Goal: Task Accomplishment & Management: Use online tool/utility

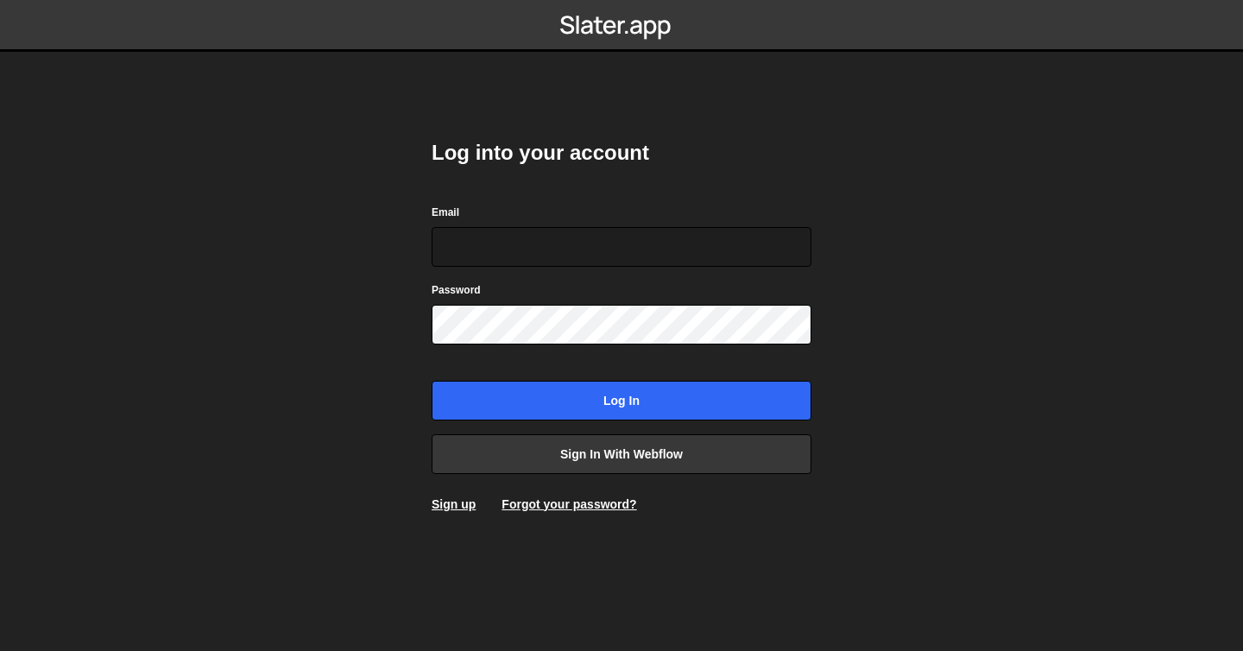
click at [0, 650] on nordpass-portal at bounding box center [0, 651] width 0 height 0
type input "liv@livstrawbridge.com"
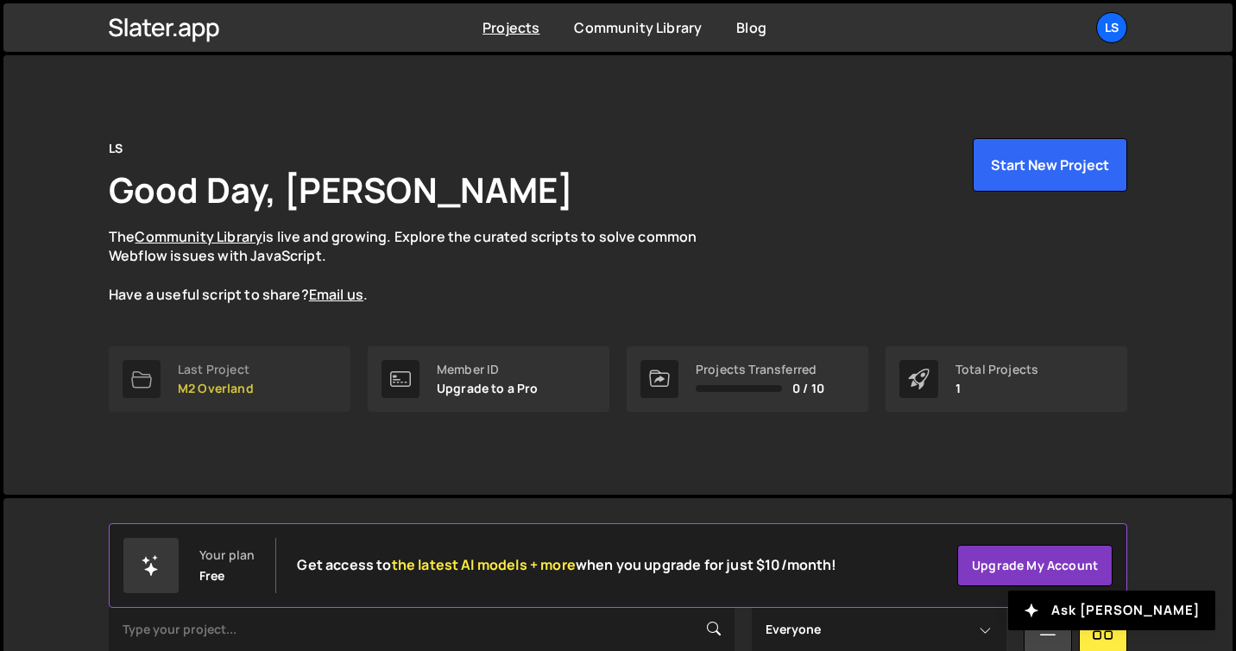
drag, startPoint x: 241, startPoint y: 375, endPoint x: 277, endPoint y: 375, distance: 36.3
click at [241, 375] on div "Last Project" at bounding box center [216, 370] width 76 height 14
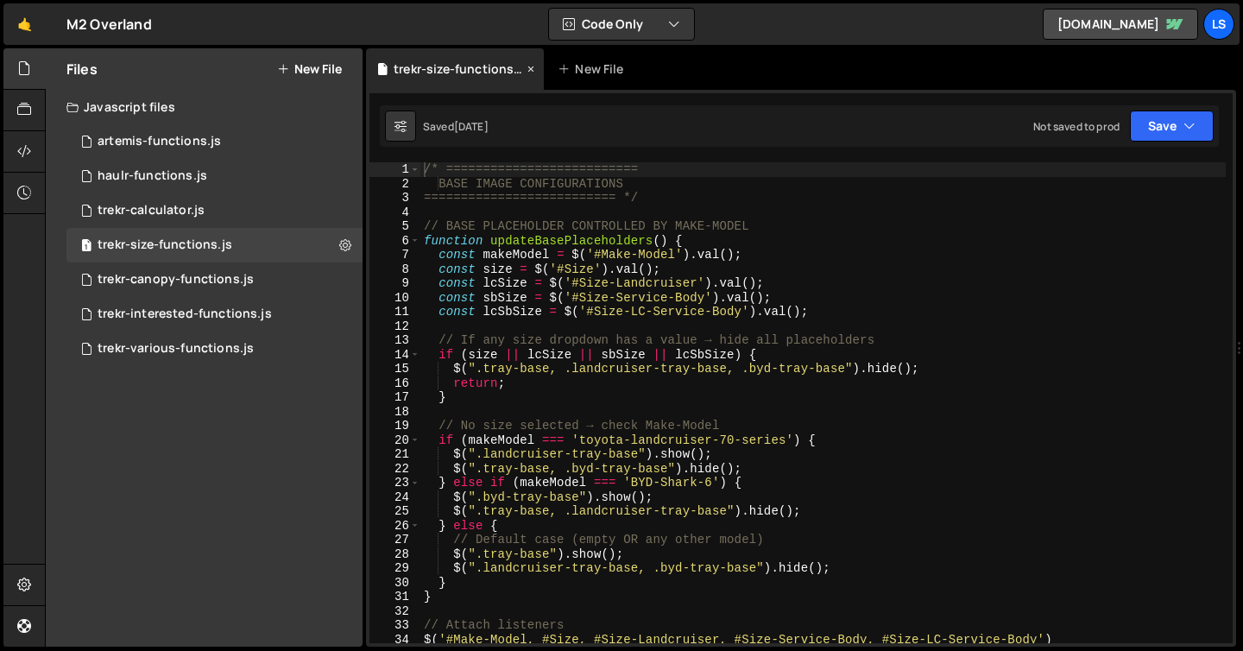
click at [530, 66] on icon at bounding box center [531, 68] width 12 height 17
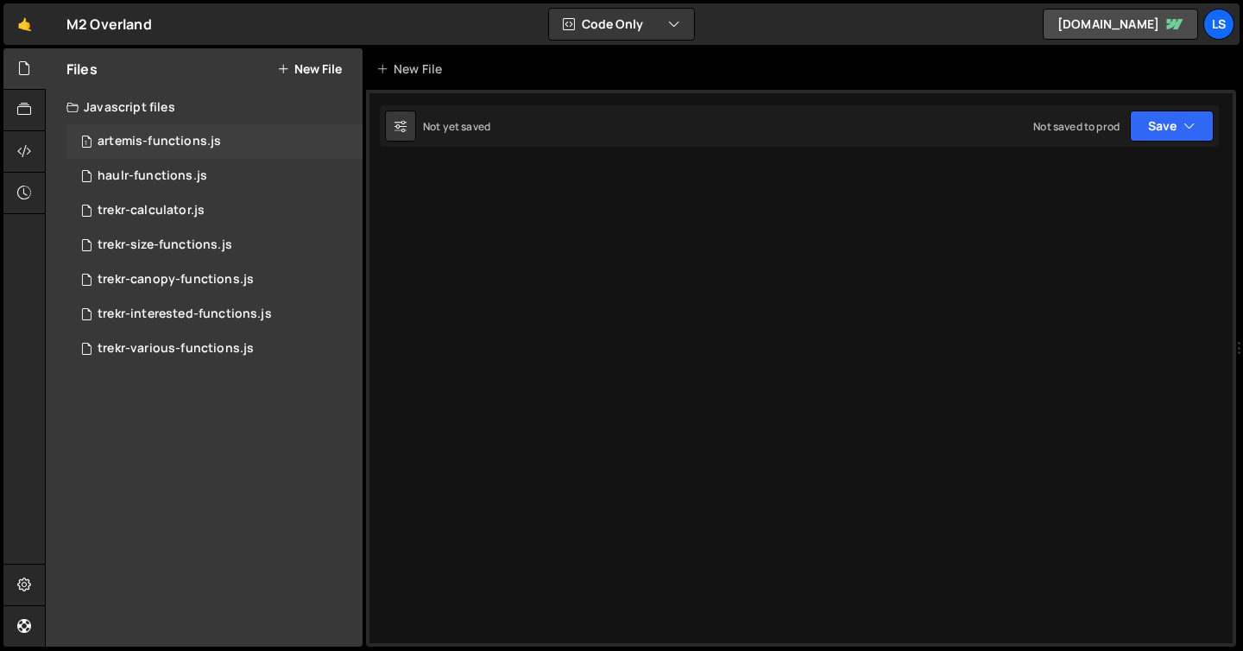
click at [144, 142] on div "artemis-functions.js" at bounding box center [159, 142] width 123 height 16
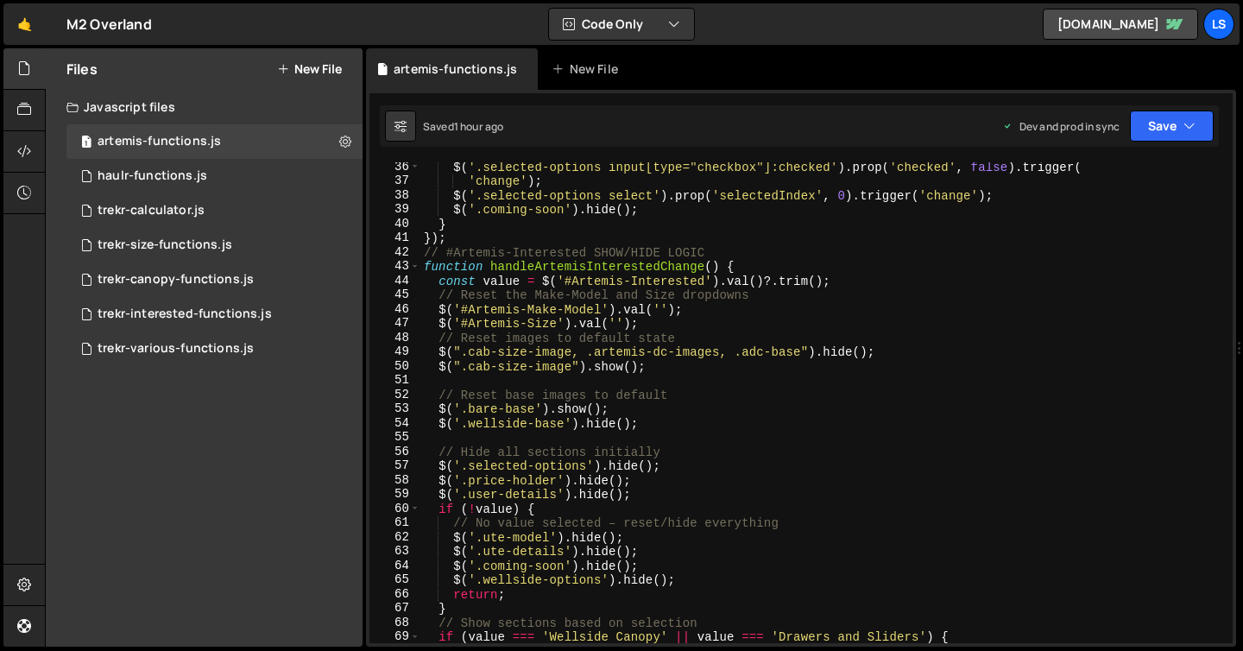
scroll to position [502, 0]
type textarea "$('#Artemis-Size').val('');"
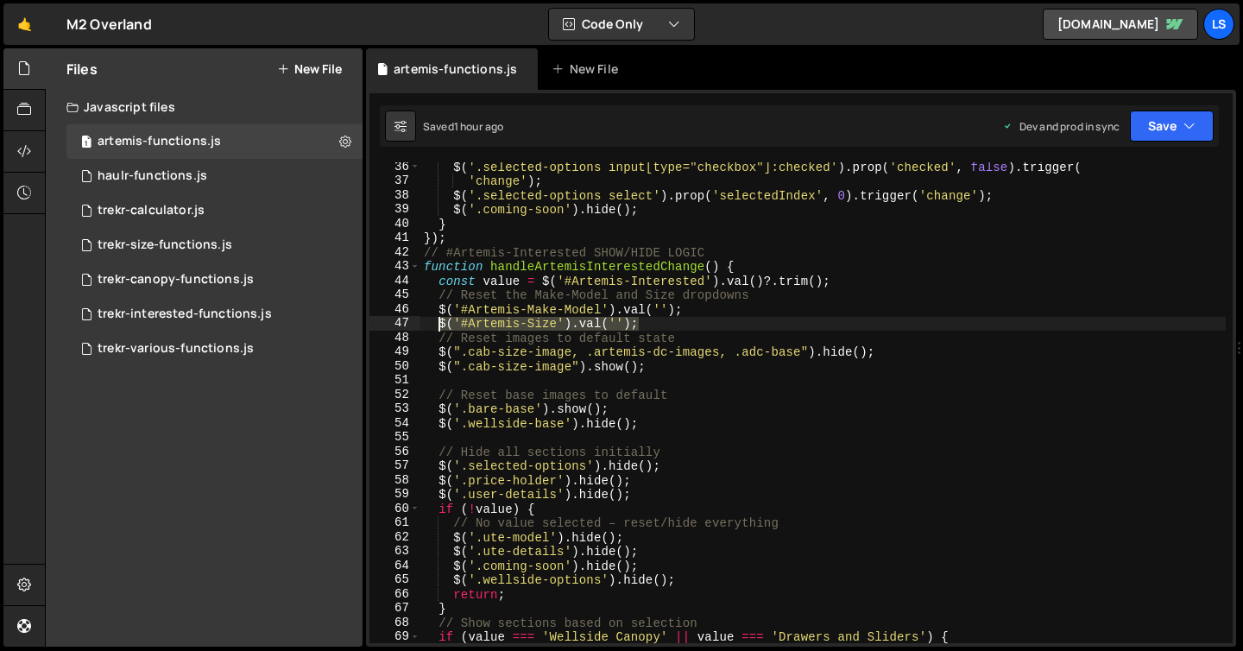
drag, startPoint x: 648, startPoint y: 326, endPoint x: 439, endPoint y: 330, distance: 209.8
click at [439, 330] on div "$ ( '.selected-options input[type="checkbox"]:checked' ) . prop ( 'checked' , f…" at bounding box center [822, 414] width 805 height 509
click at [648, 323] on div "$ ( '.selected-options input[type="checkbox"]:checked' ) . prop ( 'checked' , f…" at bounding box center [822, 402] width 805 height 481
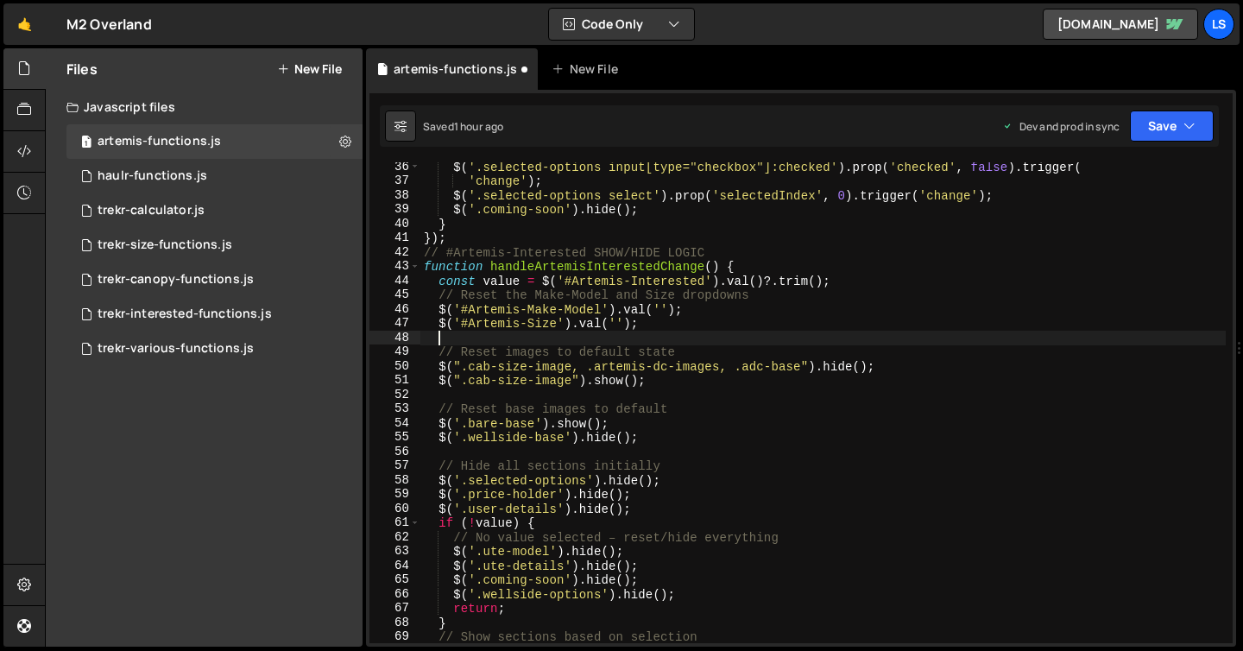
paste textarea "$('#Artemis-Size').val('');"
click at [546, 339] on div "$ ( '.selected-options input[type="checkbox"]:checked' ) . prop ( 'checked' , f…" at bounding box center [822, 414] width 805 height 509
type textarea "$('#Artemis-Year').val('');"
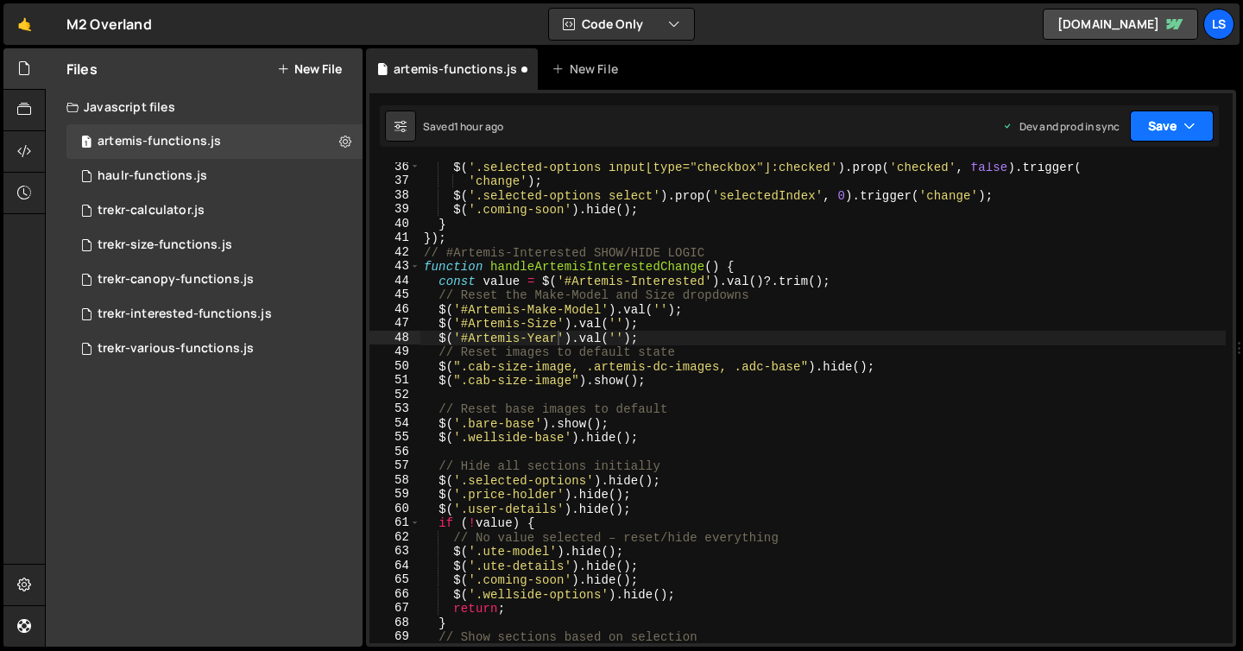
click at [1182, 129] on button "Save" at bounding box center [1172, 125] width 84 height 31
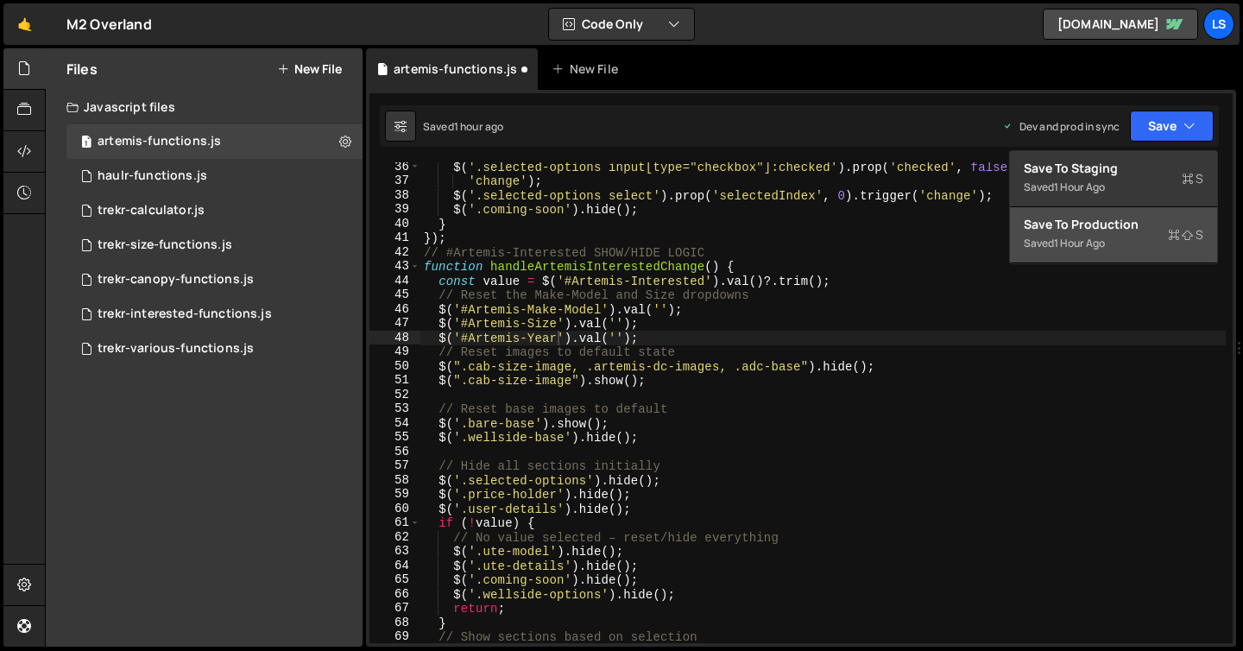
click at [1131, 237] on div "Saved 1 hour ago" at bounding box center [1114, 243] width 180 height 21
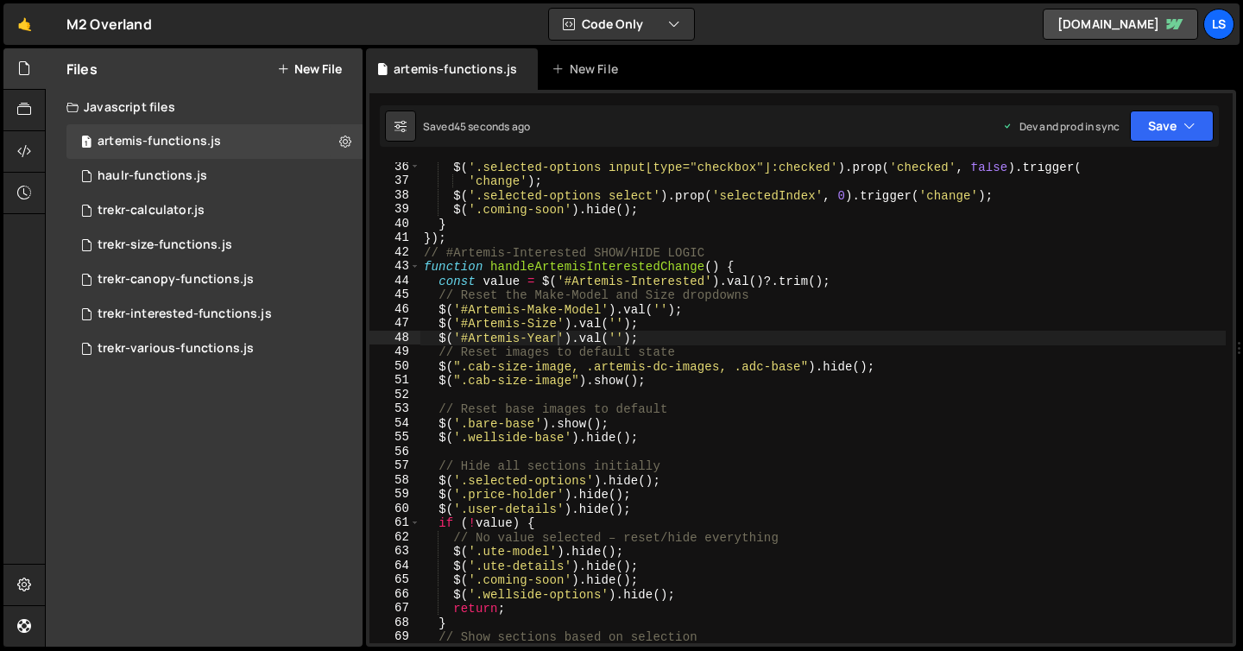
click at [694, 458] on div "$ ( '.selected-options input[type="checkbox"]:checked' ) . prop ( 'checked' , f…" at bounding box center [822, 414] width 805 height 509
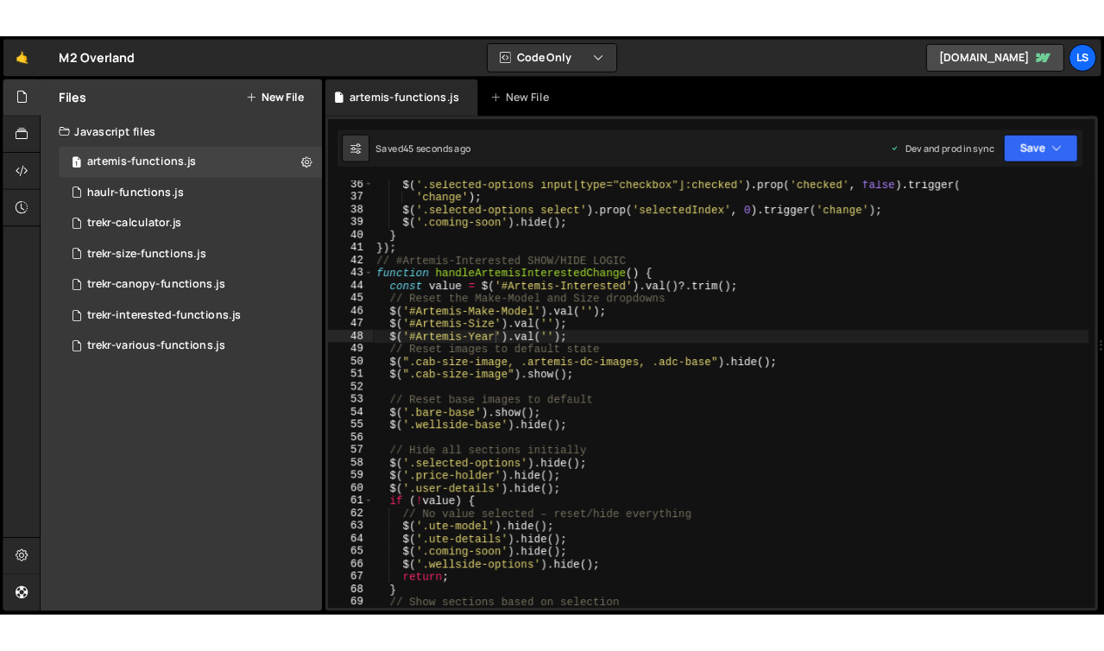
scroll to position [0, 0]
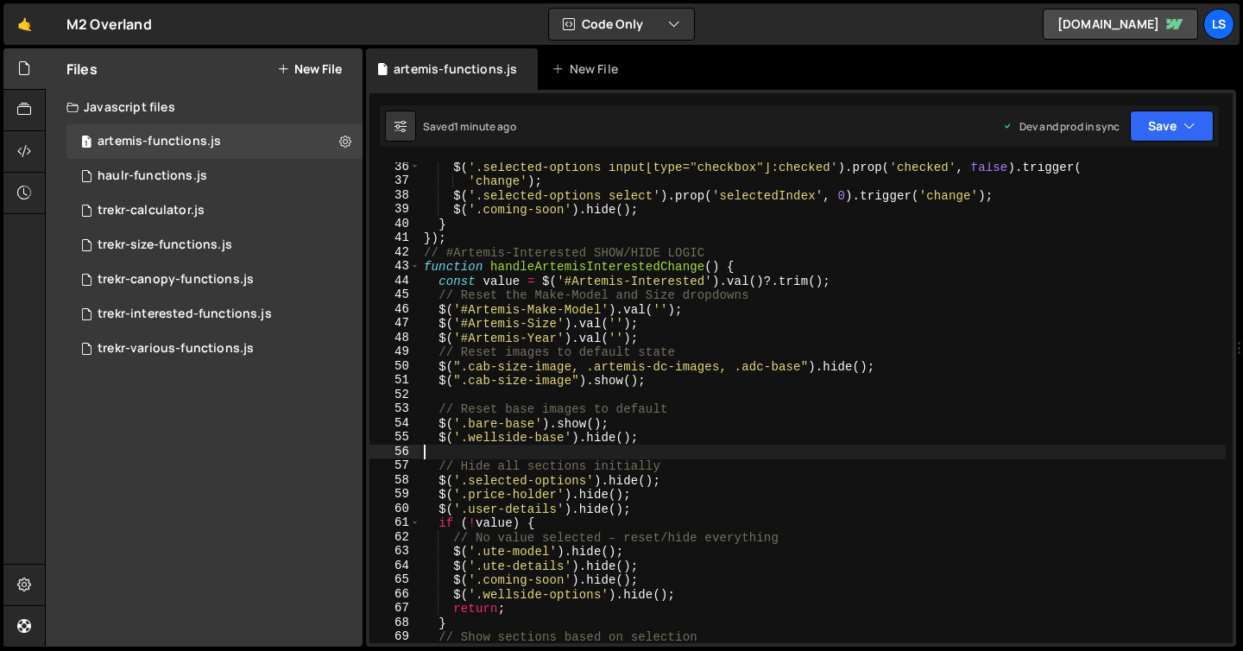
click at [570, 199] on div "$ ( '.selected-options input[type="checkbox"]:checked' ) . prop ( 'checked' , f…" at bounding box center [822, 414] width 805 height 509
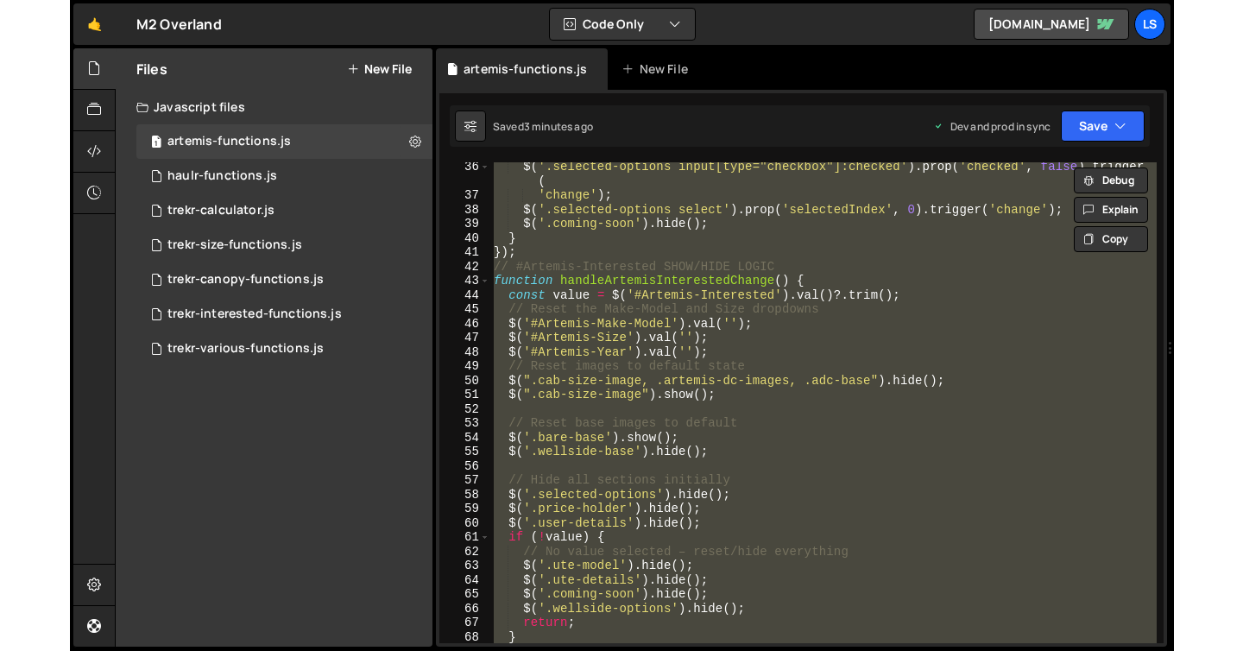
scroll to position [515, 0]
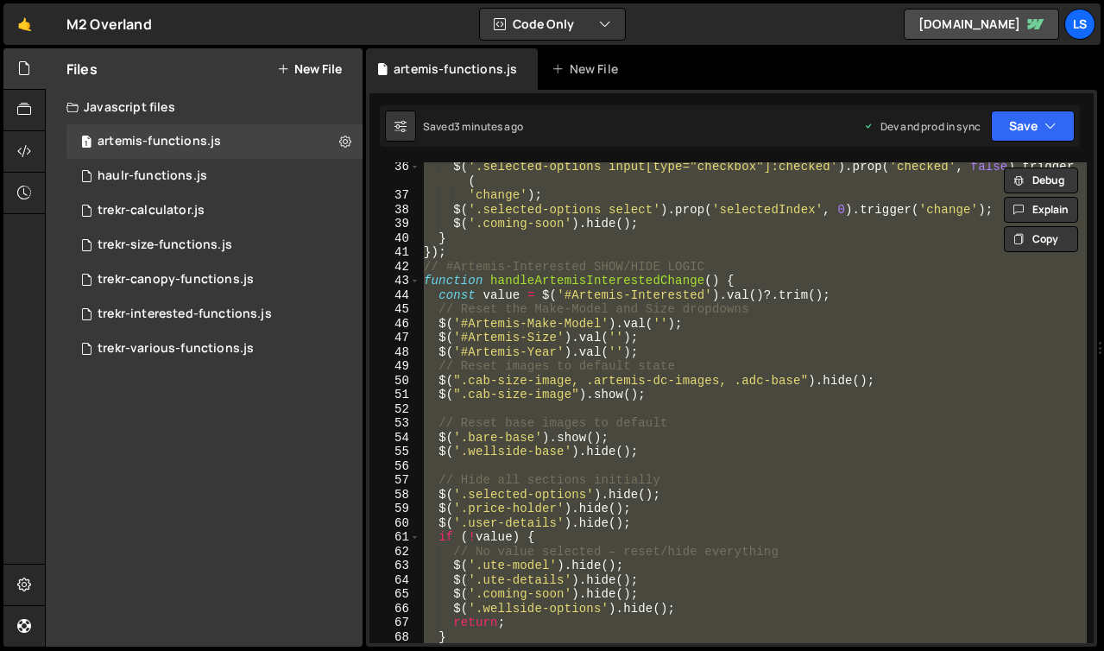
click at [694, 304] on div "$ ( '.selected-options input[type="checkbox"]:checked' ) . prop ( 'checked' , f…" at bounding box center [753, 402] width 666 height 481
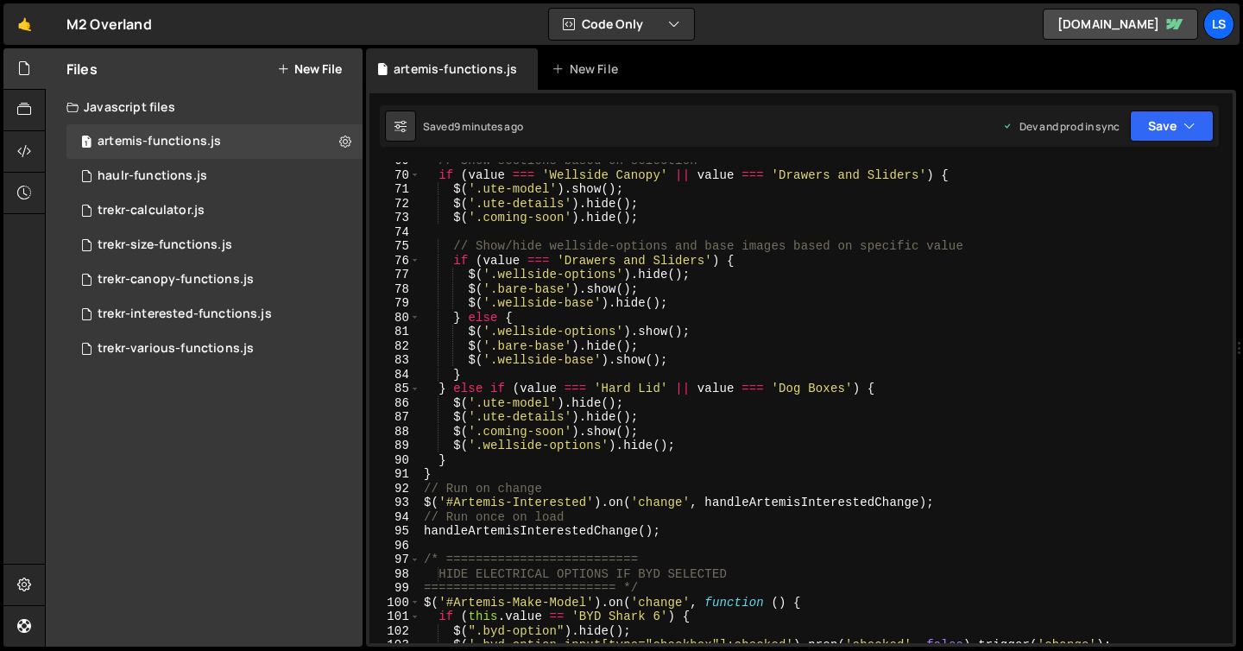
scroll to position [975, 0]
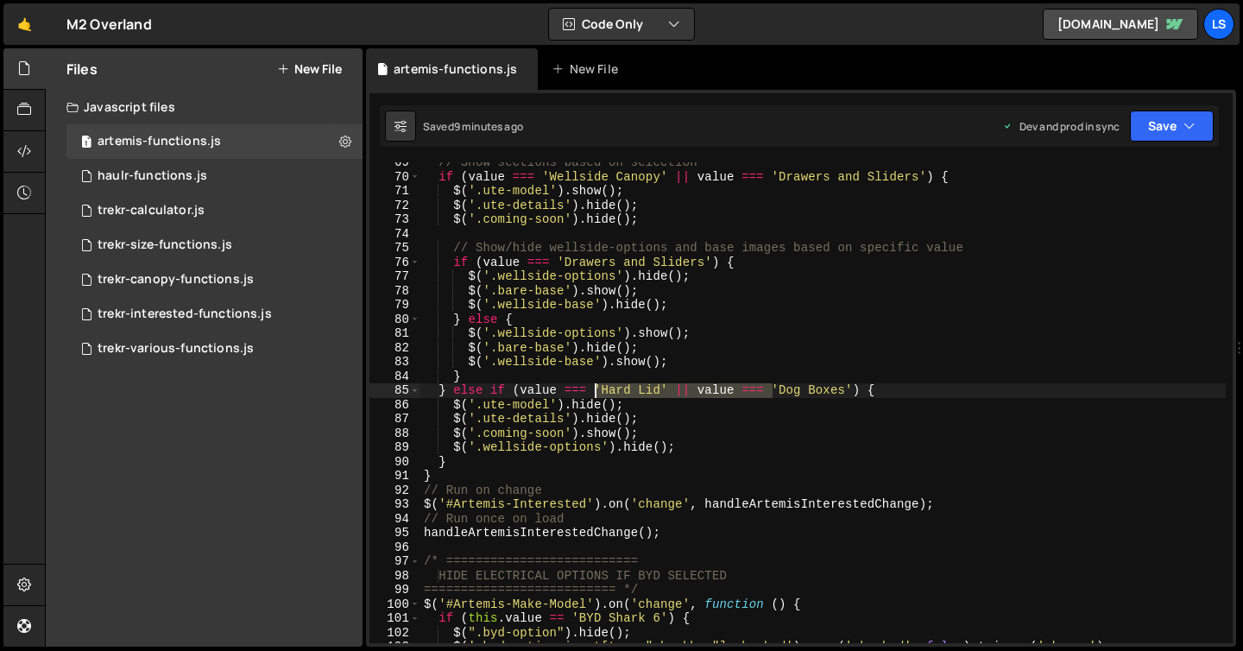
drag, startPoint x: 773, startPoint y: 389, endPoint x: 596, endPoint y: 388, distance: 177.0
click at [596, 388] on div "// Show sections based on selection if ( value === 'Wellside Canopy' || value =…" at bounding box center [822, 409] width 805 height 509
click at [550, 432] on div "// Show sections based on selection if ( value === 'Wellside Canopy' || value =…" at bounding box center [822, 409] width 805 height 509
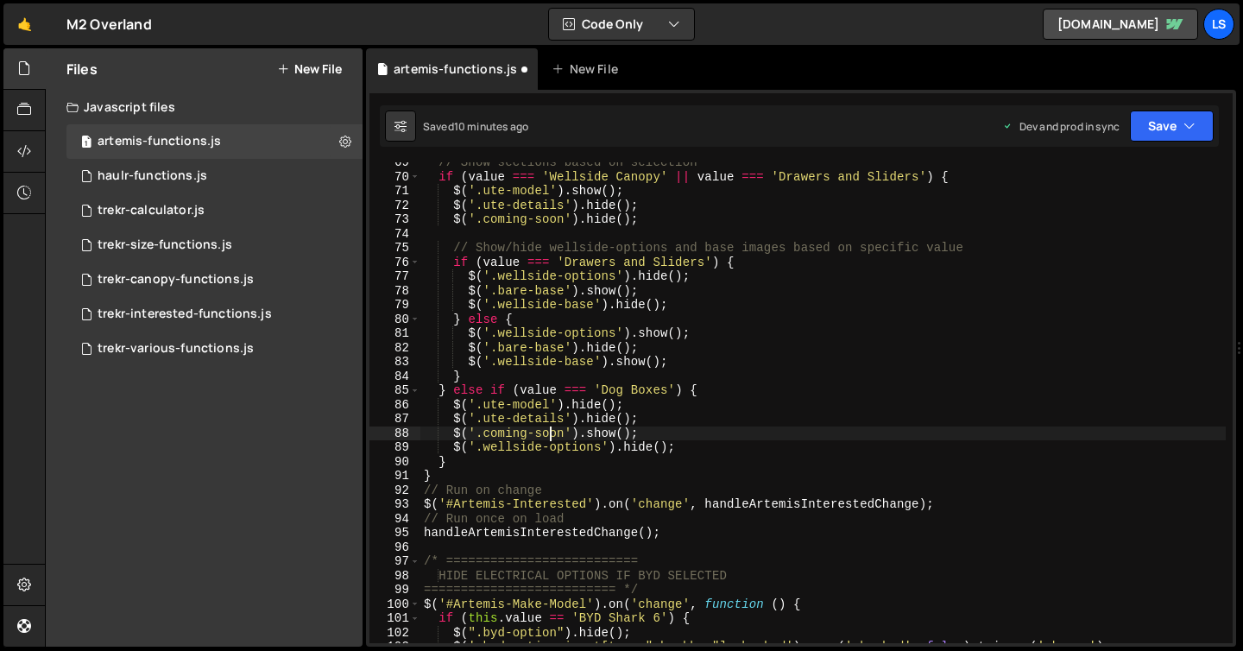
click at [550, 432] on div "// Show sections based on selection if ( value === 'Wellside Canopy' || value =…" at bounding box center [822, 409] width 805 height 509
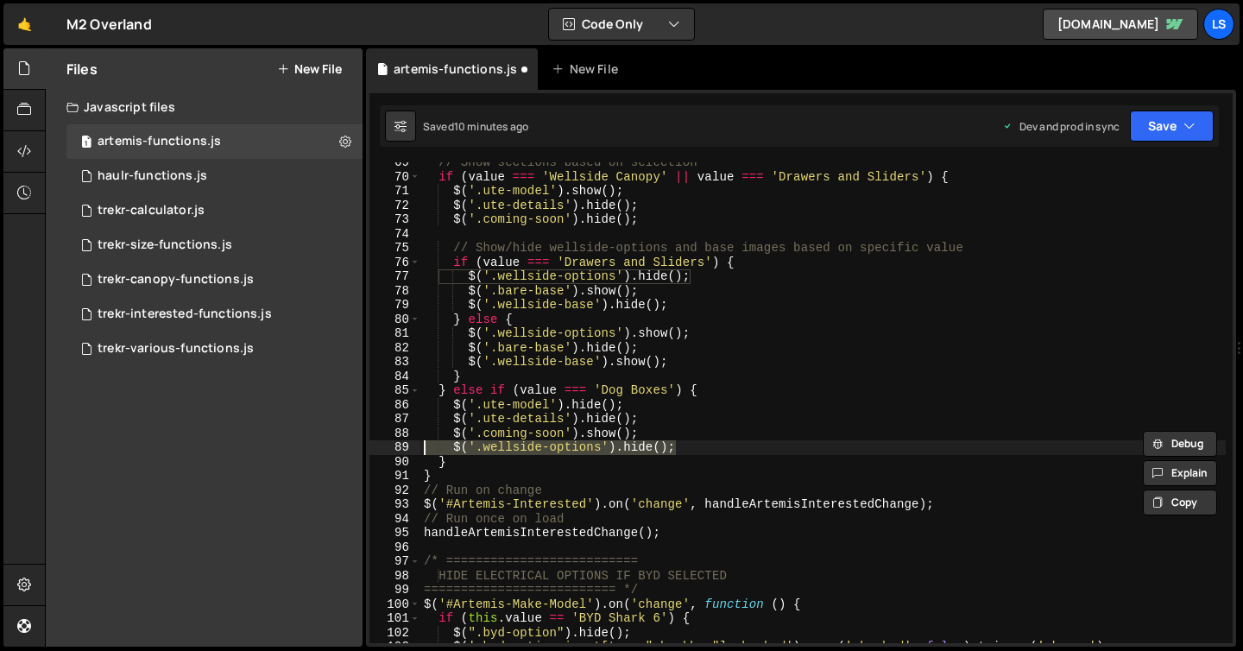
drag, startPoint x: 681, startPoint y: 445, endPoint x: 404, endPoint y: 444, distance: 277.1
click at [404, 444] on div "$('.coming-soon').show(); 69 70 71 72 73 74 75 76 77 78 79 80 81 82 83 84 85 86…" at bounding box center [800, 402] width 863 height 481
type textarea "$('.wellside-options').hide();"
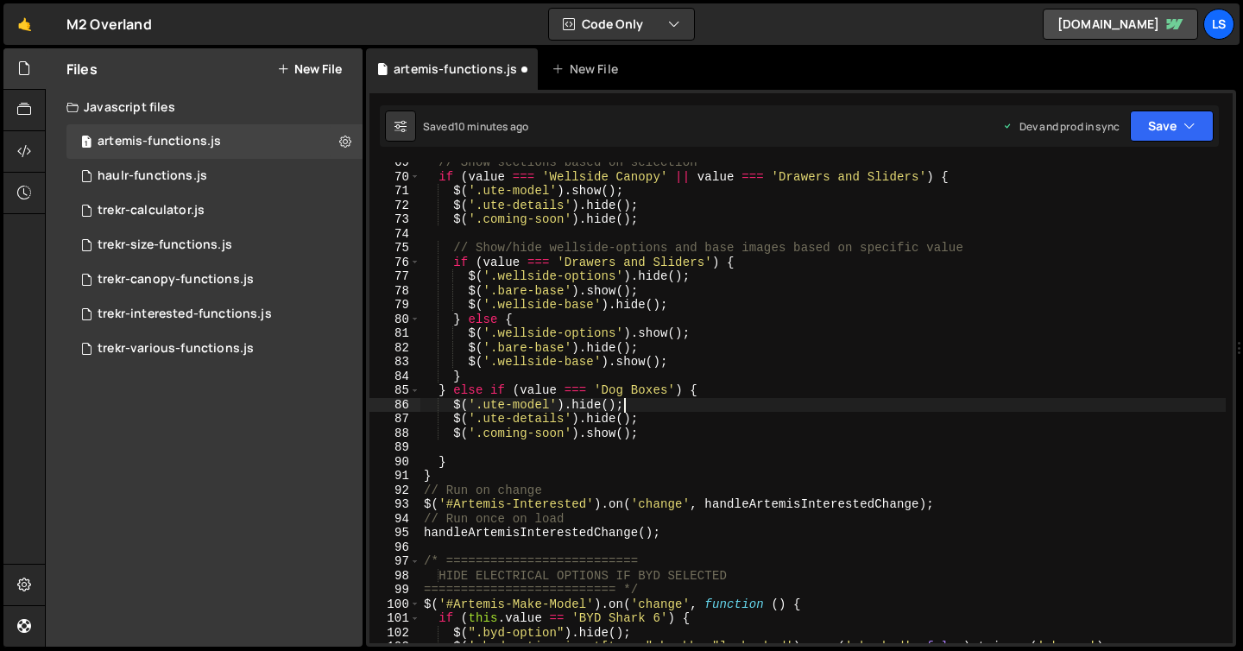
click at [654, 402] on div "// Show sections based on selection if ( value === 'Wellside Canopy' || value =…" at bounding box center [822, 409] width 805 height 509
type textarea "$('.ute-model').hide();"
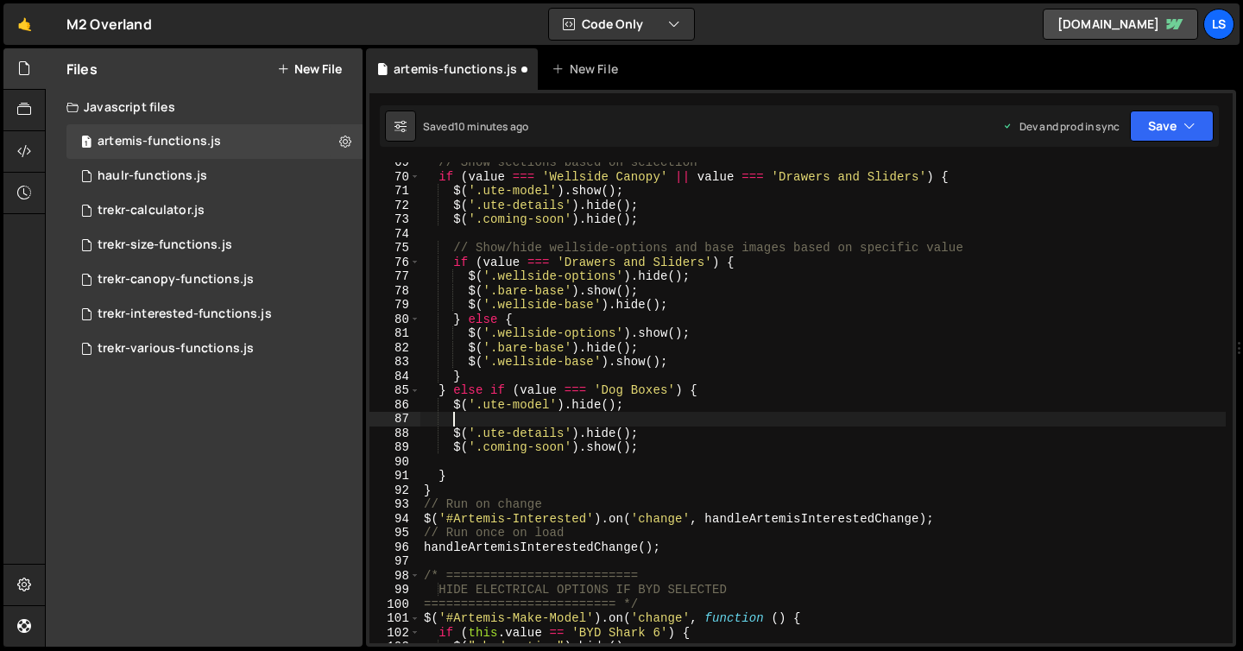
paste textarea "$('.wellside-options').hide();"
drag, startPoint x: 485, startPoint y: 416, endPoint x: 455, endPoint y: 418, distance: 30.3
click at [455, 418] on div "// Show sections based on selection if ( value === 'Wellside Canopy' || value =…" at bounding box center [822, 409] width 805 height 509
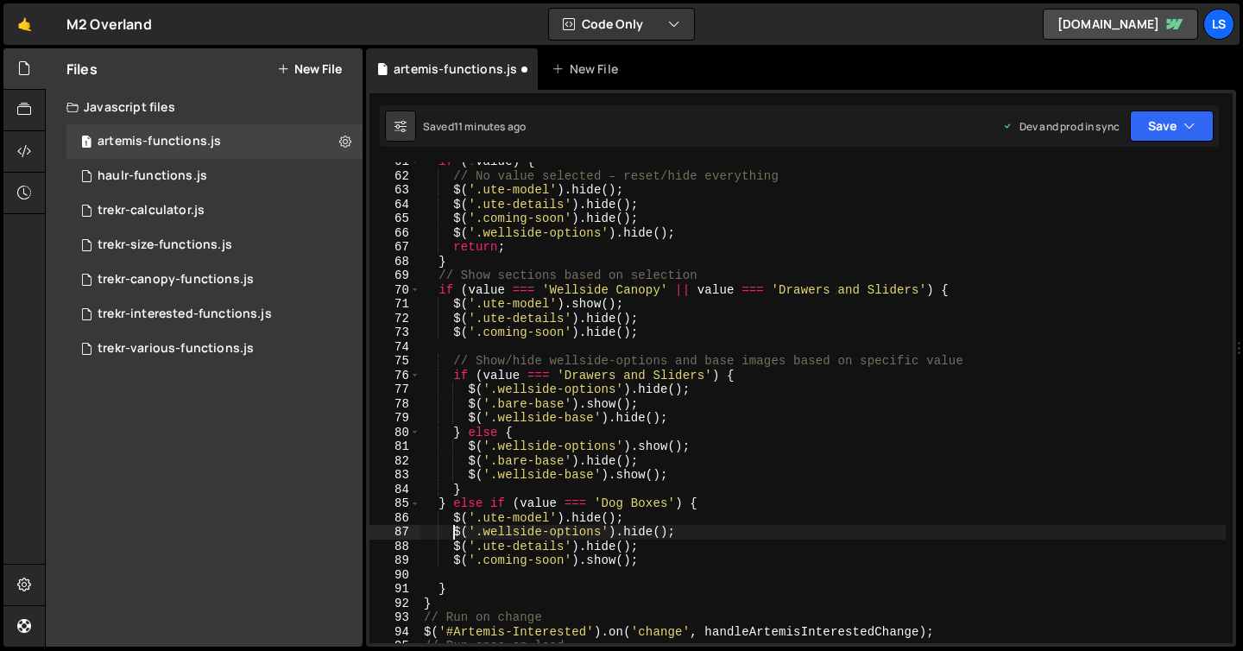
scroll to position [862, 0]
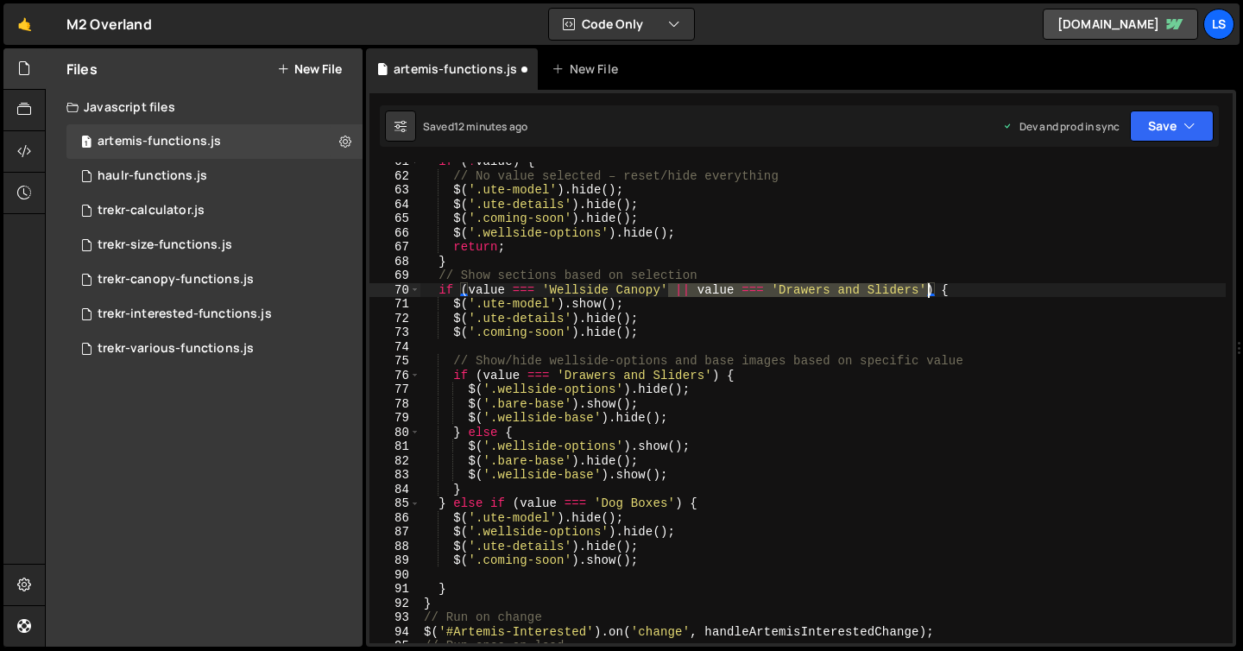
drag, startPoint x: 668, startPoint y: 291, endPoint x: 929, endPoint y: 288, distance: 260.7
click at [929, 288] on div "if ( ! value ) { // No value selected – reset/hide everything $ ( '.ute-model' …" at bounding box center [822, 409] width 805 height 509
click at [929, 293] on div "if ( ! value ) { // No value selected – reset/hide everything $ ( '.ute-model' …" at bounding box center [822, 402] width 805 height 481
paste textarea "|| value === 'Drawers and Sliders'"
drag, startPoint x: 1180, startPoint y: 289, endPoint x: 1038, endPoint y: 290, distance: 141.6
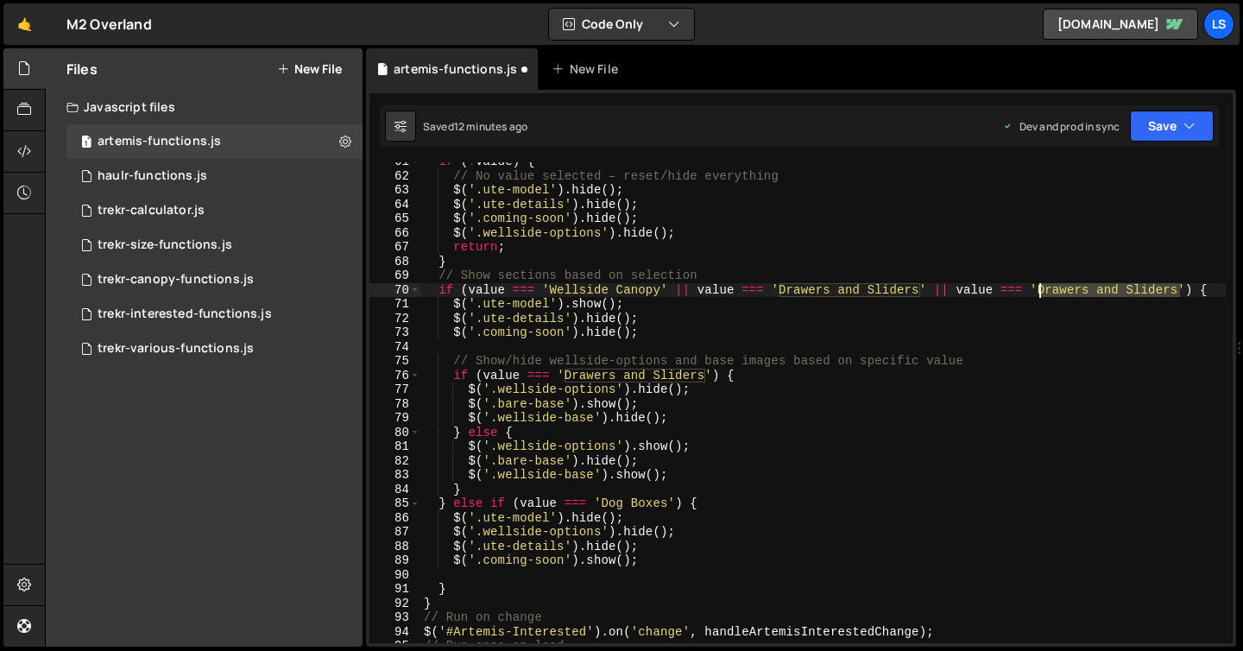
click at [1038, 290] on div "if ( ! value ) { // No value selected – reset/hide everything $ ( '.ute-model' …" at bounding box center [822, 409] width 805 height 509
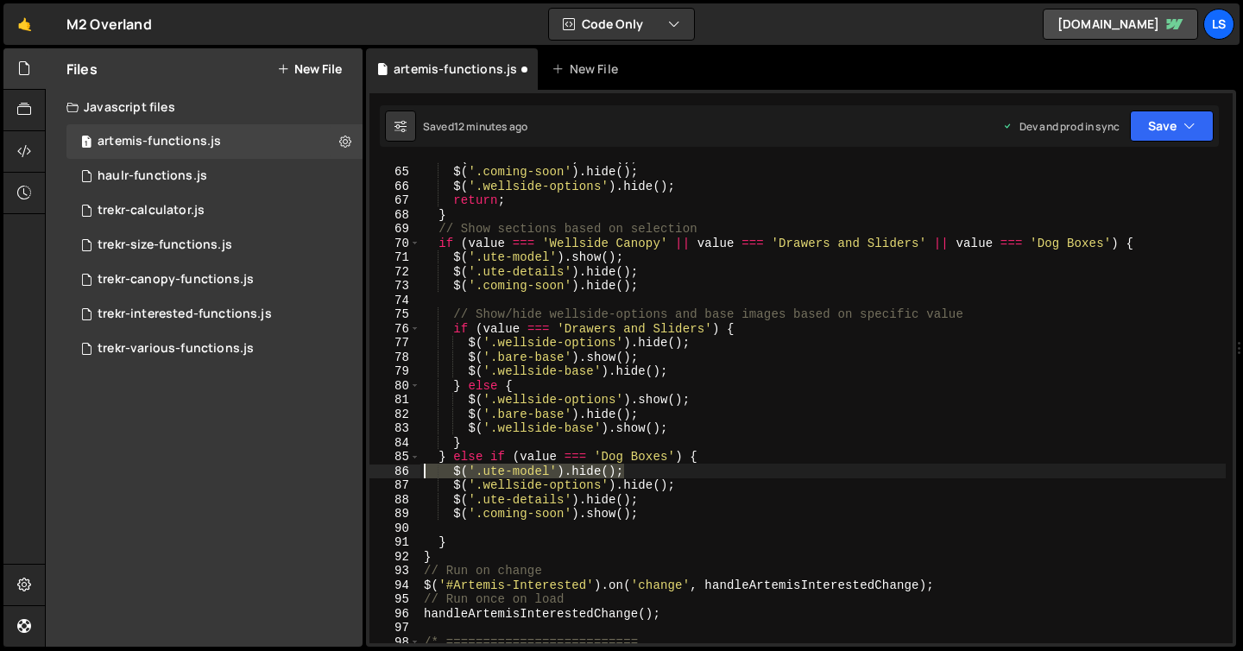
drag, startPoint x: 634, startPoint y: 473, endPoint x: 389, endPoint y: 467, distance: 244.4
click at [389, 467] on div "if (value === 'Wellside Canopy' || value === 'Drawers and Sliders' || value ===…" at bounding box center [800, 402] width 863 height 481
type textarea "$('.ute-model').hide();"
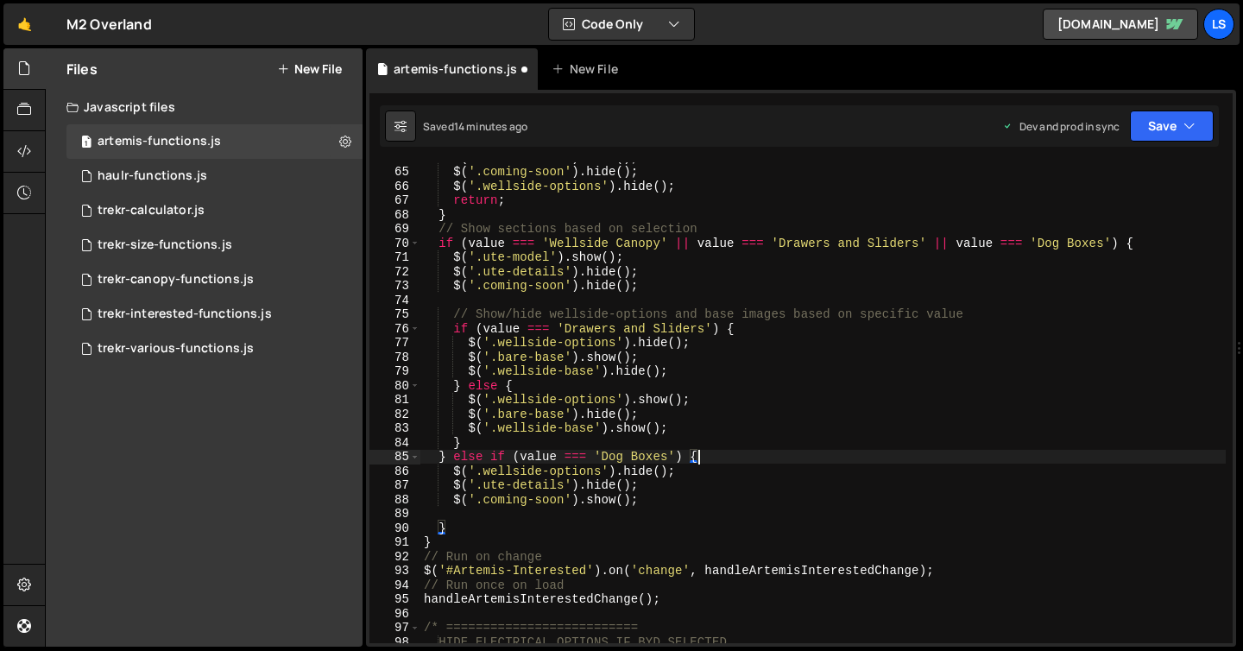
click at [451, 527] on div "$ ( '.ute-details' ) . hide ( ) ; $ ( '.coming-soon' ) . hide ( ) ; $ ( '.wells…" at bounding box center [822, 404] width 805 height 509
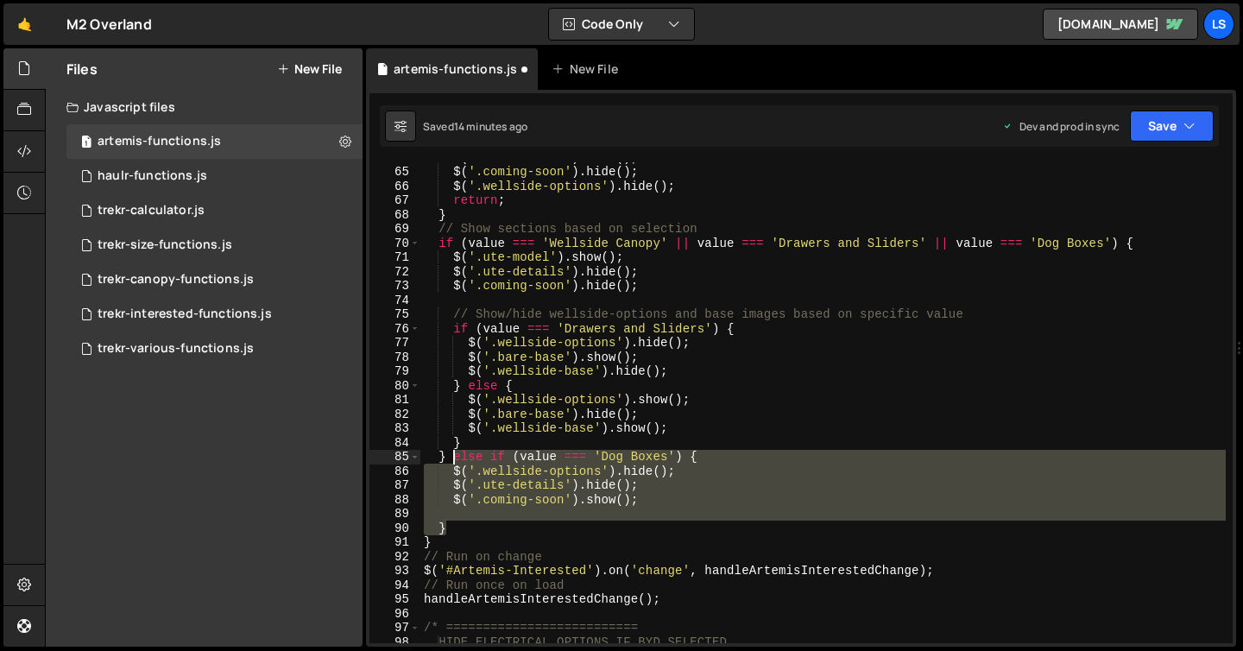
drag, startPoint x: 445, startPoint y: 527, endPoint x: 457, endPoint y: 462, distance: 66.7
click at [457, 462] on div "$ ( '.ute-details' ) . hide ( ) ; $ ( '.coming-soon' ) . hide ( ) ; $ ( '.wells…" at bounding box center [822, 404] width 805 height 509
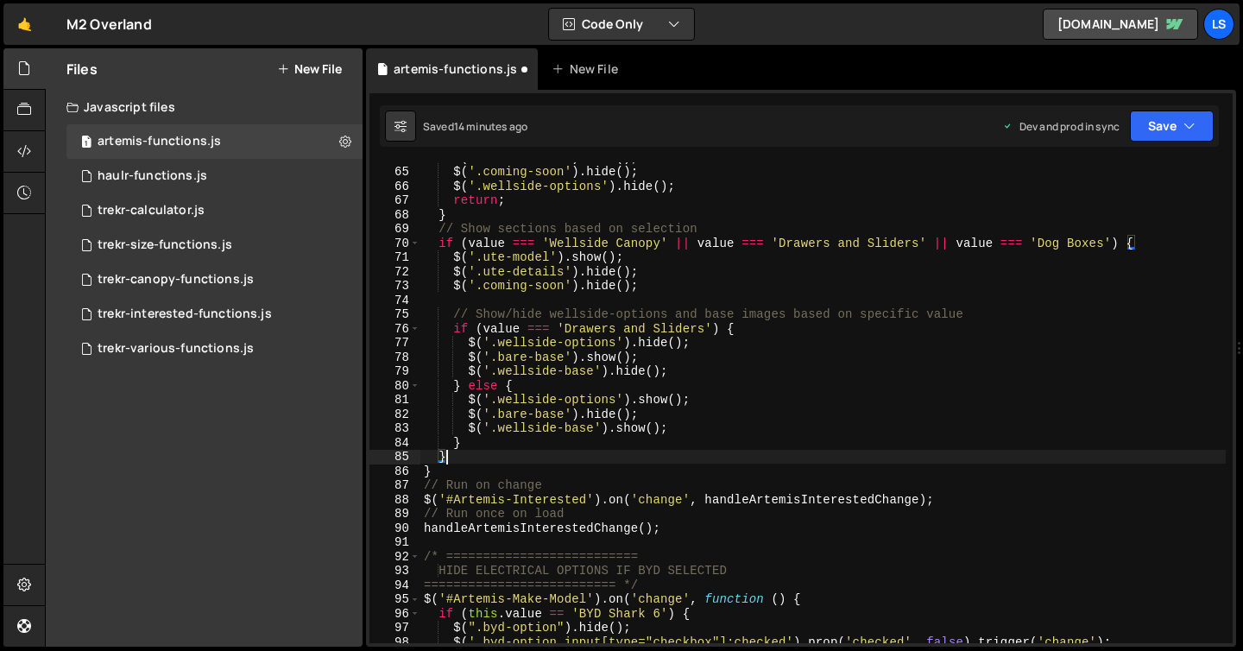
type textarea "}"
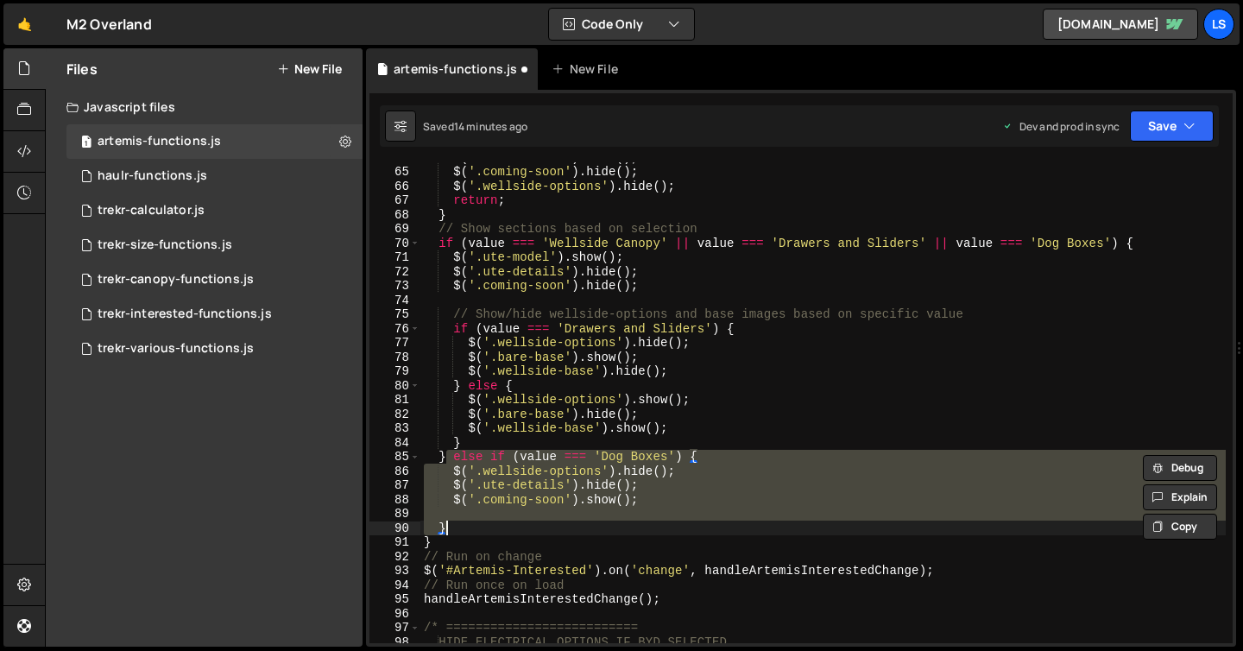
click at [537, 511] on div "$ ( '.ute-details' ) . hide ( ) ; $ ( '.coming-soon' ) . hide ( ) ; $ ( '.wells…" at bounding box center [822, 402] width 805 height 481
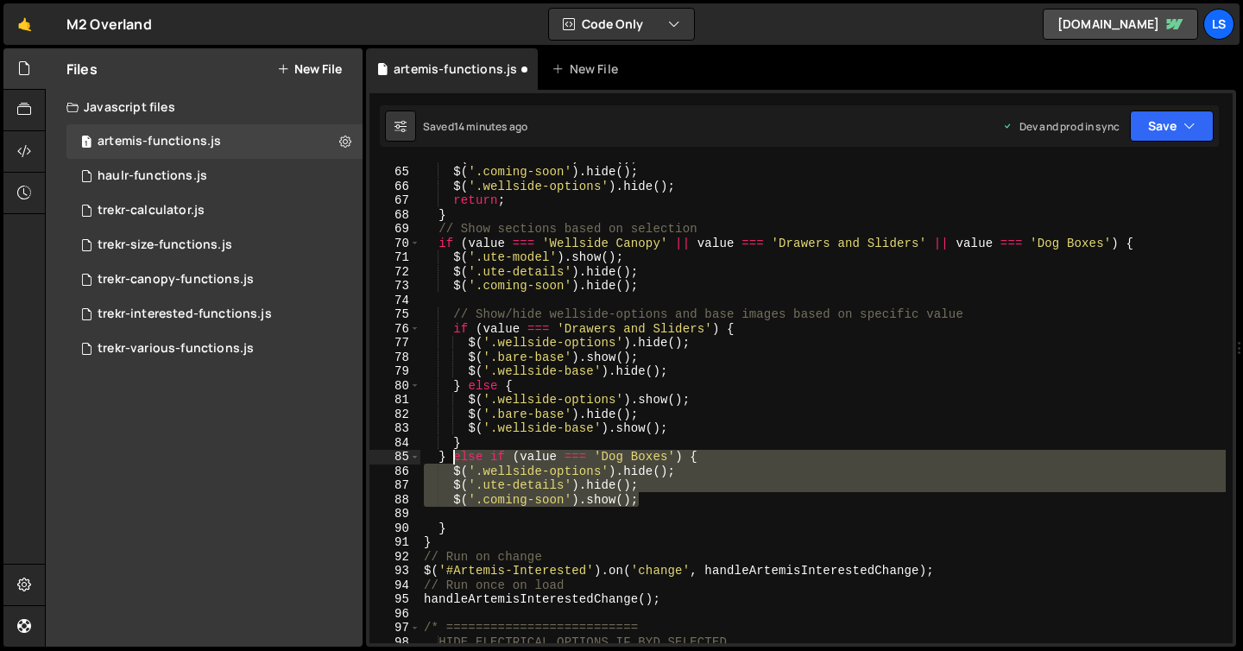
drag, startPoint x: 644, startPoint y: 501, endPoint x: 451, endPoint y: 460, distance: 196.7
click at [451, 460] on div "$ ( '.ute-details' ) . hide ( ) ; $ ( '.coming-soon' ) . hide ( ) ; $ ( '.wells…" at bounding box center [822, 404] width 805 height 509
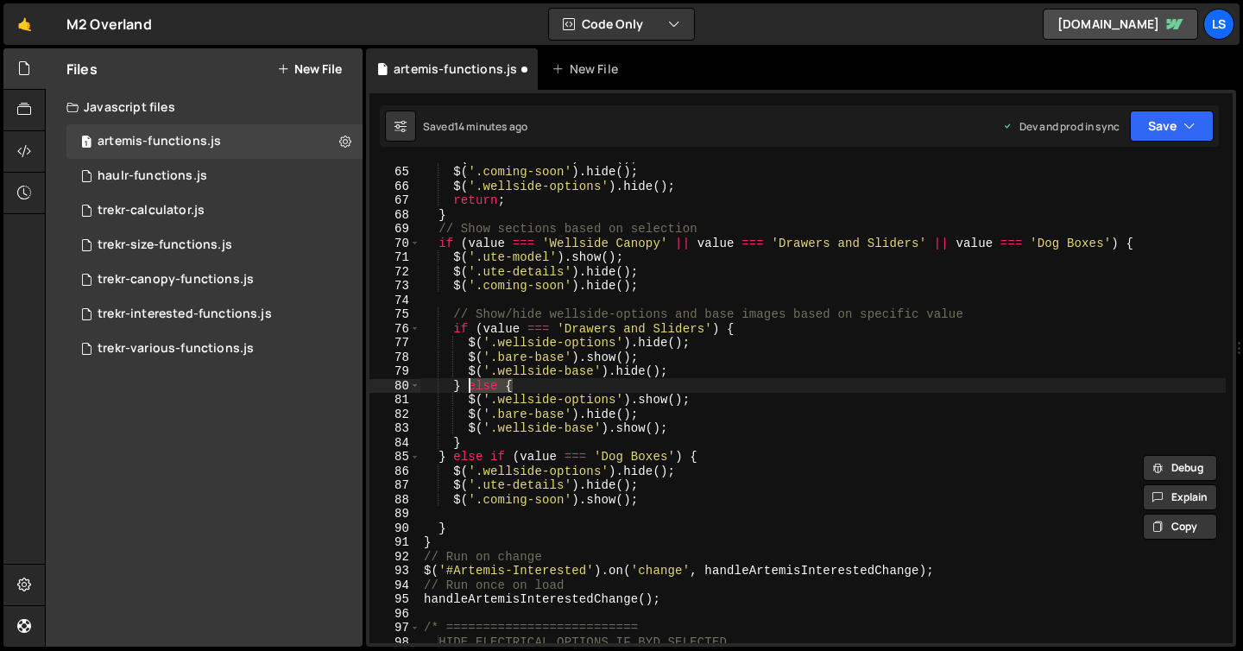
drag, startPoint x: 513, startPoint y: 387, endPoint x: 469, endPoint y: 388, distance: 44.1
click at [469, 388] on div "$ ( '.ute-details' ) . hide ( ) ; $ ( '.coming-soon' ) . hide ( ) ; $ ( '.wells…" at bounding box center [822, 404] width 805 height 509
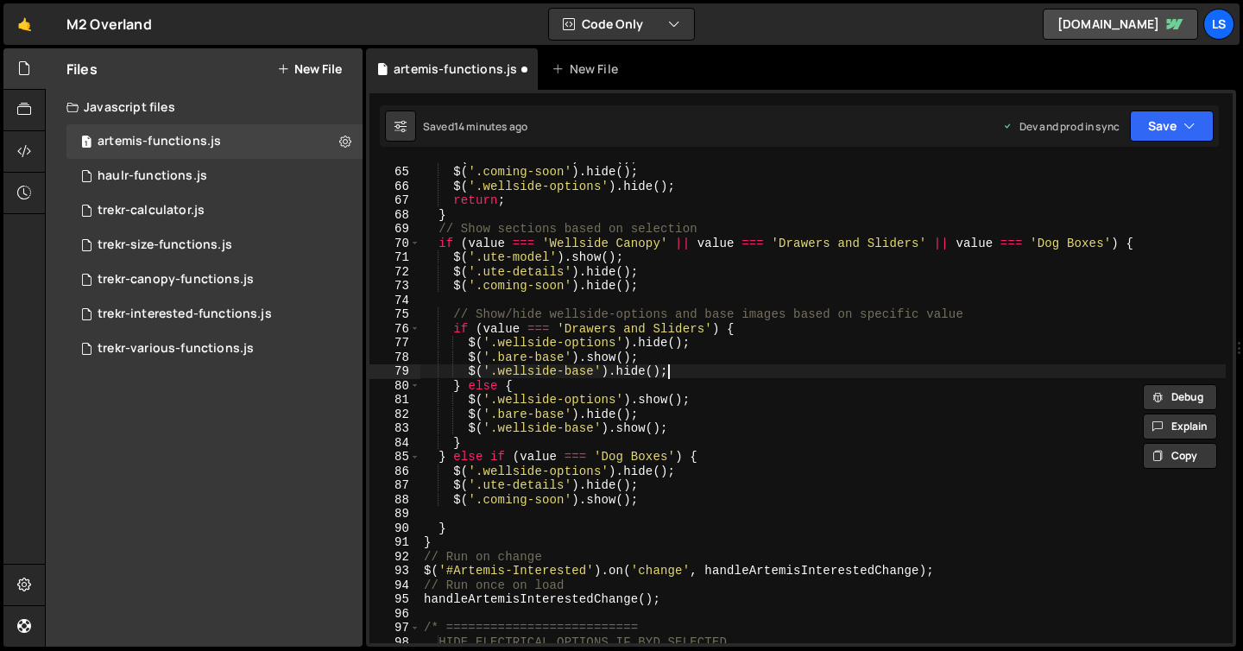
click at [674, 375] on div "$ ( '.ute-details' ) . hide ( ) ; $ ( '.coming-soon' ) . hide ( ) ; $ ( '.wells…" at bounding box center [822, 404] width 805 height 509
type textarea "$('.wellside-base').hide();"
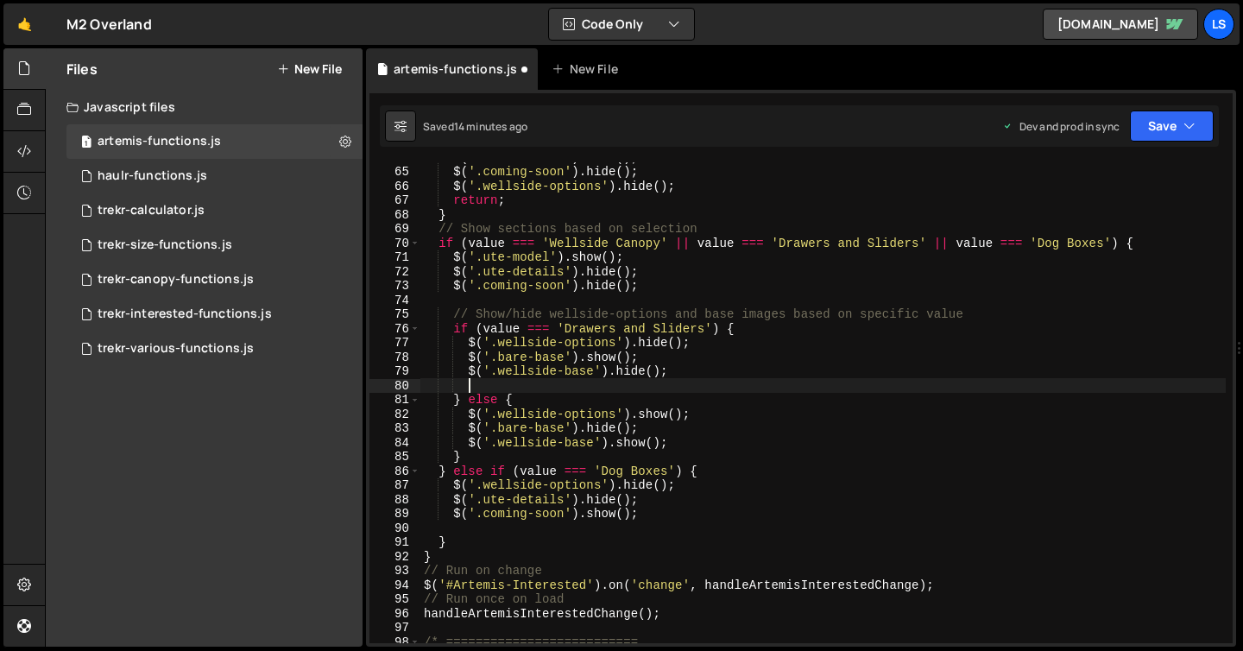
paste textarea "$('.coming-soon').show();"
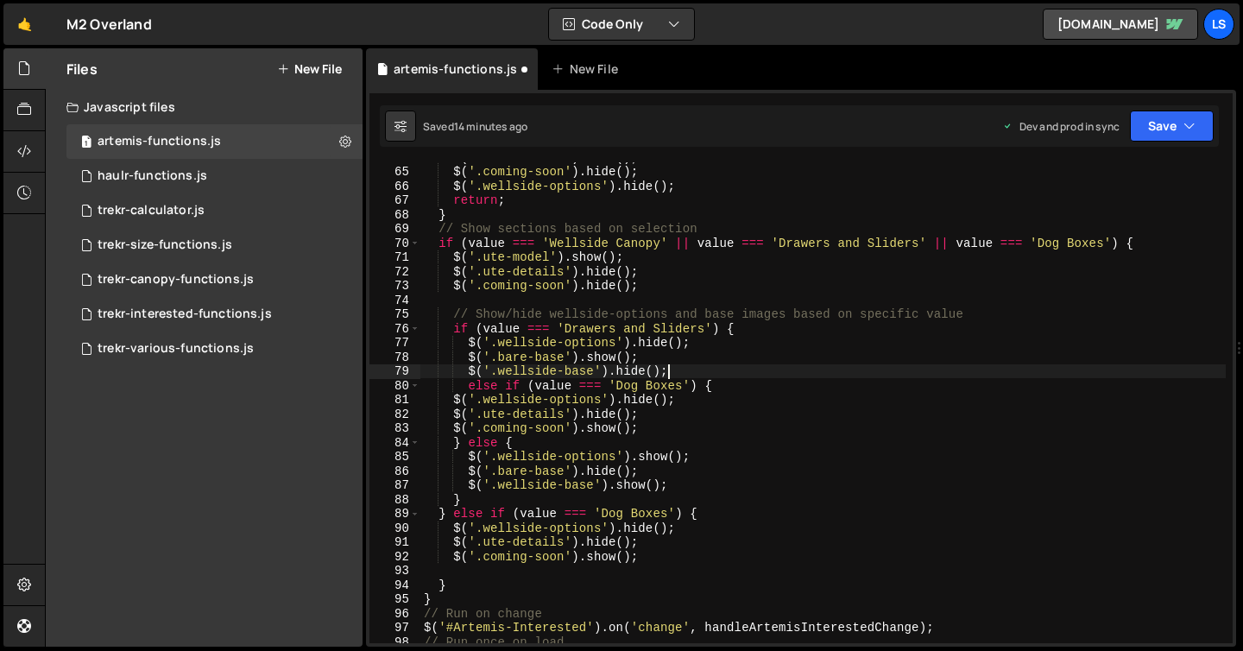
click at [676, 371] on div "$ ( '.ute-details' ) . hide ( ) ; $ ( '.coming-soon' ) . hide ( ) ; $ ( '.wells…" at bounding box center [822, 404] width 805 height 509
type textarea "$('.wellside-base').hide();"
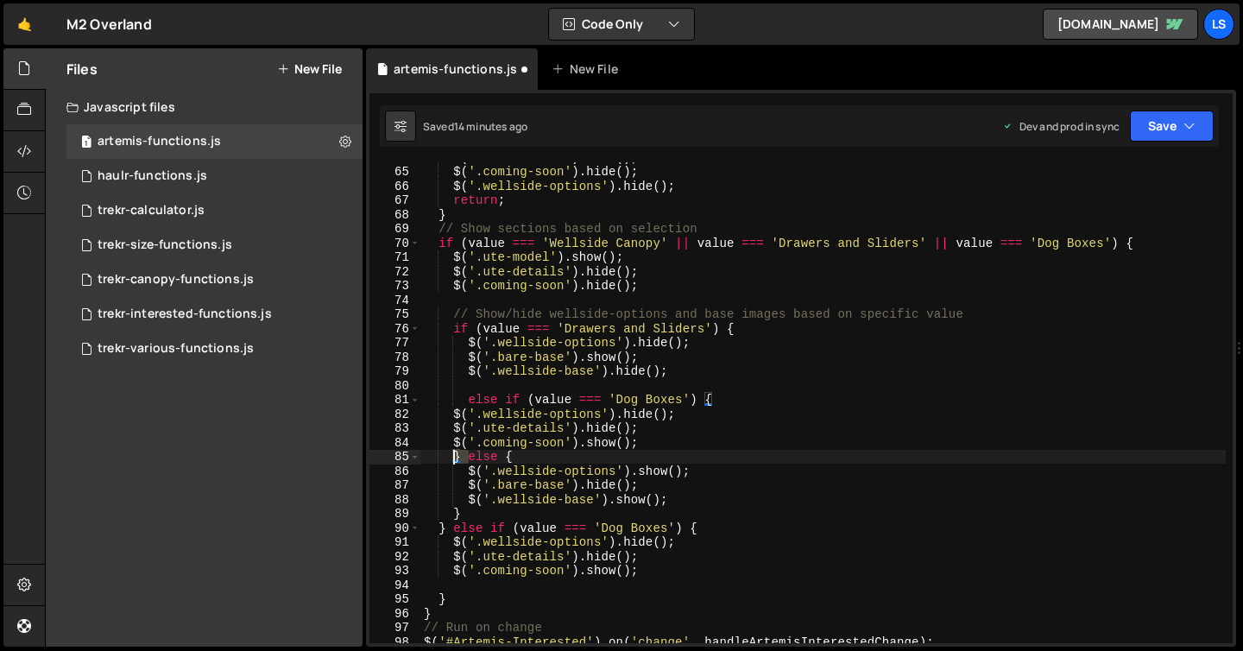
drag, startPoint x: 468, startPoint y: 458, endPoint x: 454, endPoint y: 458, distance: 13.8
click at [454, 458] on div "$ ( '.ute-details' ) . hide ( ) ; $ ( '.coming-soon' ) . hide ( ) ; $ ( '.wells…" at bounding box center [822, 404] width 805 height 509
click at [461, 401] on div "$ ( '.ute-details' ) . hide ( ) ; $ ( '.coming-soon' ) . hide ( ) ; $ ( '.wells…" at bounding box center [822, 404] width 805 height 509
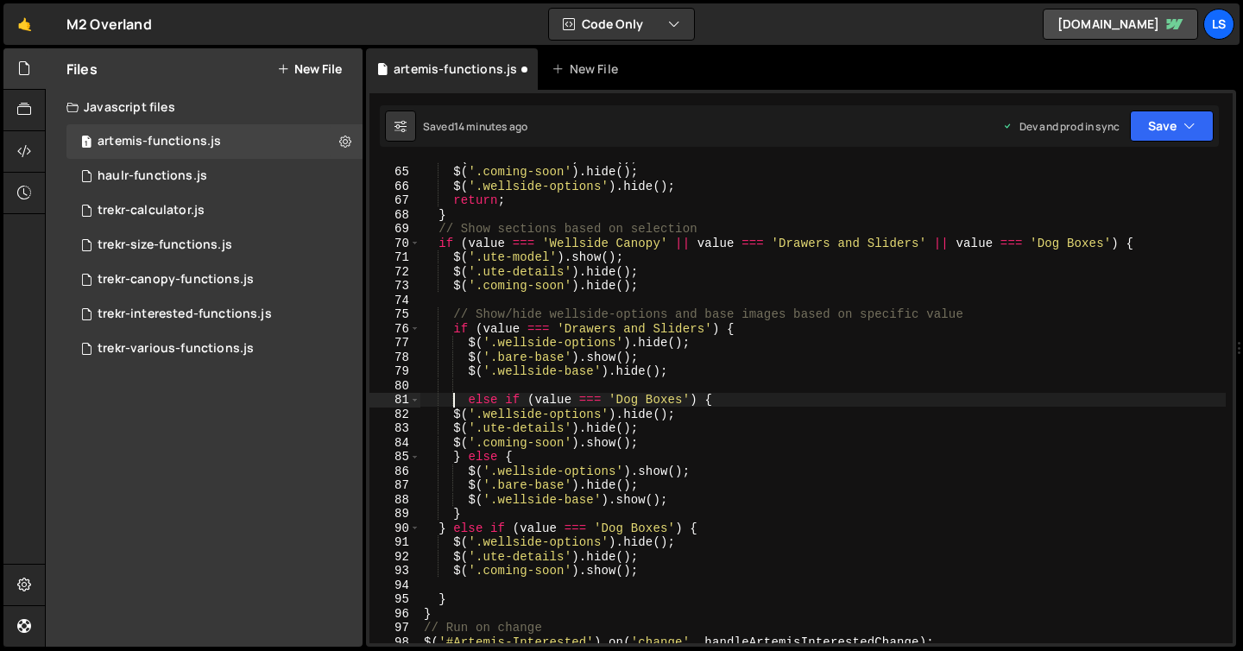
click at [454, 401] on div "$ ( '.ute-details' ) . hide ( ) ; $ ( '.coming-soon' ) . hide ( ) ; $ ( '.wells…" at bounding box center [822, 404] width 805 height 509
paste textarea "}"
click at [483, 401] on div "$ ( '.ute-details' ) . hide ( ) ; $ ( '.coming-soon' ) . hide ( ) ; $ ( '.wells…" at bounding box center [822, 404] width 805 height 509
type textarea "} else if (value === 'Dog Boxes') {"
click at [497, 385] on div "$ ( '.ute-details' ) . hide ( ) ; $ ( '.coming-soon' ) . hide ( ) ; $ ( '.wells…" at bounding box center [822, 404] width 805 height 509
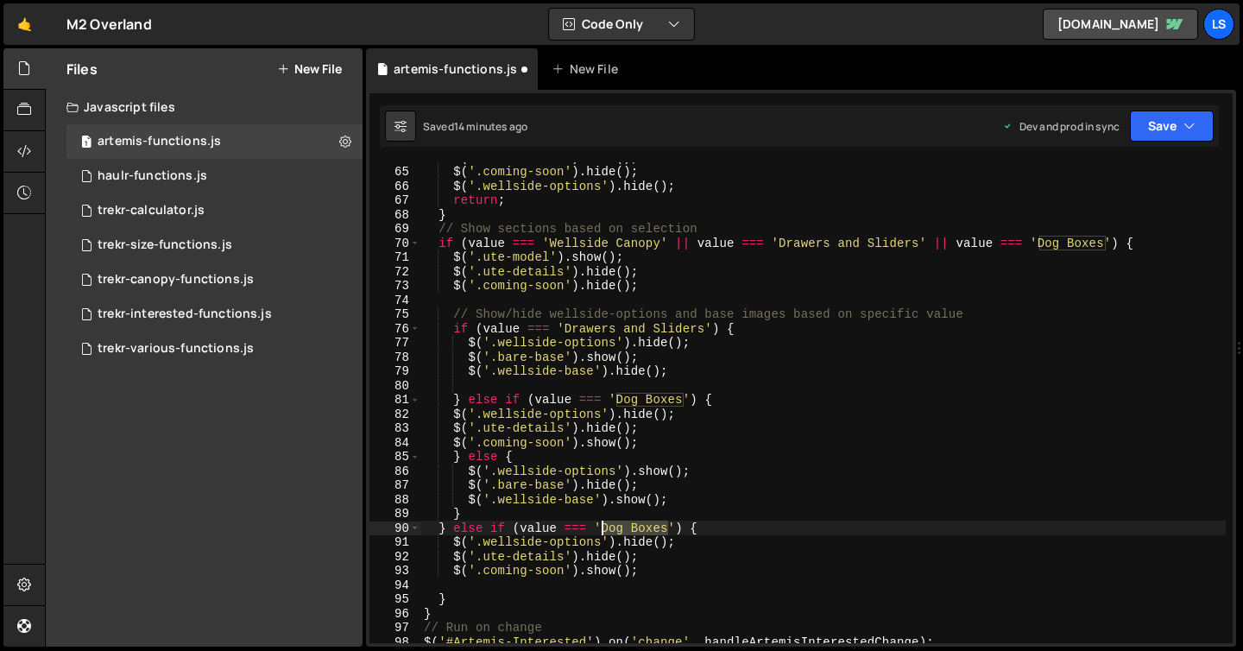
drag, startPoint x: 666, startPoint y: 526, endPoint x: 613, endPoint y: 528, distance: 53.6
click at [602, 527] on div "$ ( '.ute-details' ) . hide ( ) ; $ ( '.coming-soon' ) . hide ( ) ; $ ( '.wells…" at bounding box center [822, 404] width 805 height 509
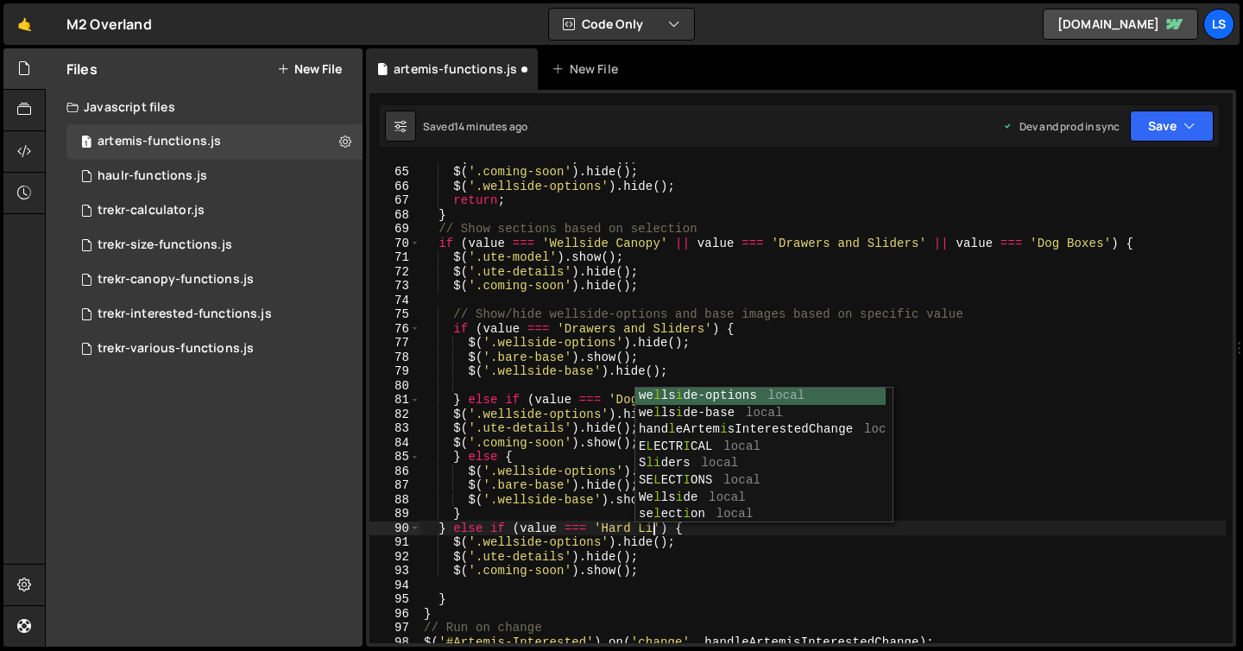
scroll to position [0, 16]
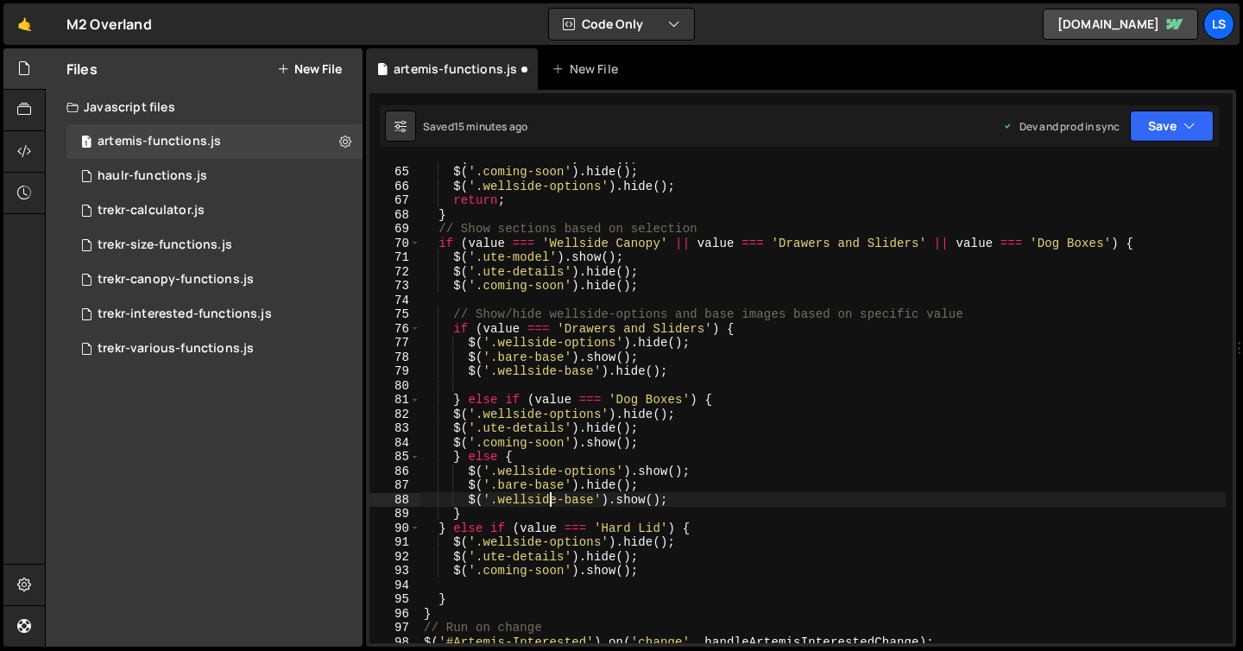
click at [549, 495] on div "$ ( '.ute-details' ) . hide ( ) ; $ ( '.coming-soon' ) . hide ( ) ; $ ( '.wells…" at bounding box center [822, 404] width 805 height 509
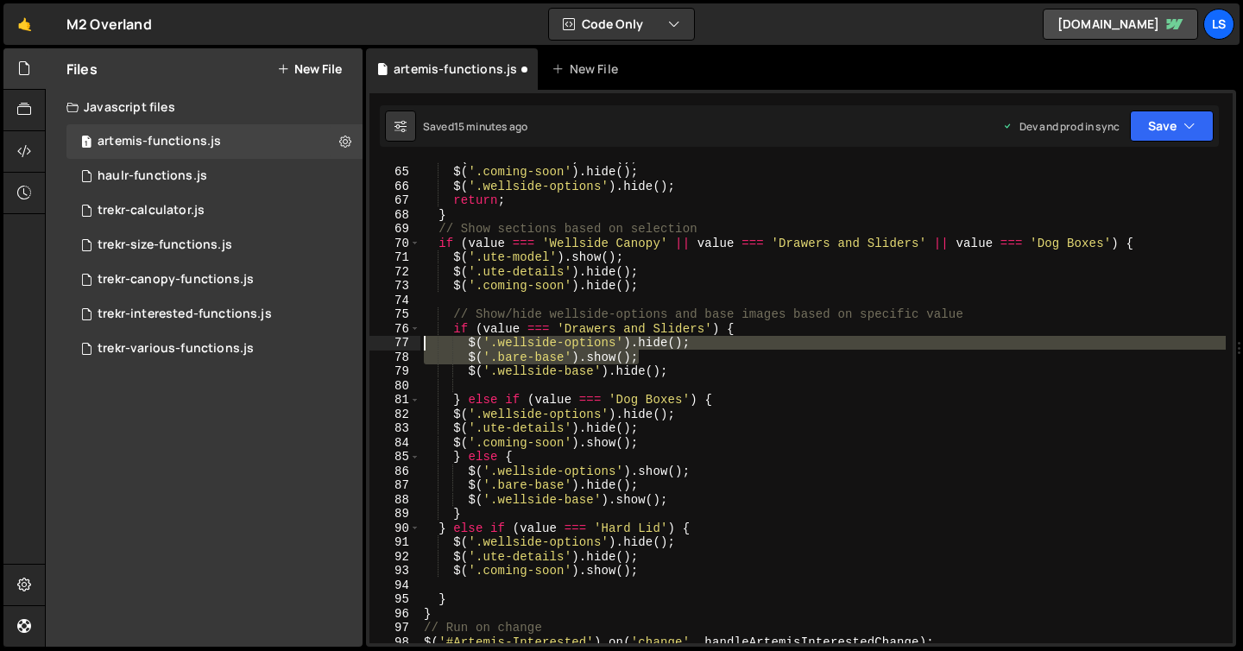
drag, startPoint x: 640, startPoint y: 355, endPoint x: 394, endPoint y: 341, distance: 246.4
click at [394, 341] on div "$('.wellside-base').show(); 64 65 66 67 68 69 70 71 72 73 74 75 76 77 78 79 80 …" at bounding box center [800, 402] width 863 height 481
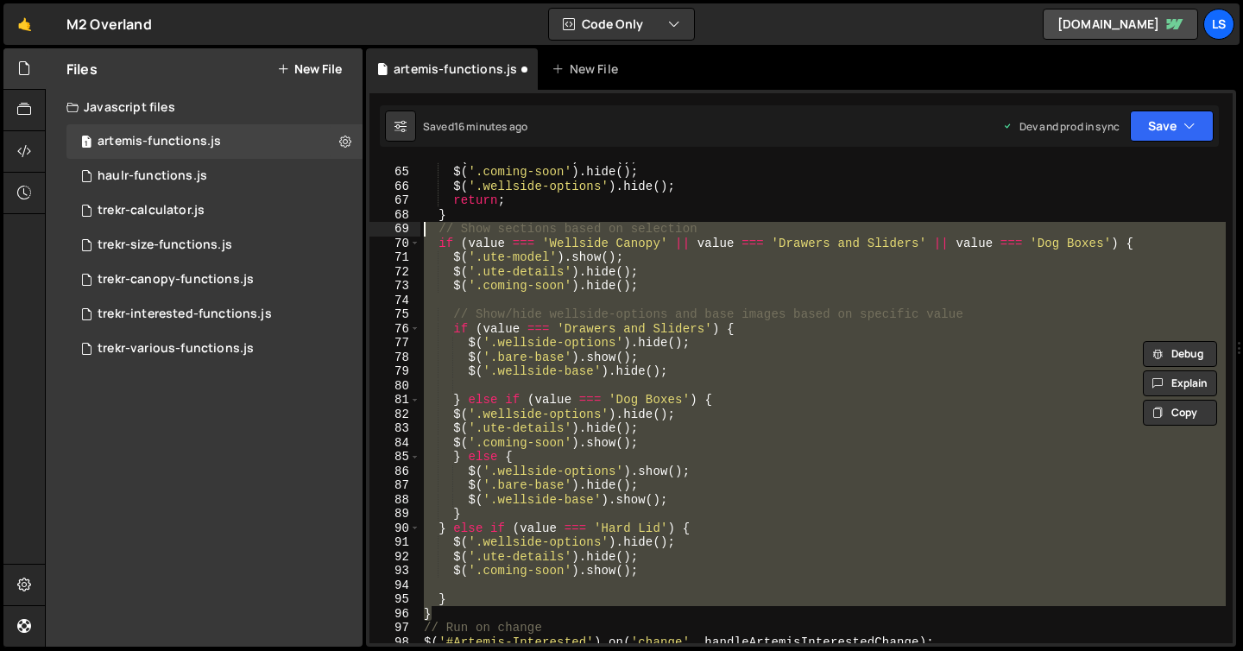
drag, startPoint x: 438, startPoint y: 613, endPoint x: 401, endPoint y: 230, distance: 385.0
click at [401, 230] on div "$('.wellside-options').hide(); $('.bare-base').show(); 64 65 66 67 68 69 70 71 …" at bounding box center [800, 402] width 863 height 481
type textarea "// Show sections based on selection if (value === 'Wellside Canopy' || value ==…"
click at [493, 384] on div "$ ( '.ute-details' ) . hide ( ) ; $ ( '.coming-soon' ) . hide ( ) ; $ ( '.wells…" at bounding box center [822, 402] width 805 height 481
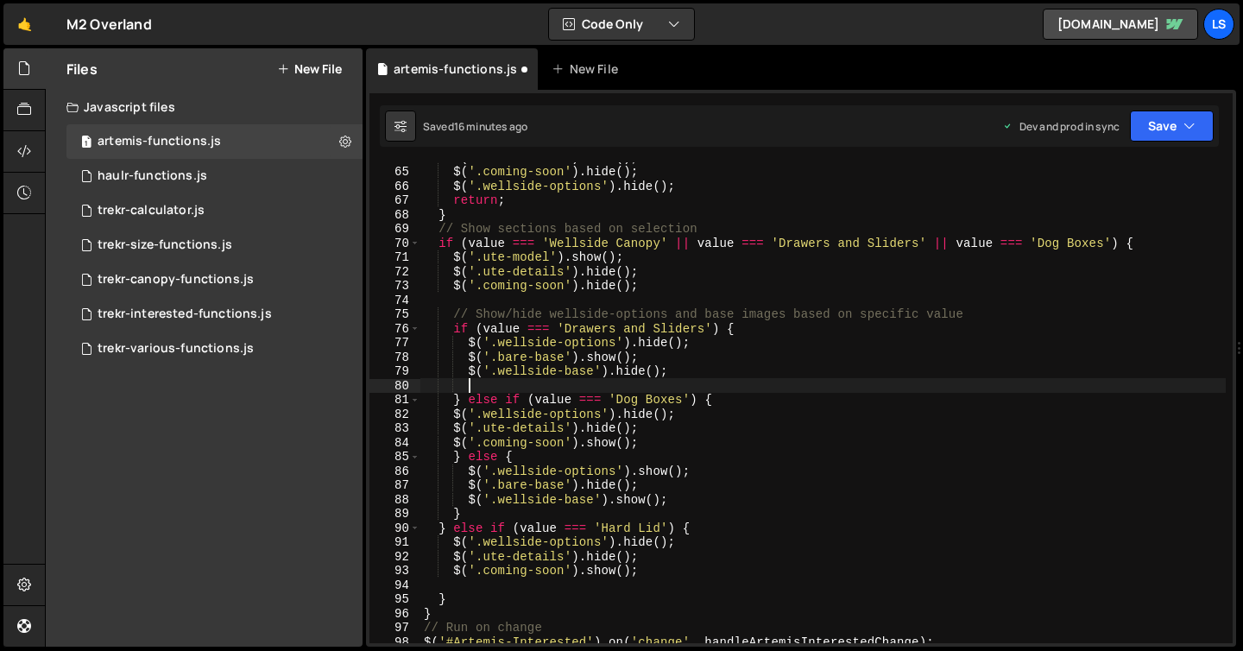
scroll to position [0, 2]
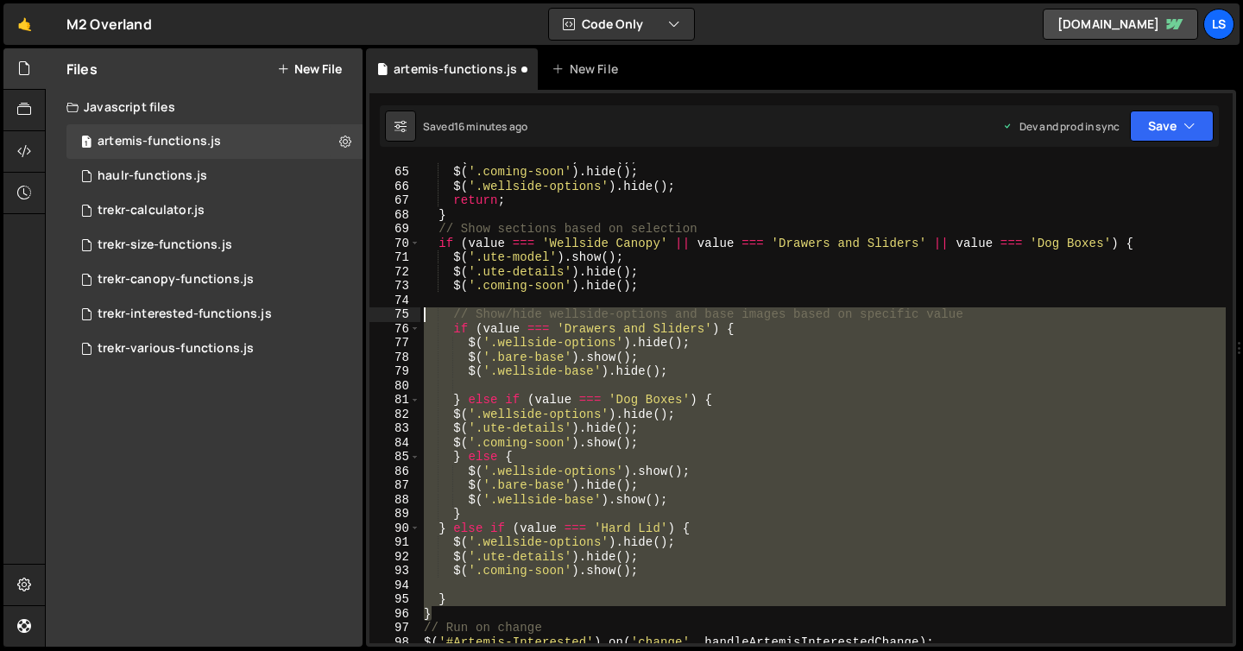
drag, startPoint x: 434, startPoint y: 614, endPoint x: 384, endPoint y: 312, distance: 306.3
click at [384, 312] on div "64 65 66 67 68 69 70 71 72 73 74 75 76 77 78 79 80 81 82 83 84 85 86 87 88 89 9…" at bounding box center [800, 402] width 863 height 481
paste textarea "}"
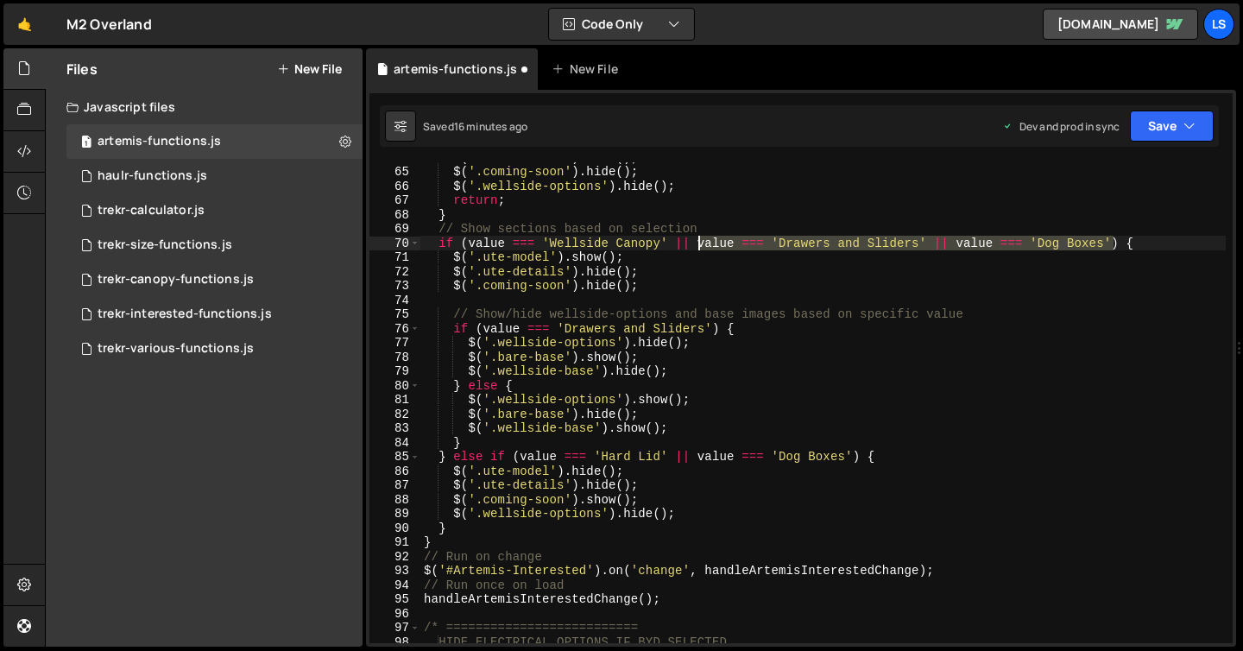
drag, startPoint x: 1114, startPoint y: 240, endPoint x: 700, endPoint y: 244, distance: 414.4
click at [700, 244] on div "$ ( '.ute-details' ) . hide ( ) ; $ ( '.coming-soon' ) . hide ( ) ; $ ( '.wells…" at bounding box center [822, 404] width 805 height 509
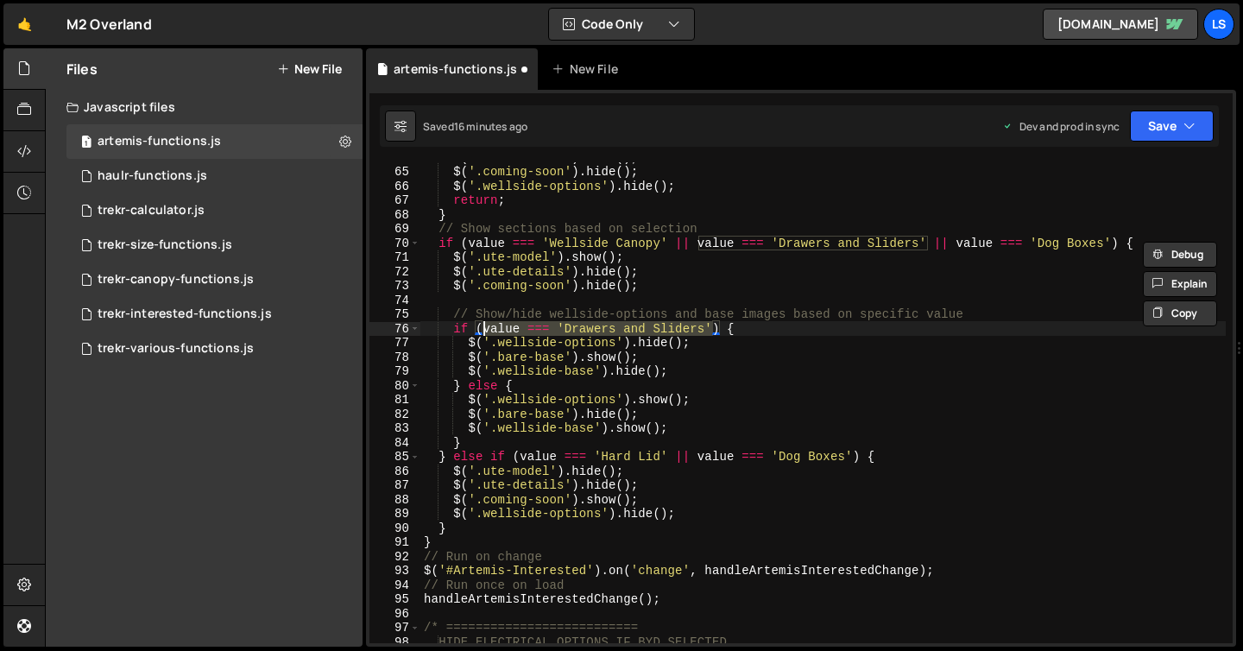
drag, startPoint x: 712, startPoint y: 327, endPoint x: 485, endPoint y: 326, distance: 227.0
click at [485, 326] on div "$ ( '.ute-details' ) . hide ( ) ; $ ( '.coming-soon' ) . hide ( ) ; $ ( '.wells…" at bounding box center [822, 404] width 805 height 509
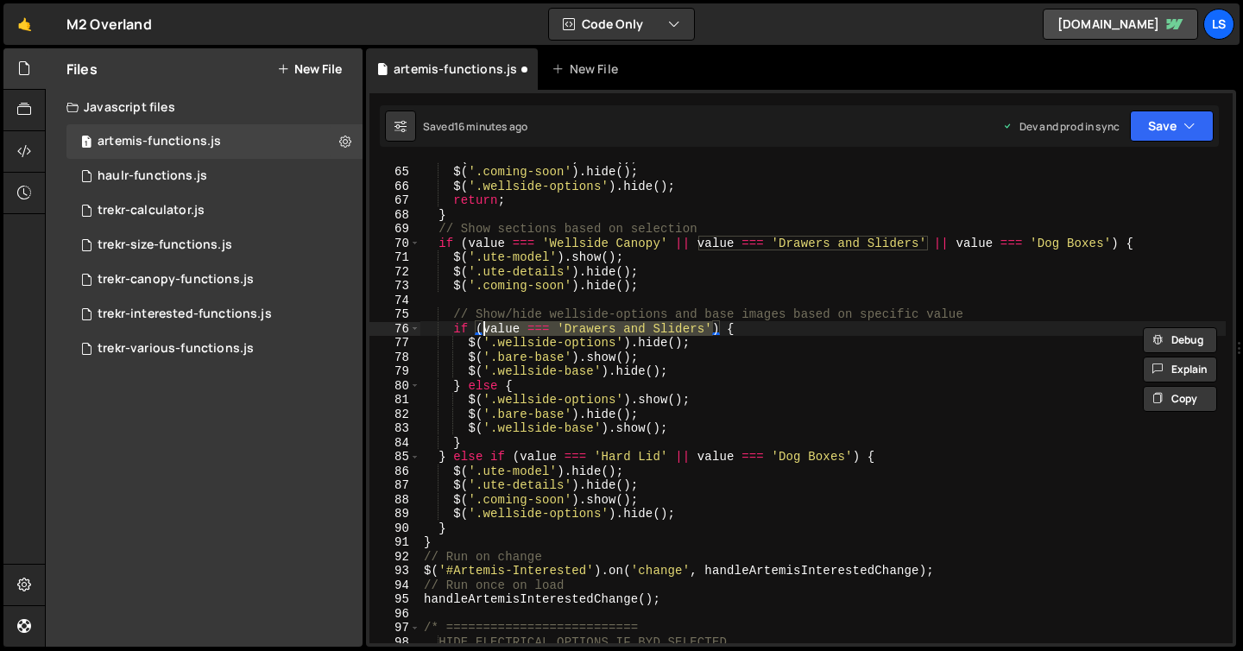
paste textarea "|| value === 'Dog Boxes'"
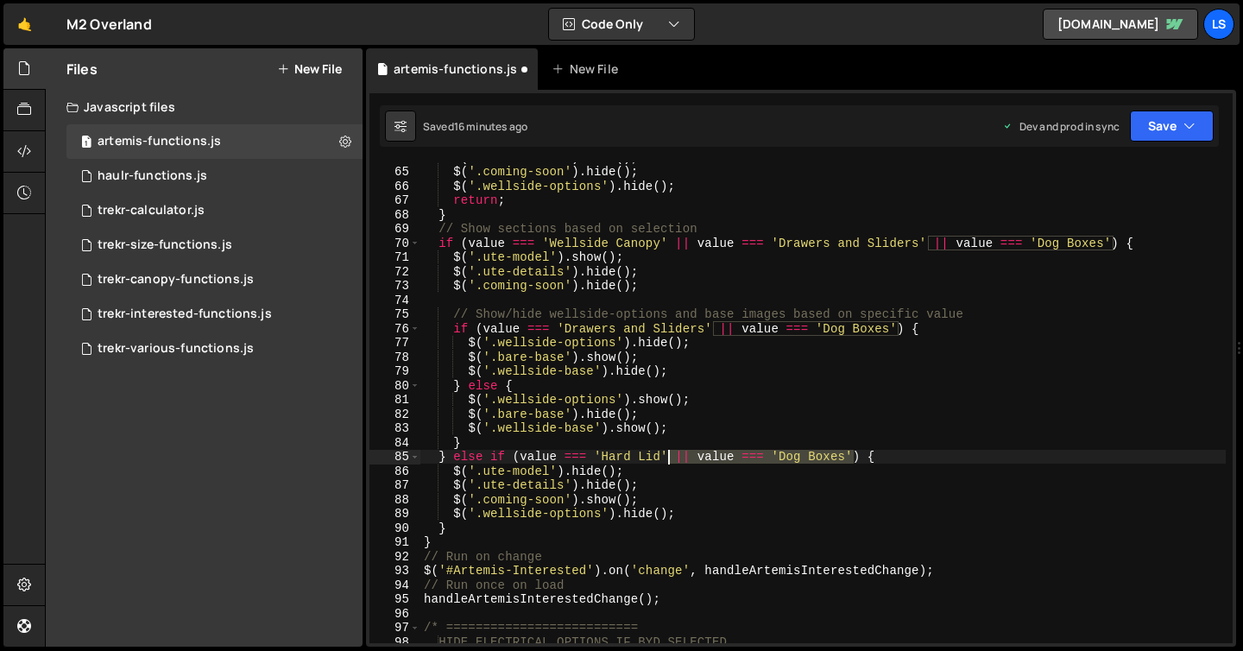
drag, startPoint x: 853, startPoint y: 455, endPoint x: 668, endPoint y: 455, distance: 184.7
click at [668, 455] on div "$ ( '.ute-details' ) . hide ( ) ; $ ( '.coming-soon' ) . hide ( ) ; $ ( '.wells…" at bounding box center [822, 404] width 805 height 509
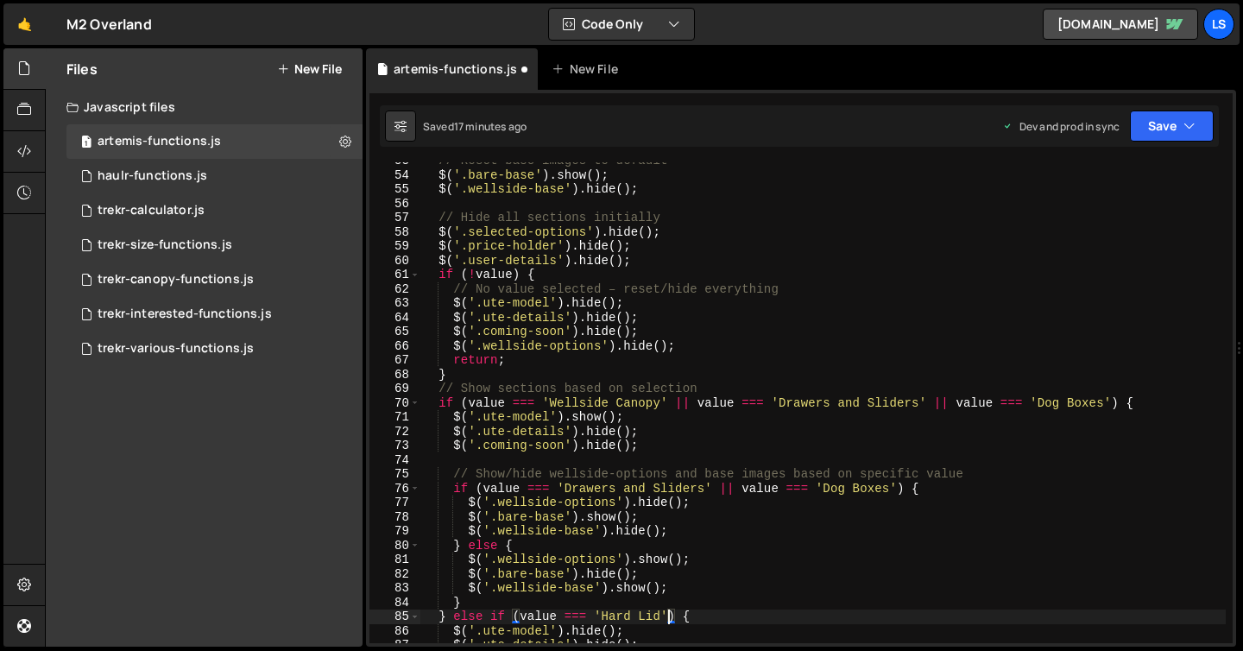
scroll to position [748, 0]
click at [1167, 117] on button "Save" at bounding box center [1172, 125] width 84 height 31
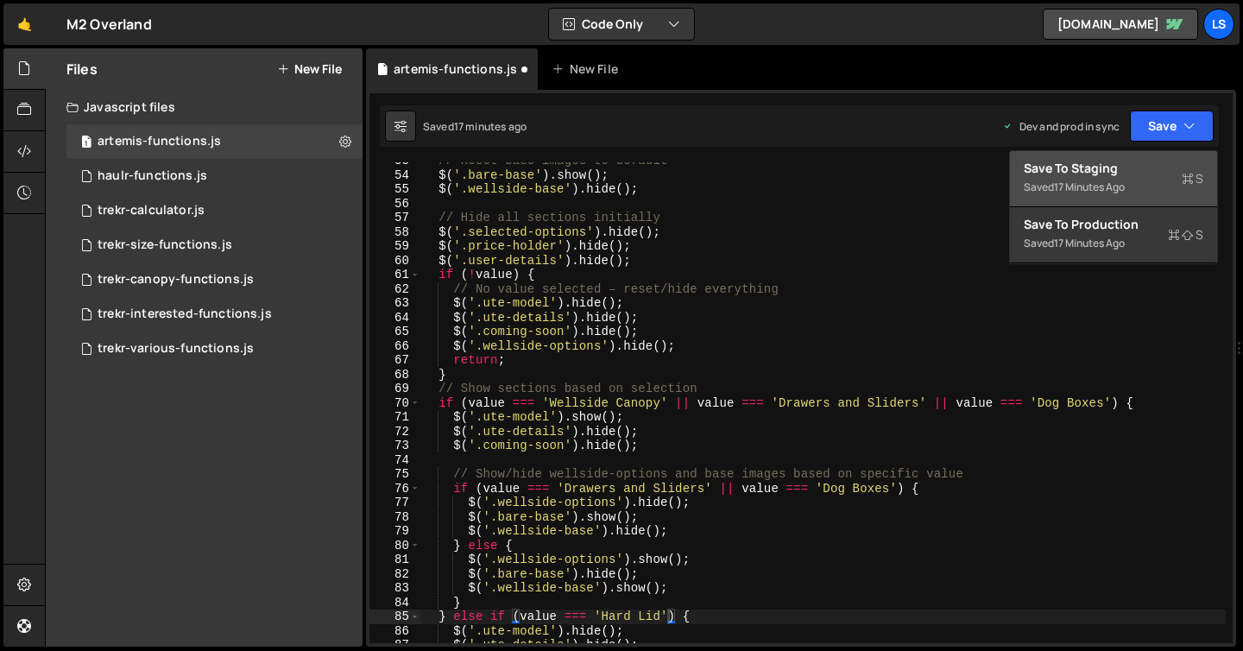
click at [1100, 167] on div "Save to Staging S" at bounding box center [1114, 168] width 180 height 17
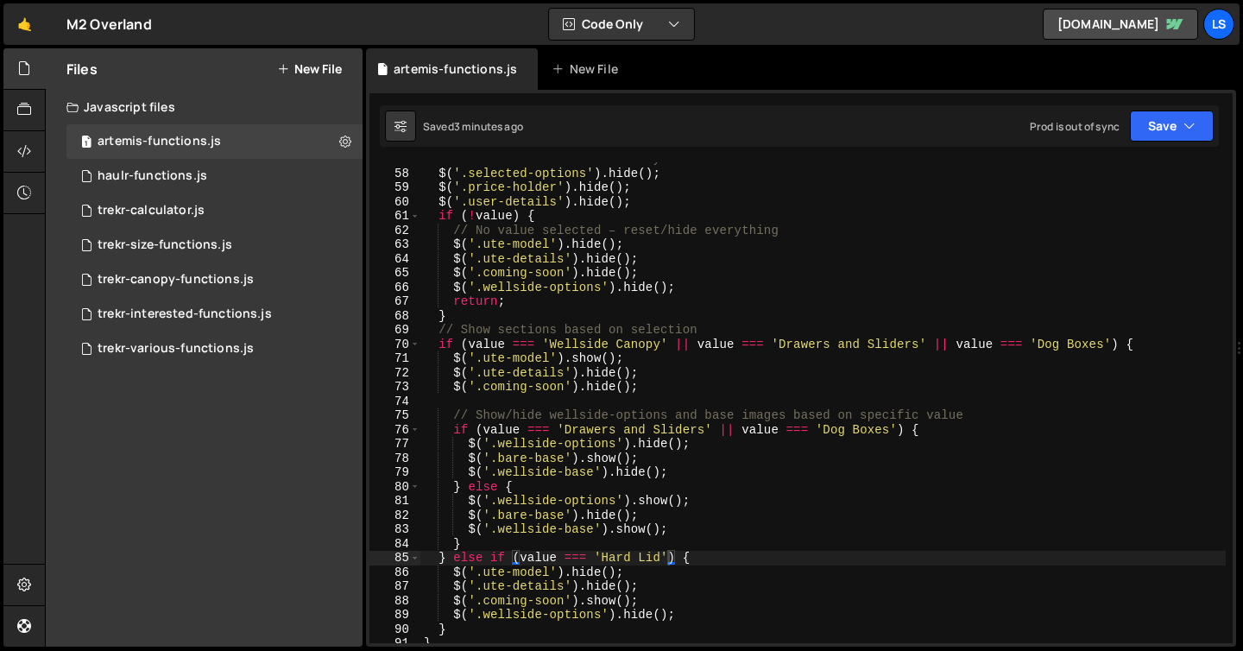
scroll to position [915, 0]
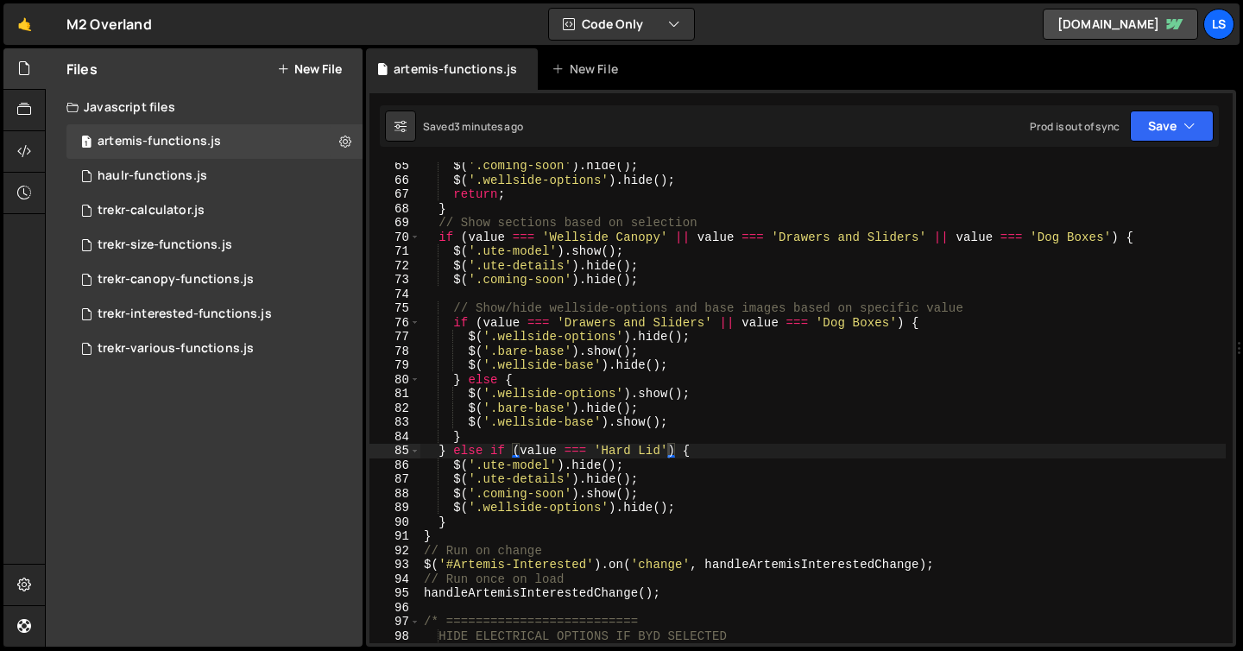
type textarea "$('.wellside-options').hide();"
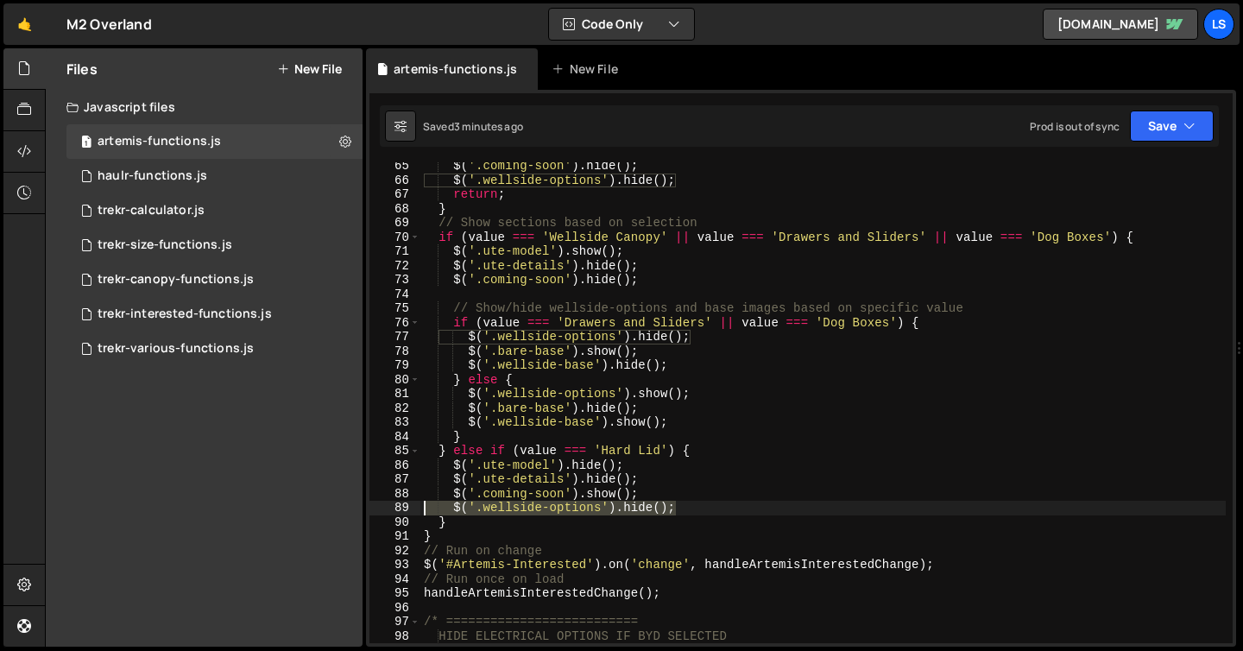
drag, startPoint x: 684, startPoint y: 508, endPoint x: 384, endPoint y: 507, distance: 299.5
click at [384, 507] on div "$('.wellside-options').hide(); 65 66 67 68 69 70 71 72 73 74 75 76 77 78 79 80 …" at bounding box center [800, 402] width 863 height 481
click at [635, 464] on div "$ ( '.coming-soon' ) . hide ( ) ; $ ( '.wellside-options' ) . hide ( ) ; return…" at bounding box center [822, 413] width 805 height 509
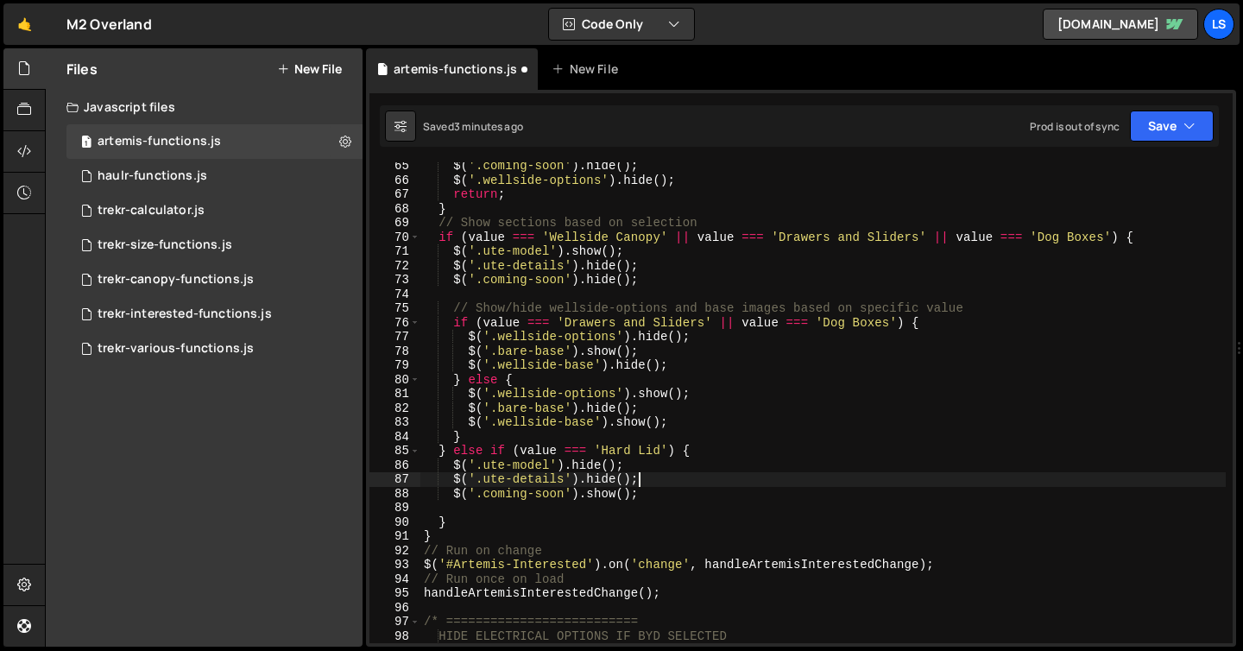
click at [650, 473] on div "$ ( '.coming-soon' ) . hide ( ) ; $ ( '.wellside-options' ) . hide ( ) ; return…" at bounding box center [822, 413] width 805 height 509
type textarea "$('.ute-details').hide();"
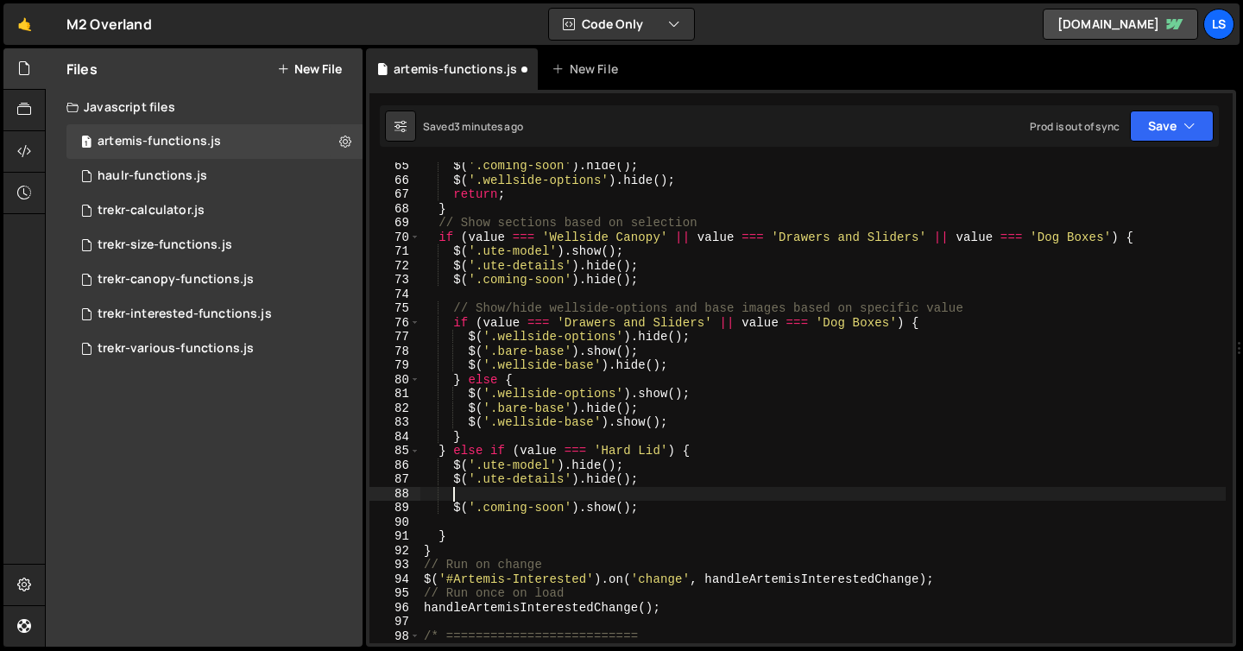
paste textarea "$('.wellside-options').hide();"
drag, startPoint x: 481, startPoint y: 494, endPoint x: 453, endPoint y: 495, distance: 27.7
click at [453, 495] on div "$ ( '.coming-soon' ) . hide ( ) ; $ ( '.wellside-options' ) . hide ( ) ; return…" at bounding box center [822, 413] width 805 height 509
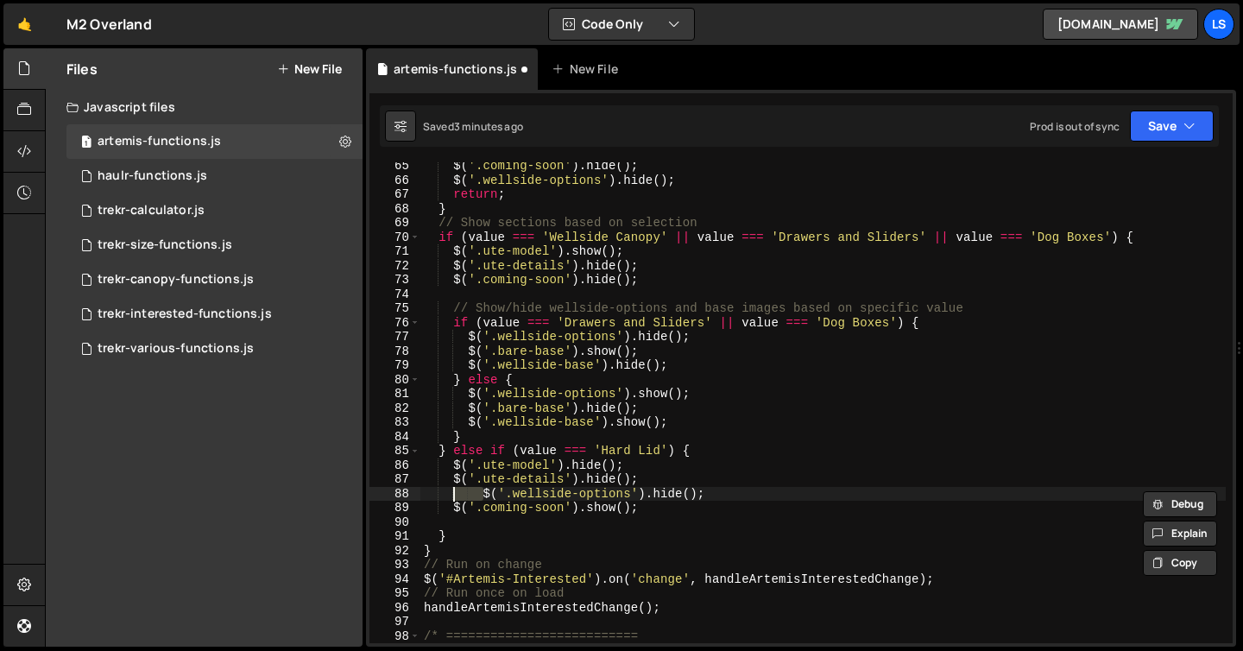
type textarea "$('.wellside-options').hide();"
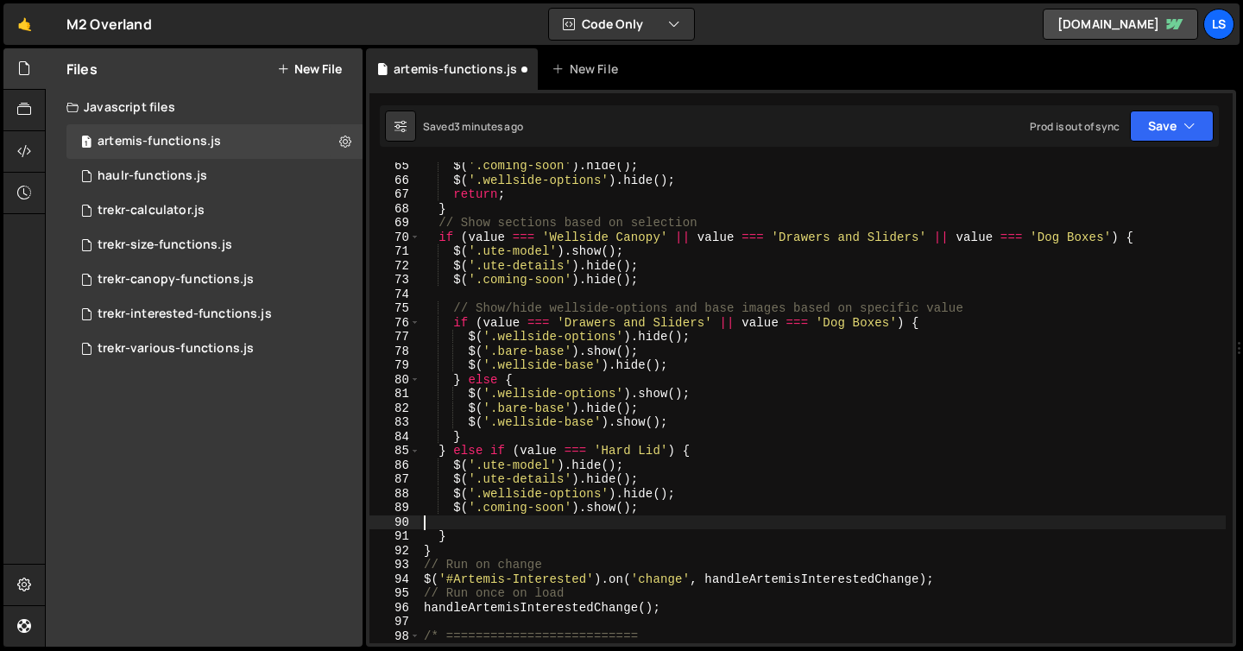
click at [426, 522] on div "$ ( '.coming-soon' ) . hide ( ) ; $ ( '.wellside-options' ) . hide ( ) ; return…" at bounding box center [822, 413] width 805 height 509
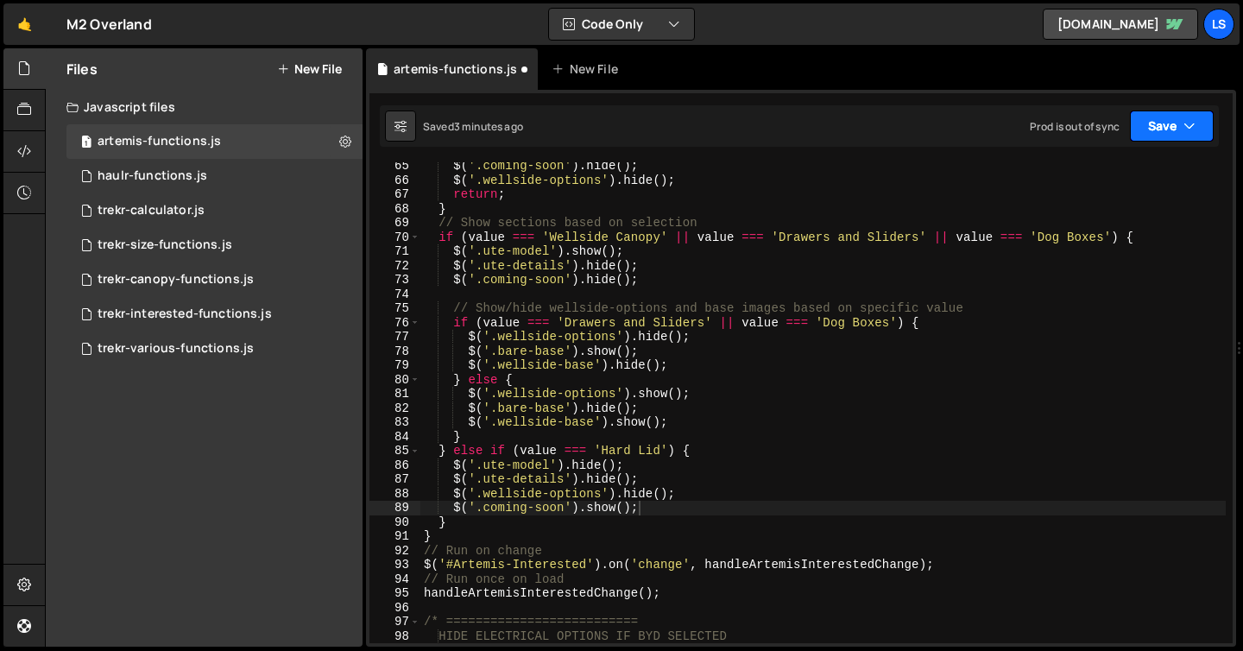
click at [1154, 129] on button "Save" at bounding box center [1172, 125] width 84 height 31
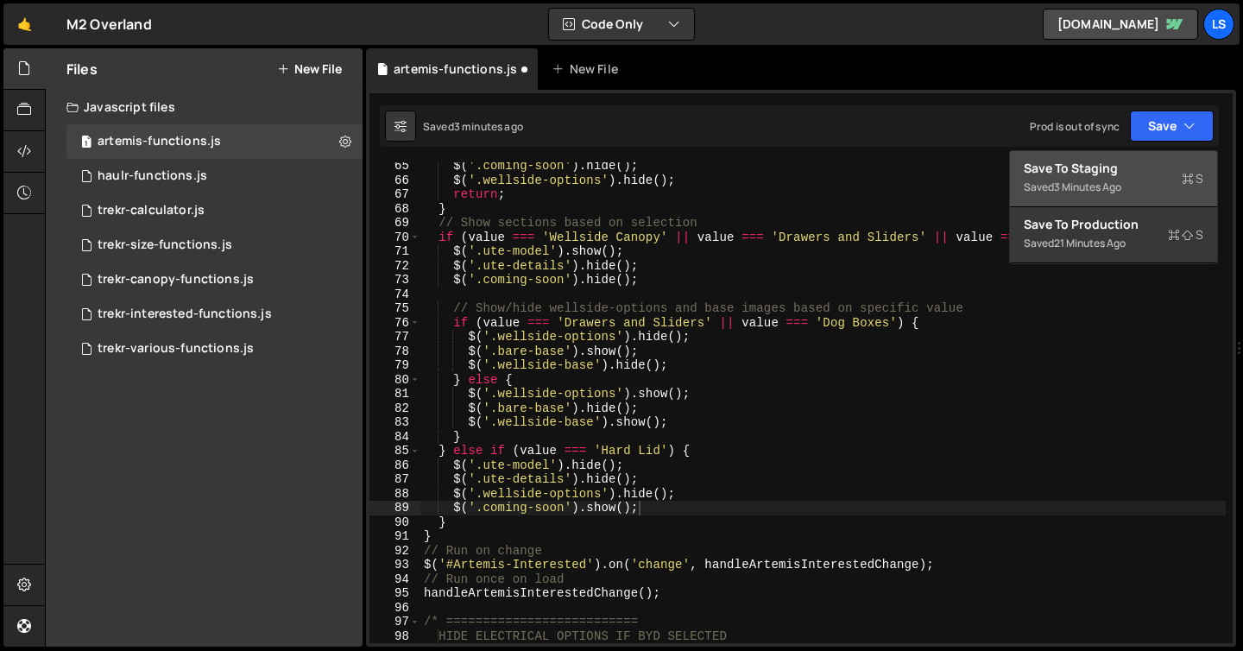
click at [1122, 167] on div "Save to Staging S" at bounding box center [1114, 168] width 180 height 17
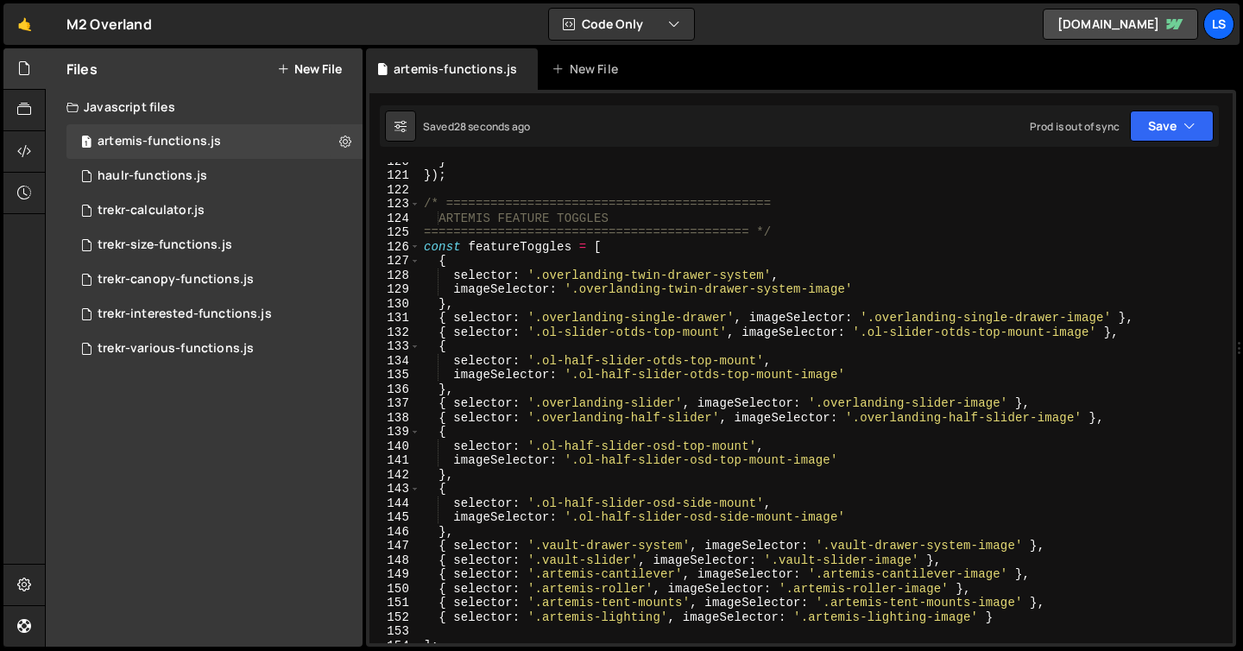
scroll to position [1703, 0]
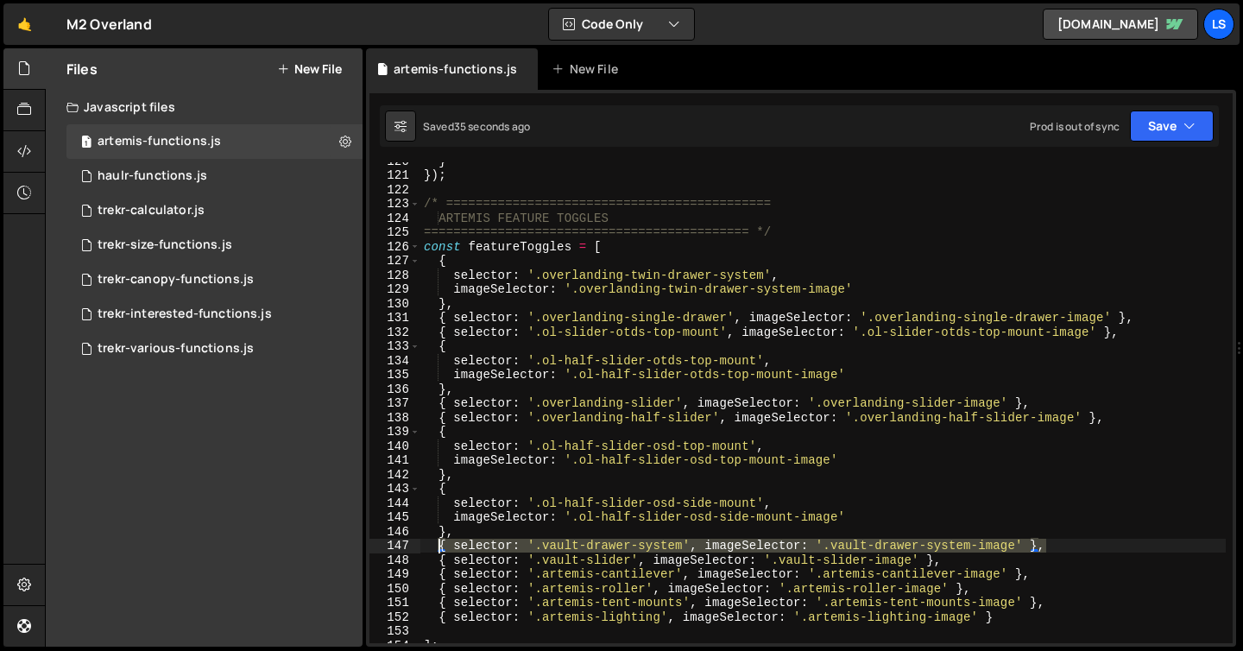
drag, startPoint x: 1049, startPoint y: 545, endPoint x: 440, endPoint y: 545, distance: 608.6
click at [440, 545] on div "} }) ; /* ============================================ ARTEMIS FEATURE TOGGLES …" at bounding box center [822, 408] width 805 height 509
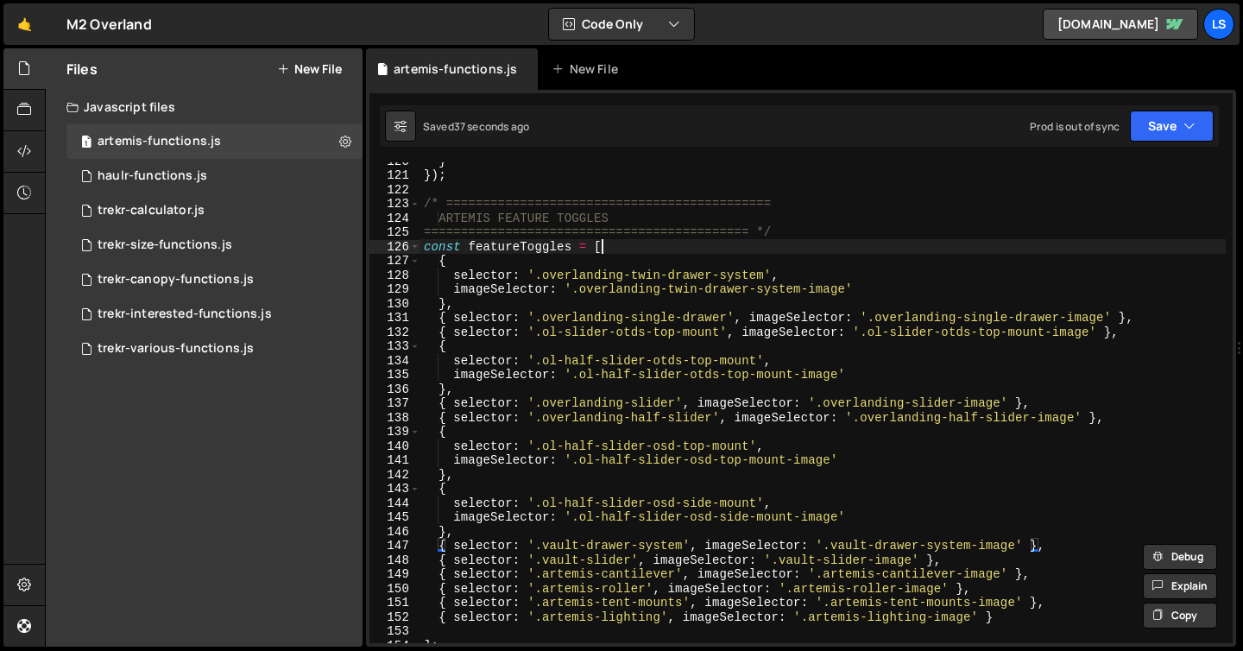
click at [612, 245] on div "} }) ; /* ============================================ ARTEMIS FEATURE TOGGLES …" at bounding box center [822, 408] width 805 height 509
type textarea "const featureToggles = ["
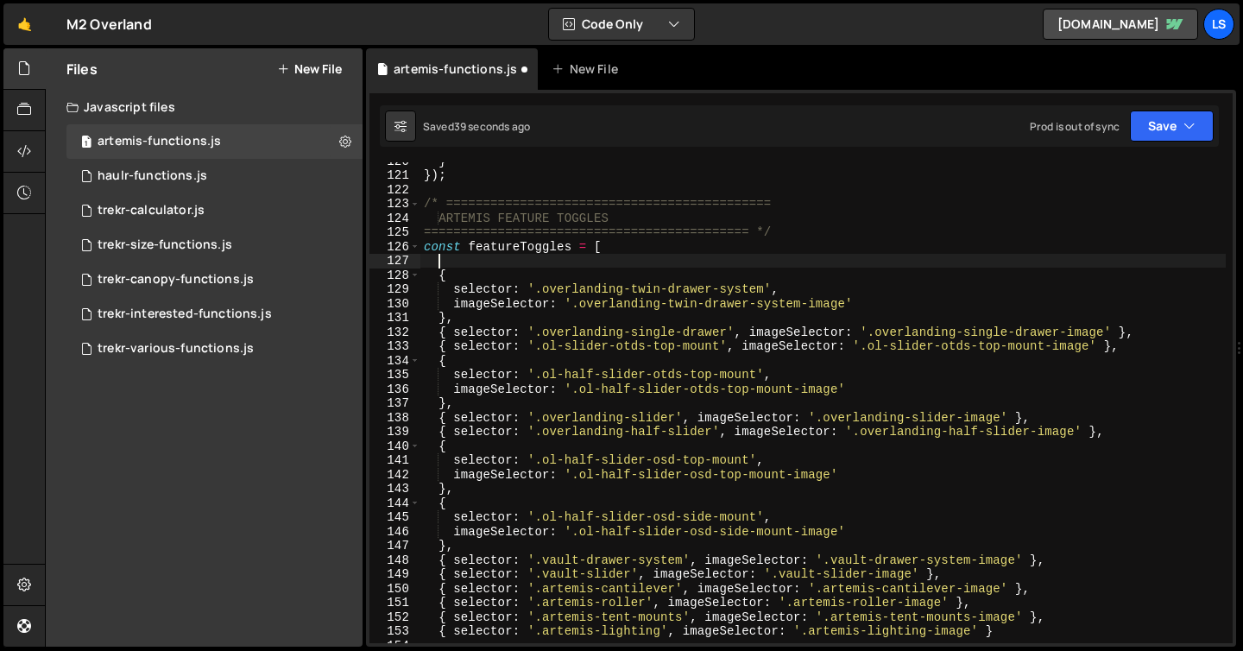
paste textarea "{ selector: '.vault-drawer-system', imageSelector: '.vault-drawer-system-image'…"
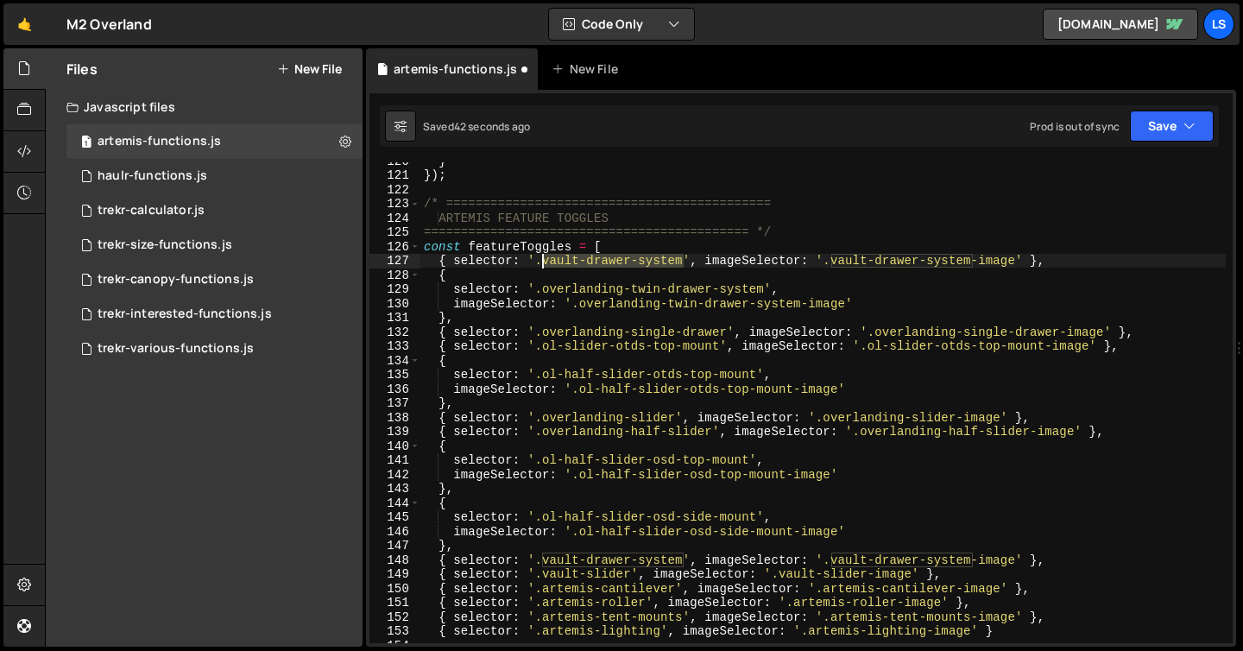
drag, startPoint x: 685, startPoint y: 262, endPoint x: 541, endPoint y: 262, distance: 143.3
click at [541, 262] on div "} }) ; /* ============================================ ARTEMIS FEATURE TOGGLES …" at bounding box center [822, 408] width 805 height 509
drag, startPoint x: 964, startPoint y: 260, endPoint x: 777, endPoint y: 262, distance: 187.3
click at [777, 262] on div "} }) ; /* ============================================ ARTEMIS FEATURE TOGGLES …" at bounding box center [822, 408] width 805 height 509
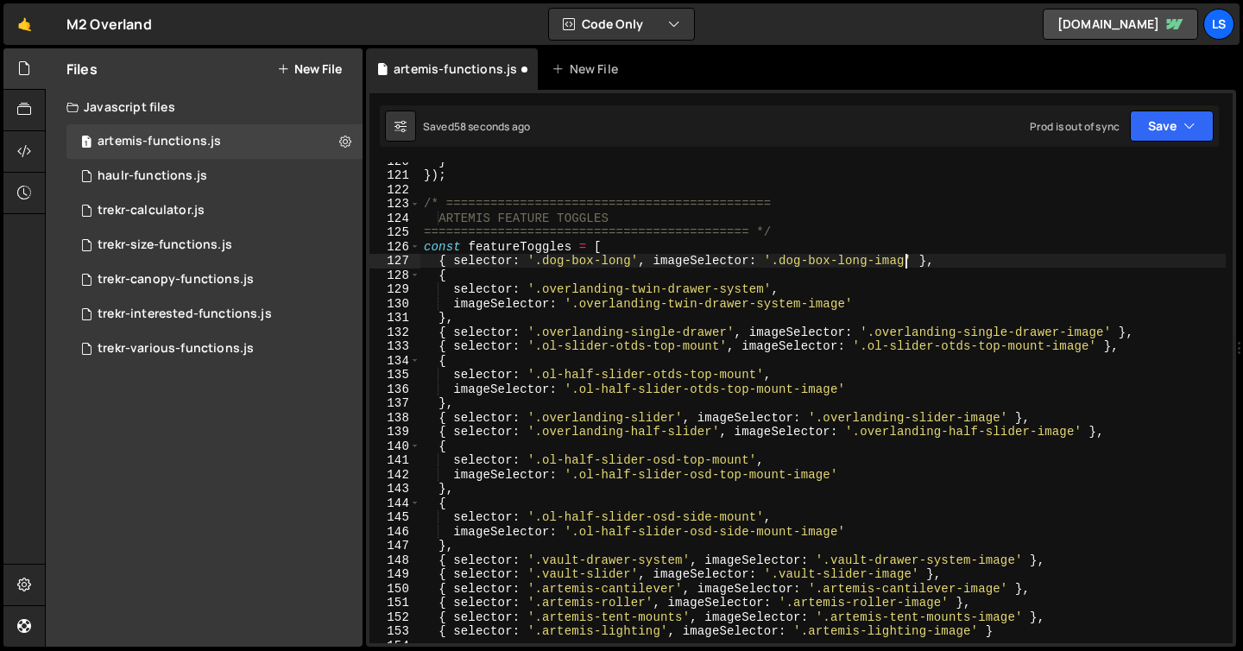
scroll to position [0, 34]
type textarea "{ selector: '.dog-box-long', imageSelector: '.dog-box-long-image' },"
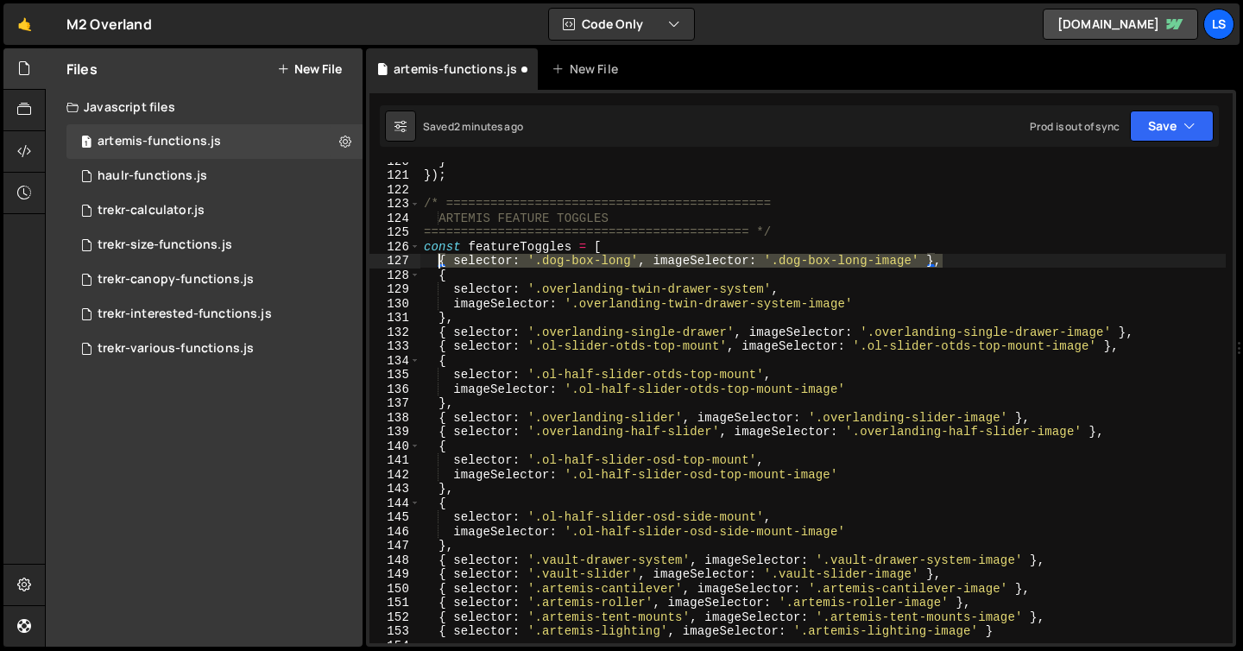
drag, startPoint x: 946, startPoint y: 262, endPoint x: 441, endPoint y: 256, distance: 505.0
click at [441, 256] on div "} }) ; /* ============================================ ARTEMIS FEATURE TOGGLES …" at bounding box center [822, 408] width 805 height 509
click at [962, 261] on div "} }) ; /* ============================================ ARTEMIS FEATURE TOGGLES …" at bounding box center [822, 402] width 805 height 481
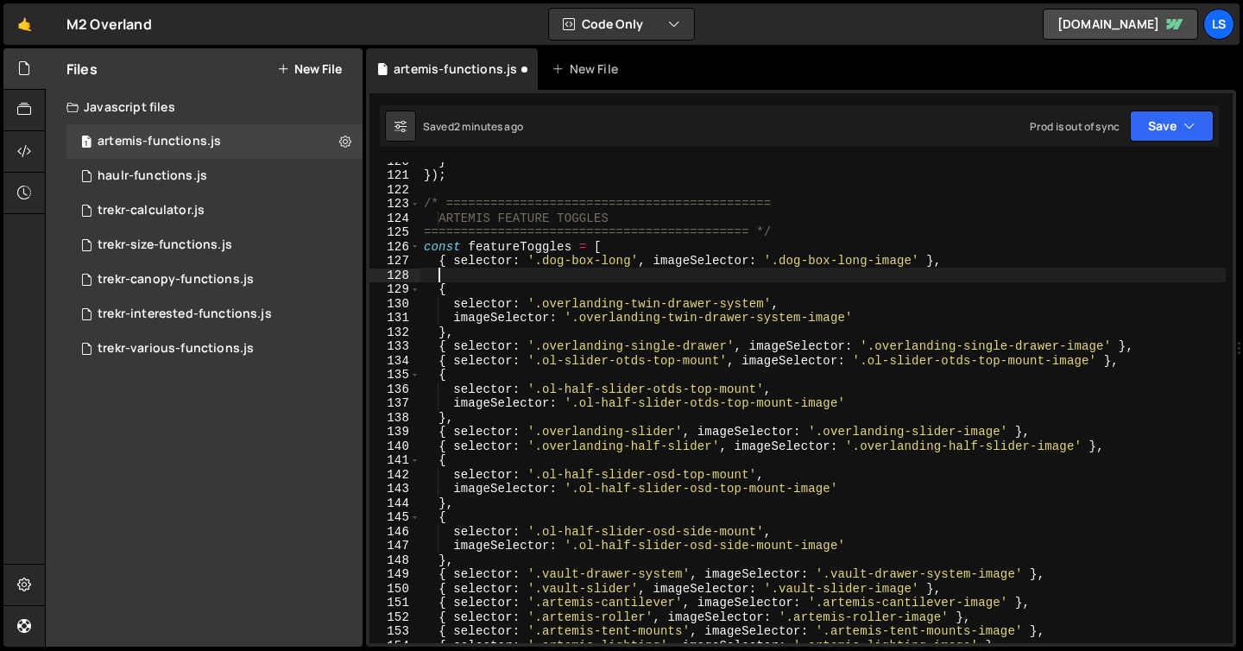
scroll to position [0, 0]
paste textarea "{ selector: '.dog-box-long', imageSelector: '.dog-box-long-image' },"
click at [619, 275] on div "} }) ; /* ============================================ ARTEMIS FEATURE TOGGLES …" at bounding box center [822, 408] width 805 height 509
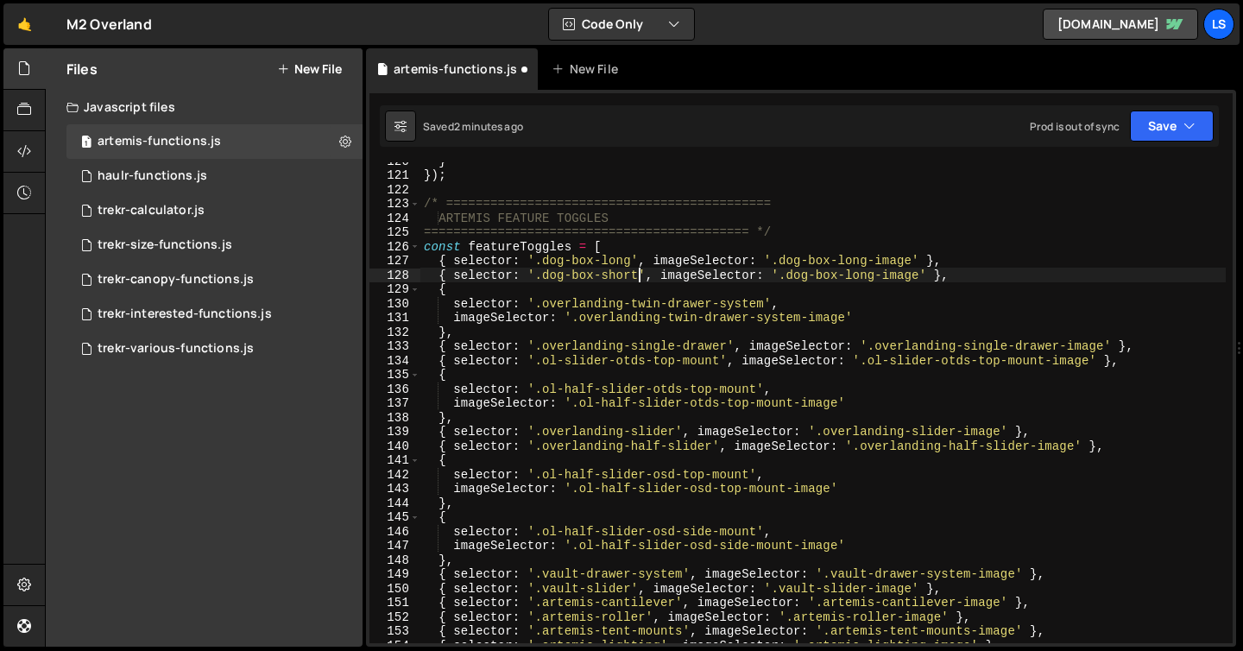
click at [859, 277] on div "} }) ; /* ============================================ ARTEMIS FEATURE TOGGLES …" at bounding box center [822, 408] width 805 height 509
click at [1179, 125] on button "Save" at bounding box center [1172, 125] width 84 height 31
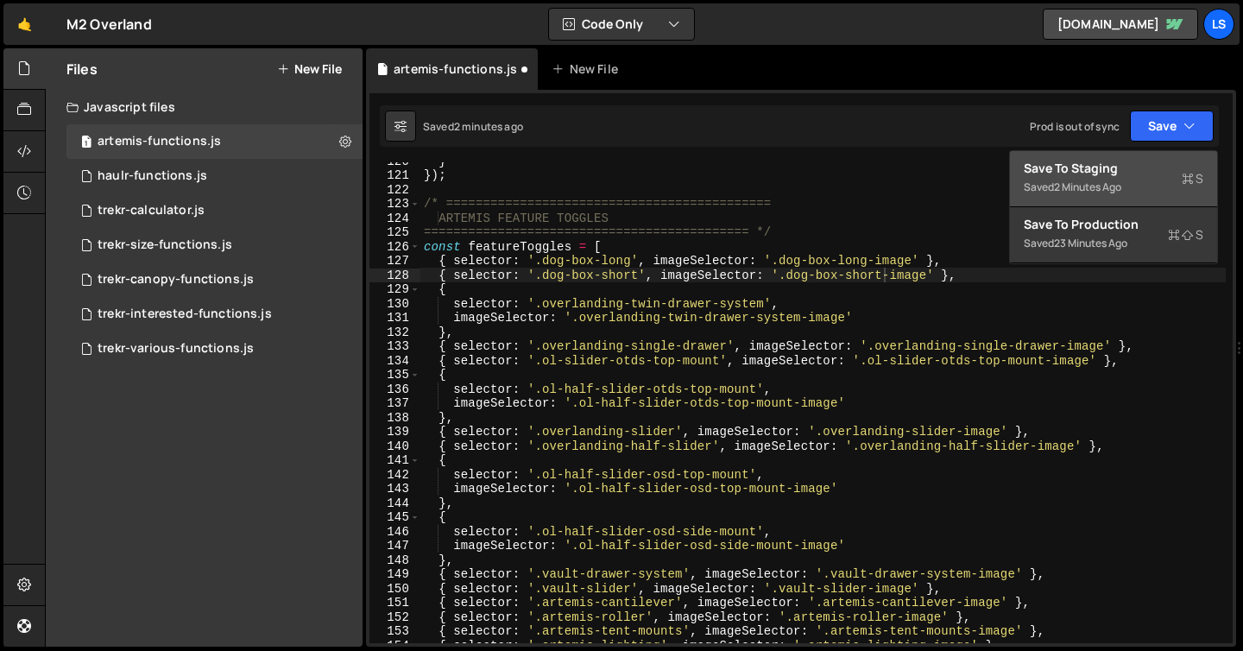
click at [1061, 171] on div "Save to Staging S" at bounding box center [1114, 168] width 180 height 17
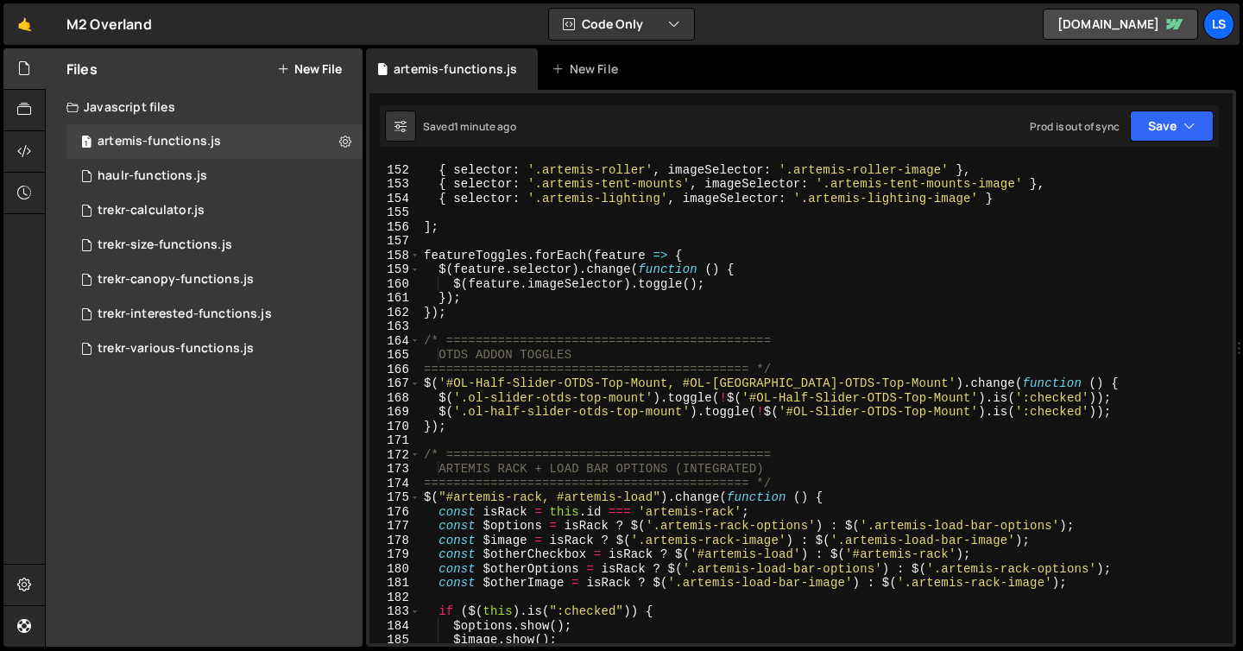
scroll to position [0, 1]
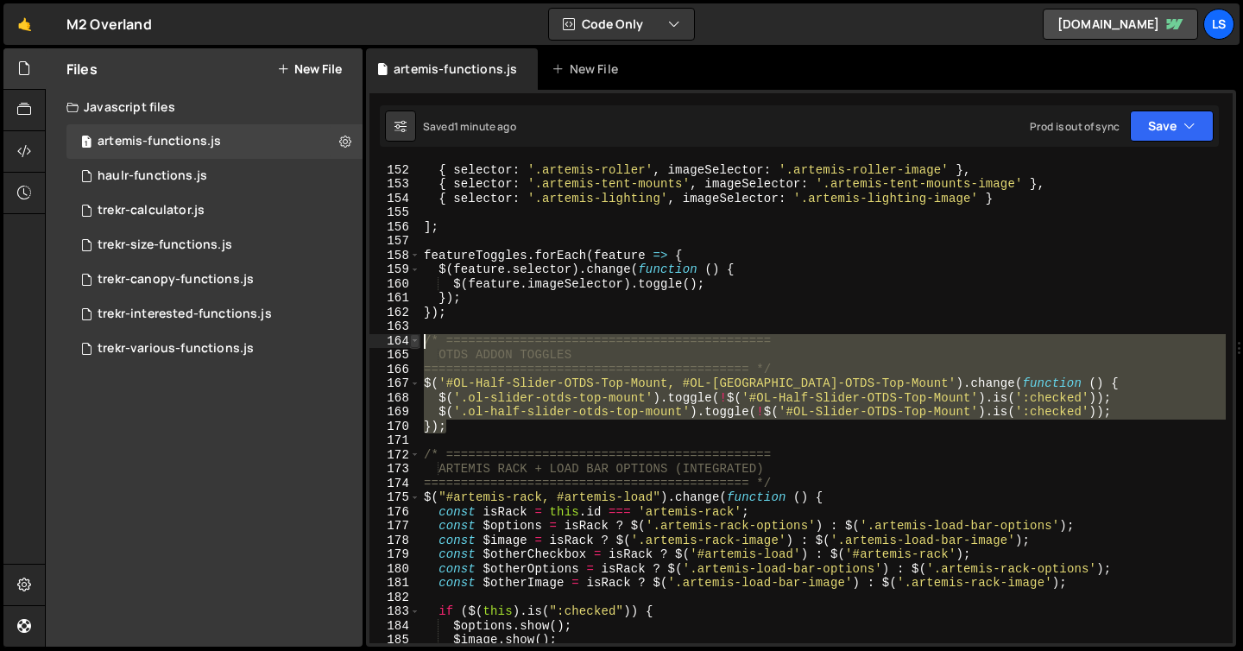
drag, startPoint x: 432, startPoint y: 420, endPoint x: 416, endPoint y: 343, distance: 79.4
click at [416, 343] on div "}); 151 152 153 154 155 156 157 158 159 160 161 162 163 164 165 166 167 168 169…" at bounding box center [800, 402] width 863 height 481
click at [466, 432] on div "{ selector : '.artemis-cantilever' , imageSelector : '.artemis-cantilever-image…" at bounding box center [822, 402] width 805 height 481
type textarea "});"
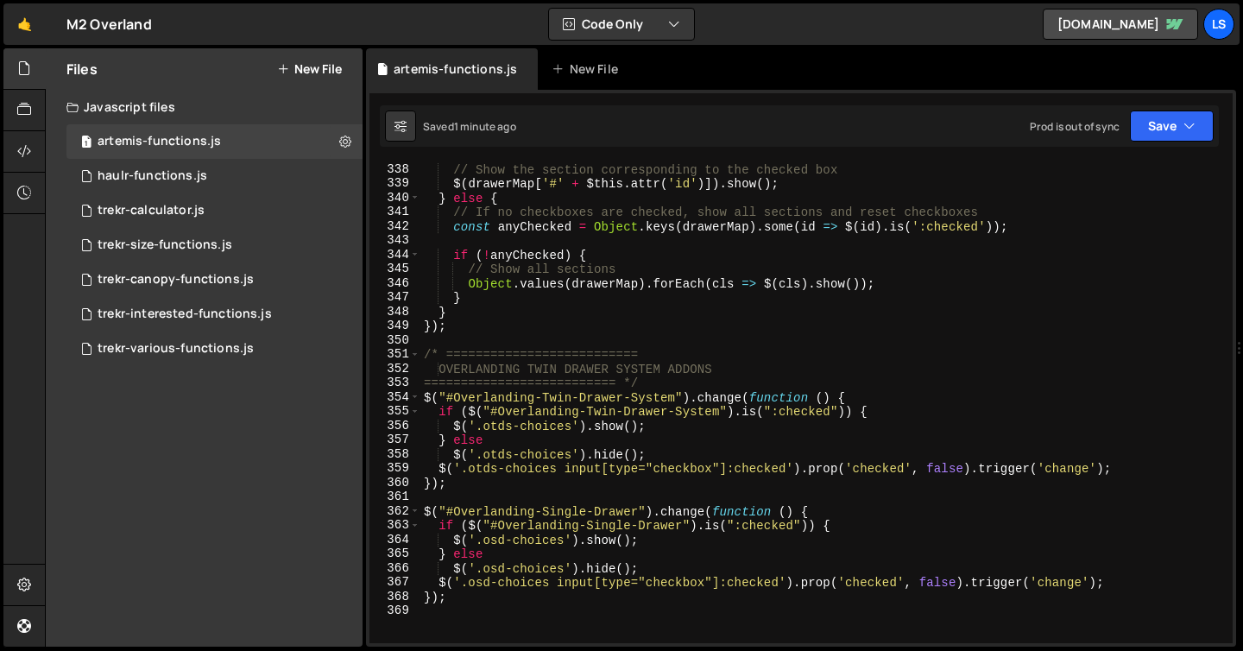
scroll to position [5008, 0]
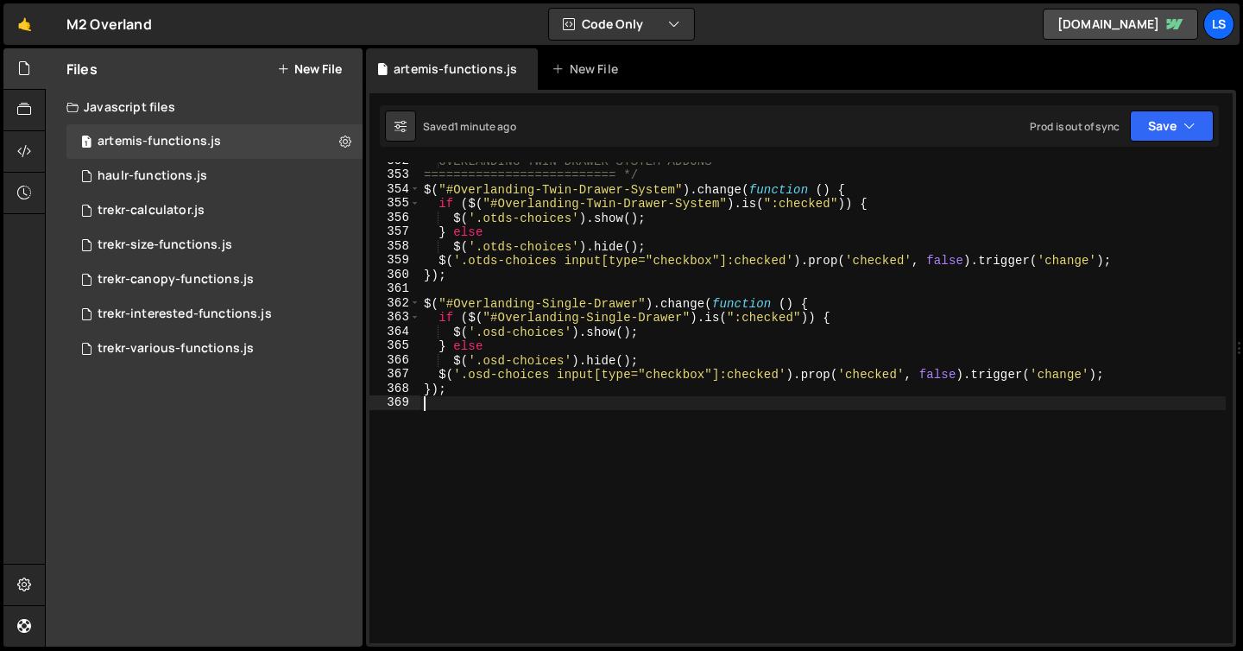
click at [443, 424] on div "OVERLANDING TWIN DRAWER SYSTEM ADDONS ========================== */ $ ( "#Overl…" at bounding box center [822, 408] width 805 height 509
paste textarea "});"
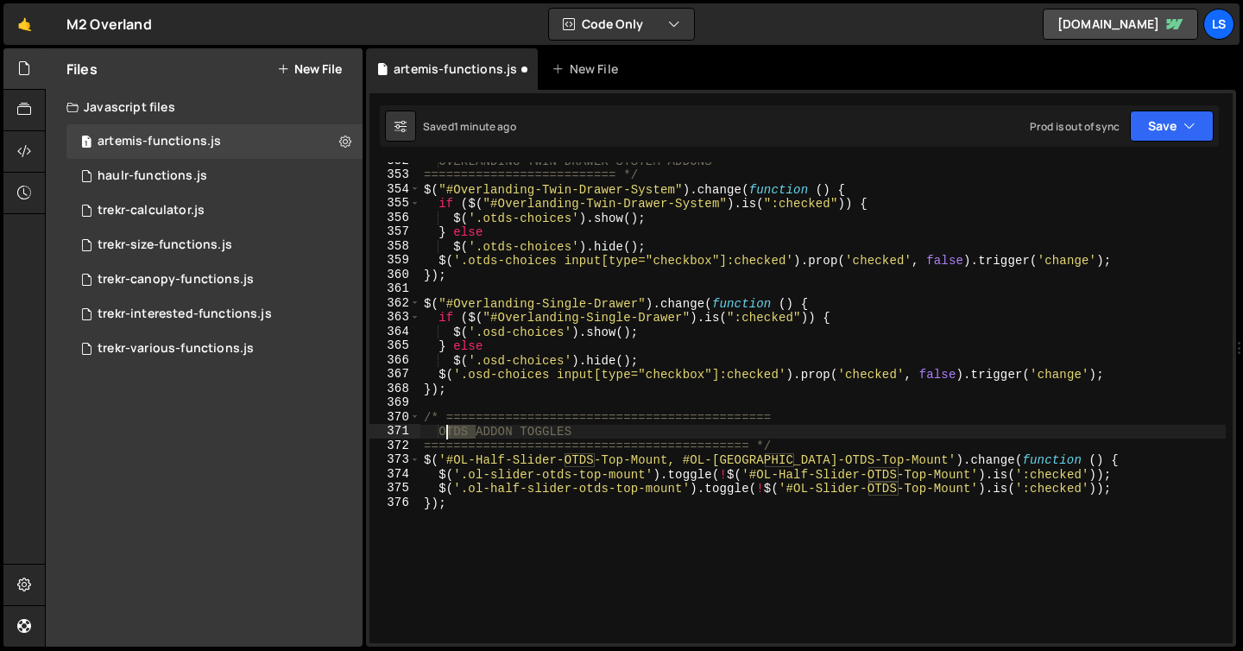
drag, startPoint x: 475, startPoint y: 432, endPoint x: 445, endPoint y: 431, distance: 29.4
click at [445, 431] on div "OVERLANDING TWIN DRAWER SYSTEM ADDONS ========================== */ $ ( "#Overl…" at bounding box center [822, 408] width 805 height 509
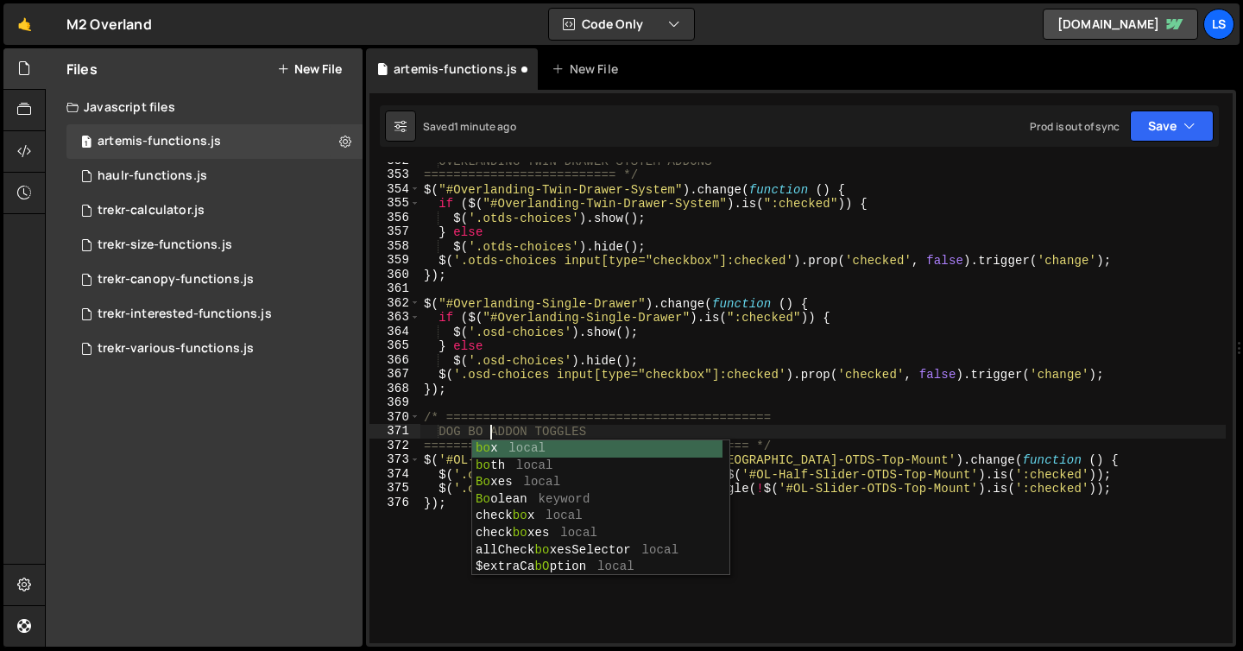
scroll to position [0, 4]
click at [524, 431] on div "OVERLANDING TWIN DRAWER SYSTEM ADDONS ========================== */ $ ( "#Overl…" at bounding box center [822, 408] width 805 height 509
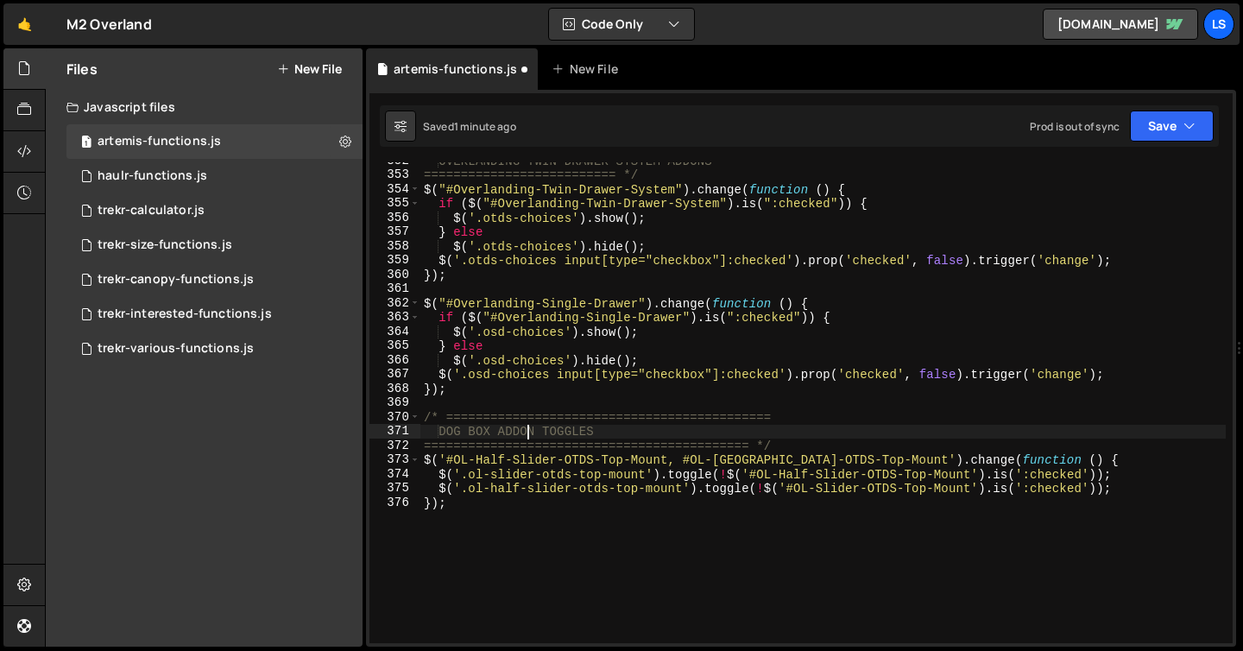
click at [524, 431] on div "OVERLANDING TWIN DRAWER SYSTEM ADDONS ========================== */ $ ( "#Overl…" at bounding box center [822, 408] width 805 height 509
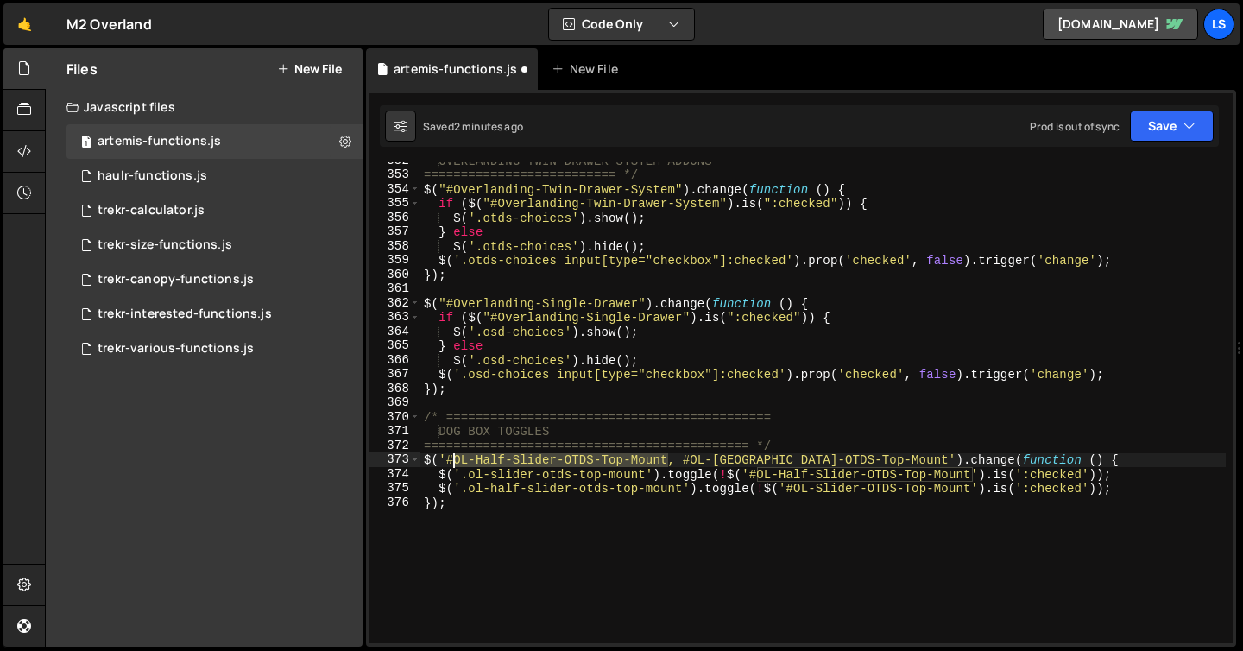
drag, startPoint x: 669, startPoint y: 458, endPoint x: 454, endPoint y: 460, distance: 215.0
click at [454, 460] on div "OVERLANDING TWIN DRAWER SYSTEM ADDONS ========================== */ $ ( "#Overl…" at bounding box center [822, 408] width 805 height 509
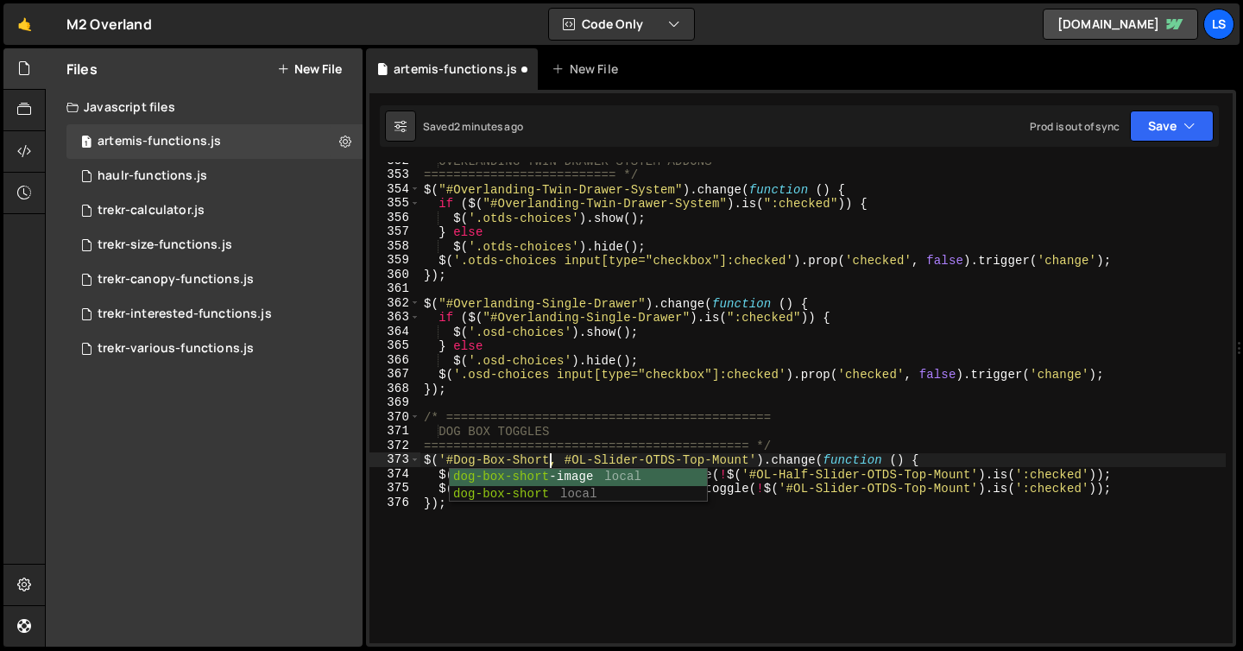
scroll to position [0, 8]
click at [533, 461] on div "OVERLANDING TWIN DRAWER SYSTEM ADDONS ========================== */ $ ( "#Overl…" at bounding box center [822, 408] width 805 height 509
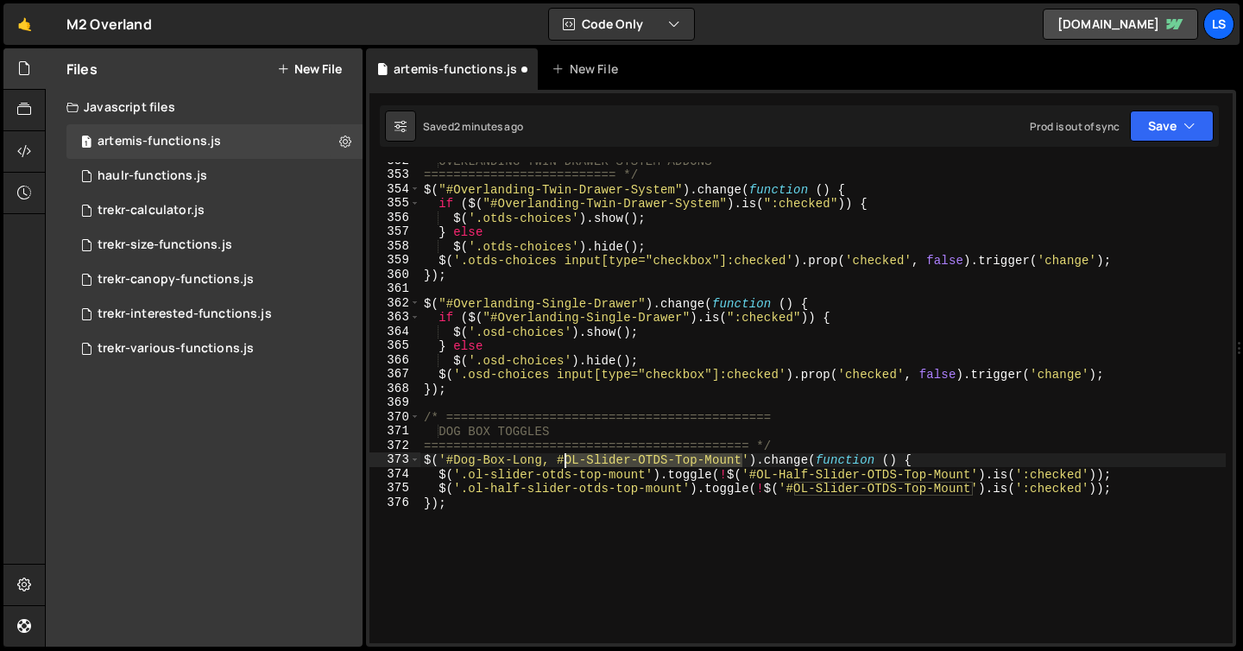
drag, startPoint x: 744, startPoint y: 457, endPoint x: 566, endPoint y: 459, distance: 177.8
click at [566, 459] on div "OVERLANDING TWIN DRAWER SYSTEM ADDONS ========================== */ $ ( "#Overl…" at bounding box center [822, 408] width 805 height 509
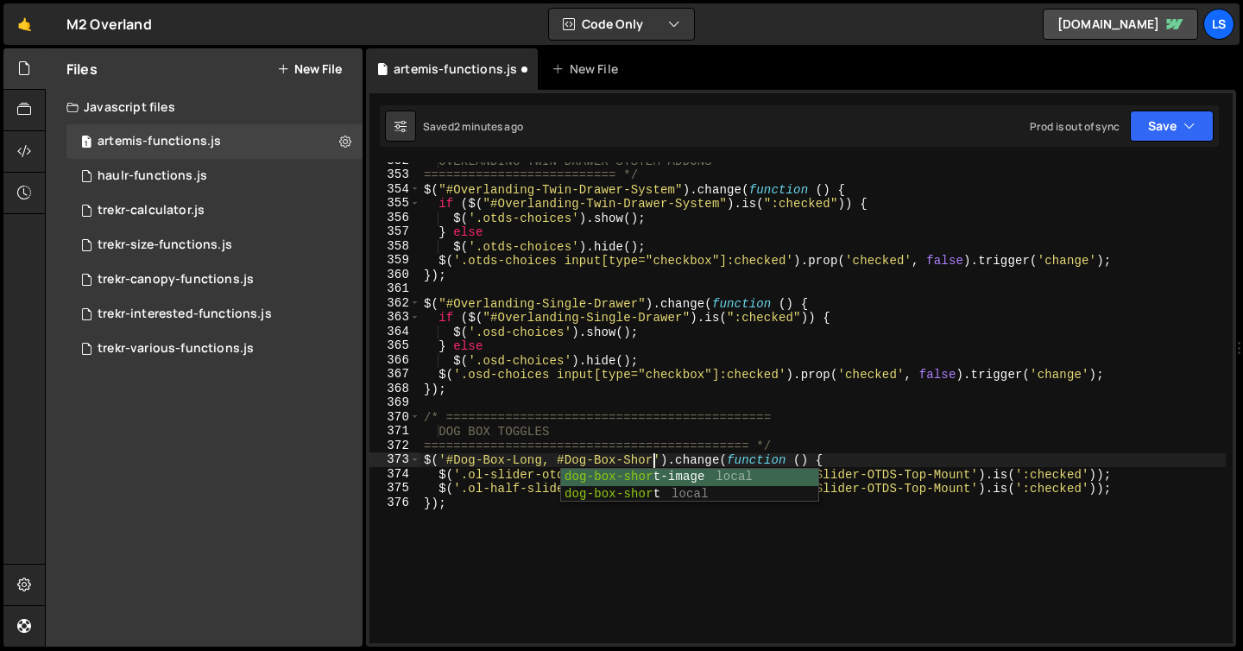
scroll to position [0, 16]
click at [491, 468] on div "OVERLANDING TWIN DRAWER SYSTEM ADDONS ========================== */ $ ( "#Overl…" at bounding box center [822, 408] width 805 height 509
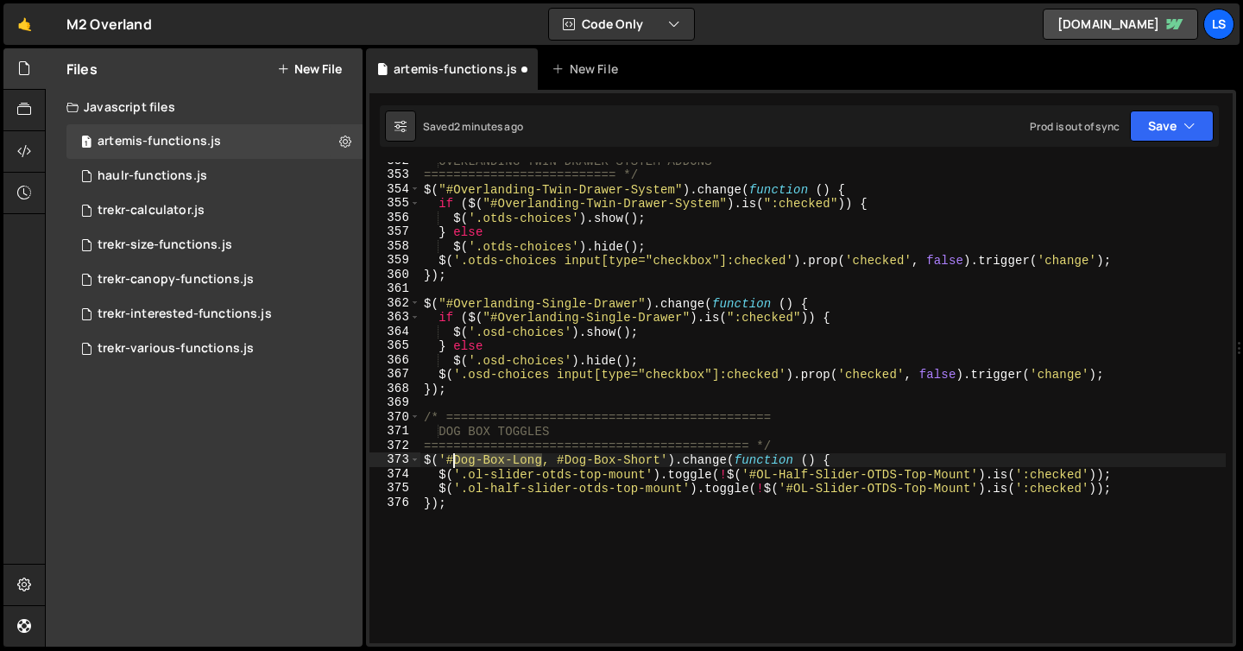
drag, startPoint x: 543, startPoint y: 459, endPoint x: 451, endPoint y: 463, distance: 92.4
click at [451, 463] on div "OVERLANDING TWIN DRAWER SYSTEM ADDONS ========================== */ $ ( "#Overl…" at bounding box center [822, 408] width 805 height 509
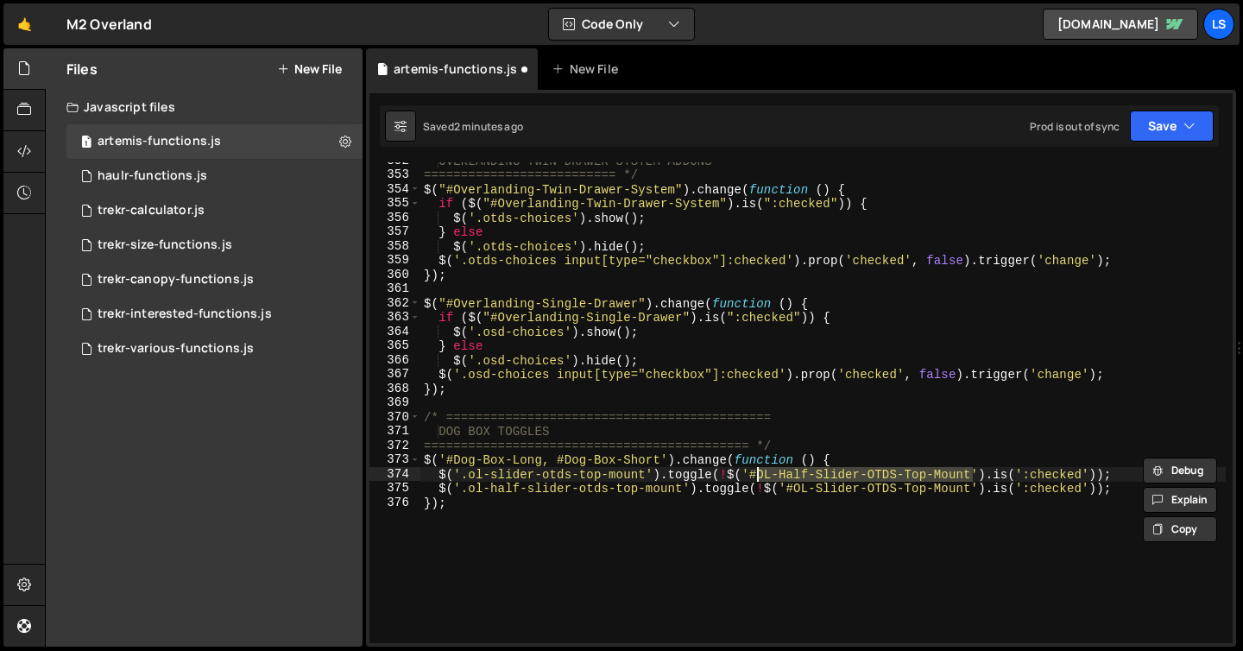
drag, startPoint x: 974, startPoint y: 476, endPoint x: 757, endPoint y: 478, distance: 216.7
click at [757, 478] on div "OVERLANDING TWIN DRAWER SYSTEM ADDONS ========================== */ $ ( "#Overl…" at bounding box center [822, 408] width 805 height 509
paste textarea "Dog-Box-Long"
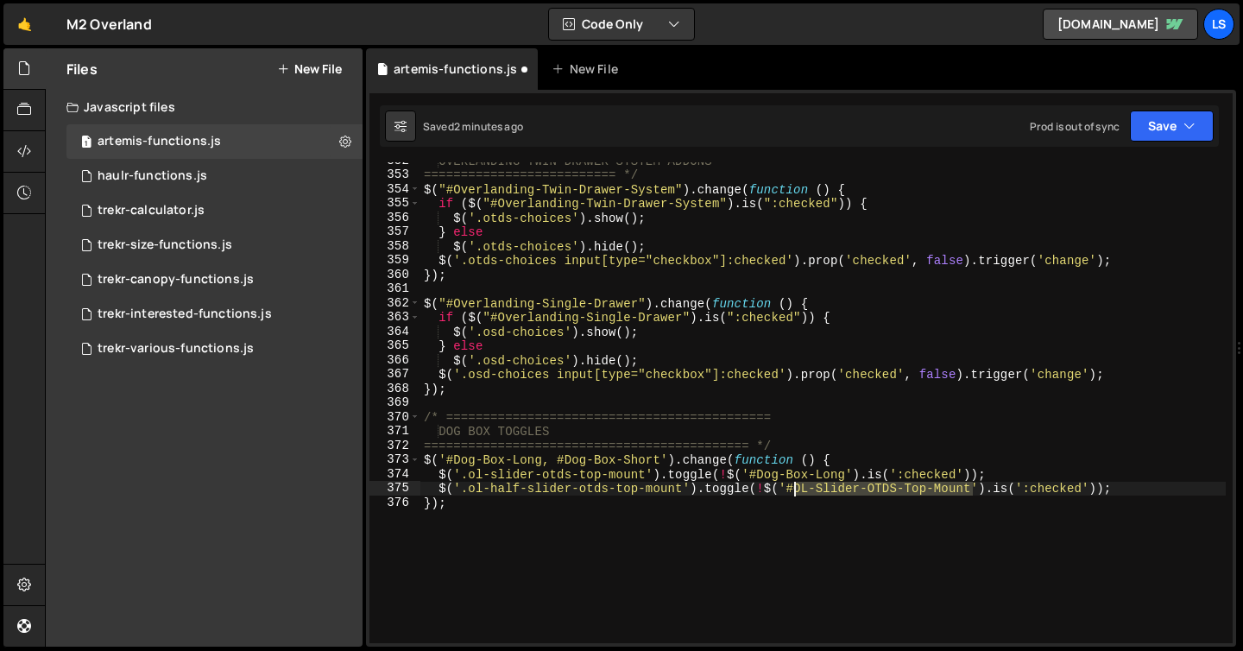
drag, startPoint x: 972, startPoint y: 489, endPoint x: 793, endPoint y: 489, distance: 178.7
click at [793, 489] on div "OVERLANDING TWIN DRAWER SYSTEM ADDONS ========================== */ $ ( "#Overl…" at bounding box center [822, 408] width 805 height 509
paste textarea "Dog-Box-Long"
click at [873, 494] on div "OVERLANDING TWIN DRAWER SYSTEM ADDONS ========================== */ $ ( "#Overl…" at bounding box center [822, 408] width 805 height 509
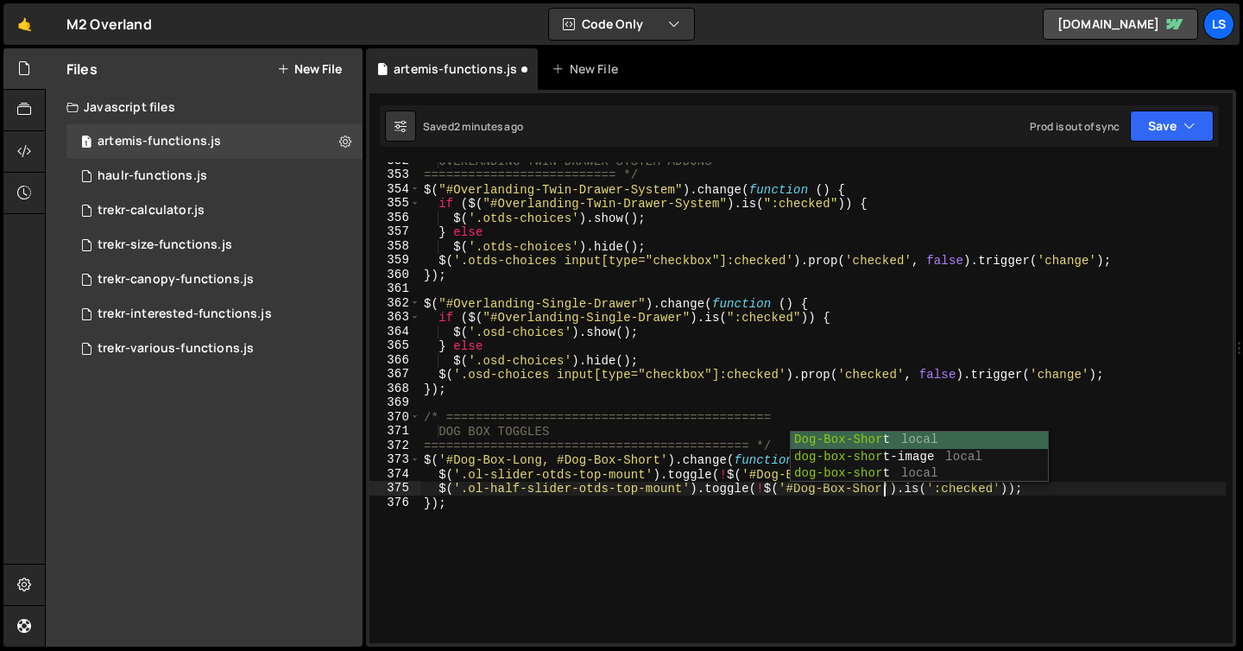
scroll to position [0, 32]
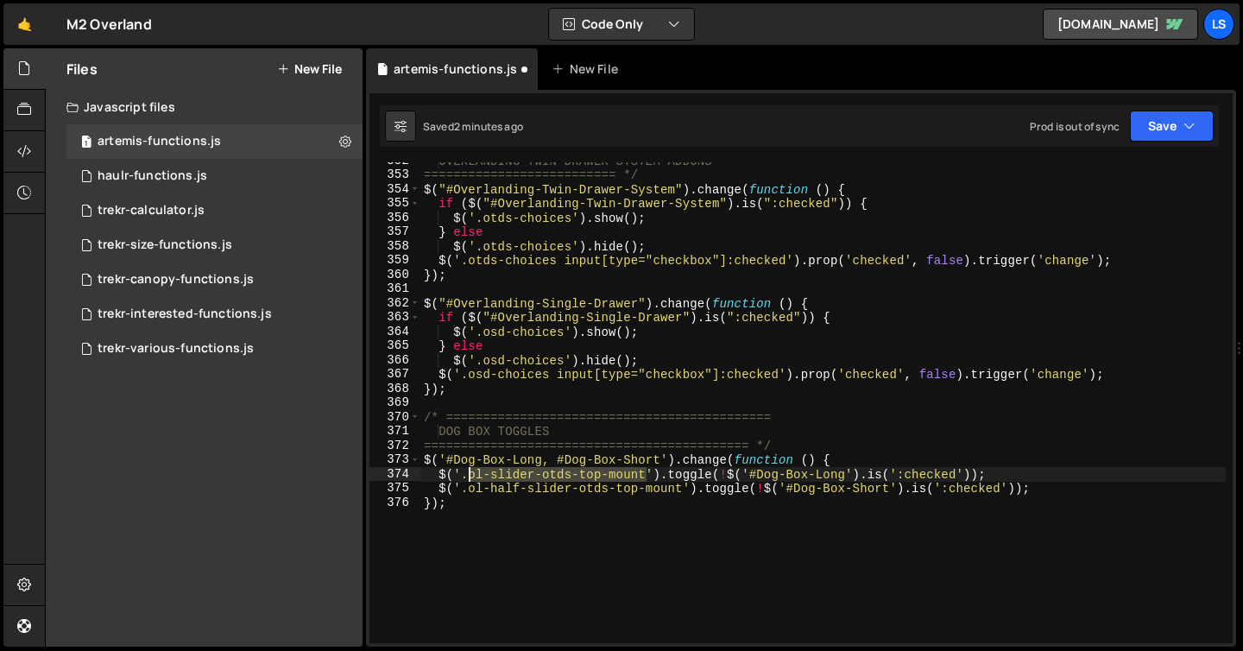
drag, startPoint x: 645, startPoint y: 472, endPoint x: 469, endPoint y: 474, distance: 176.1
click at [469, 474] on div "OVERLANDING TWIN DRAWER SYSTEM ADDONS ========================== */ $ ( "#Overl…" at bounding box center [822, 408] width 805 height 509
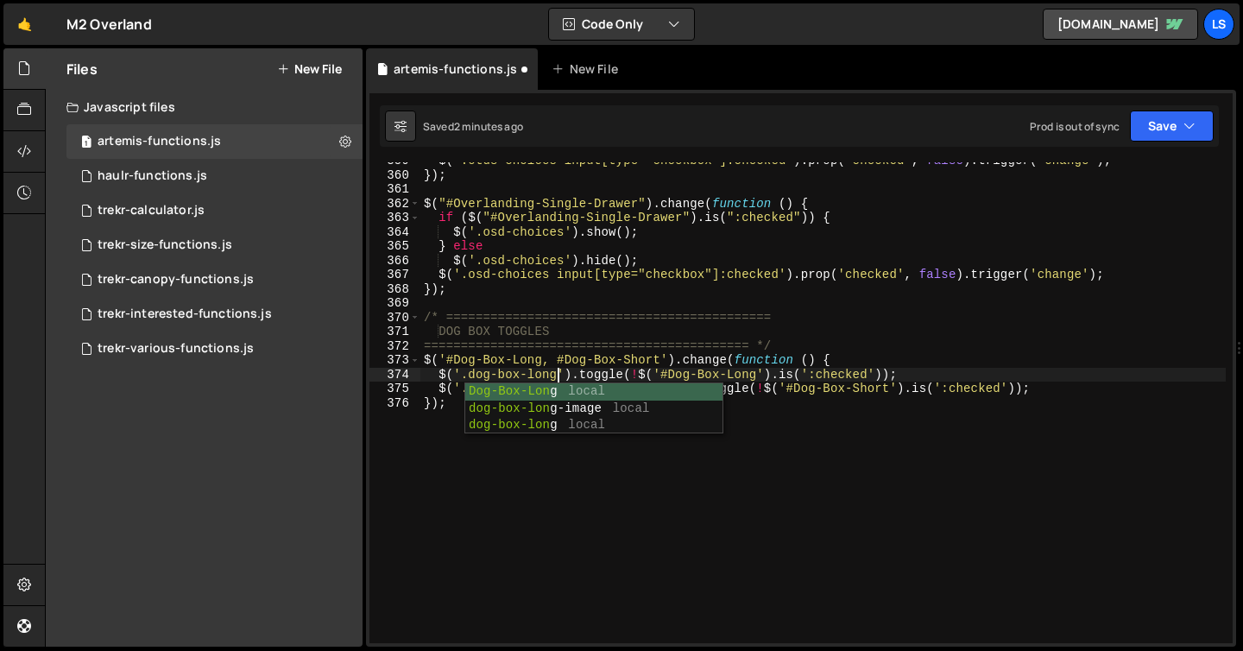
scroll to position [0, 9]
click at [541, 374] on div "$ ( '.otds-choices input[type="checkbox"]:checked' ) . prop ( 'checked' , false…" at bounding box center [822, 408] width 805 height 509
click at [773, 393] on div "$ ( '.otds-choices input[type="checkbox"]:checked' ) . prop ( 'checked' , false…" at bounding box center [822, 408] width 805 height 509
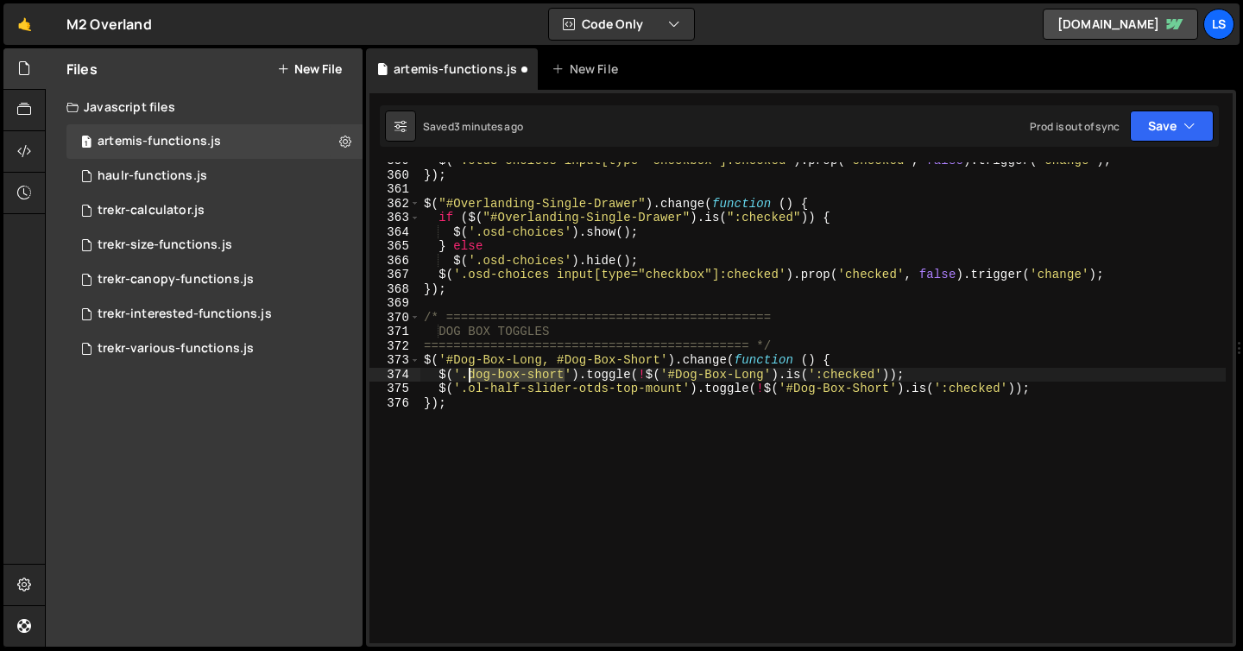
drag, startPoint x: 565, startPoint y: 374, endPoint x: 466, endPoint y: 375, distance: 98.4
click at [466, 375] on div "$ ( '.otds-choices input[type="checkbox"]:checked' ) . prop ( 'checked' , false…" at bounding box center [822, 408] width 805 height 509
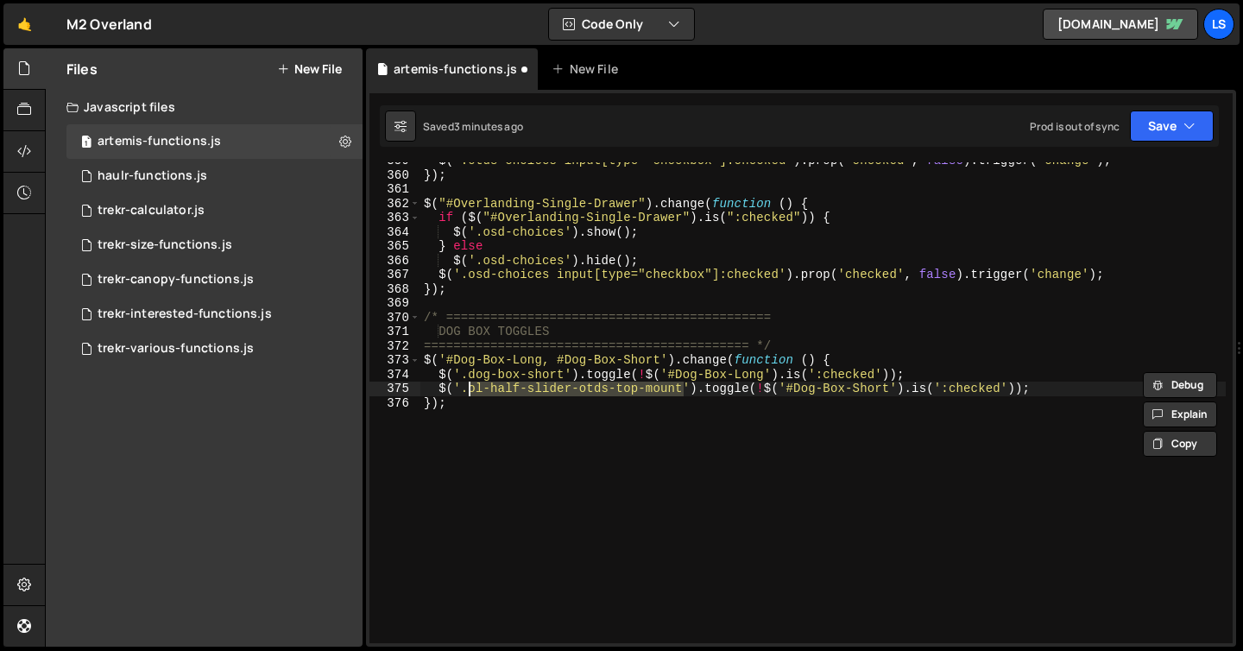
drag, startPoint x: 685, startPoint y: 390, endPoint x: 470, endPoint y: 390, distance: 214.1
click at [470, 390] on div "$ ( '.otds-choices input[type="checkbox"]:checked' ) . prop ( 'checked' , false…" at bounding box center [822, 408] width 805 height 509
paste textarea "dog-box-shor"
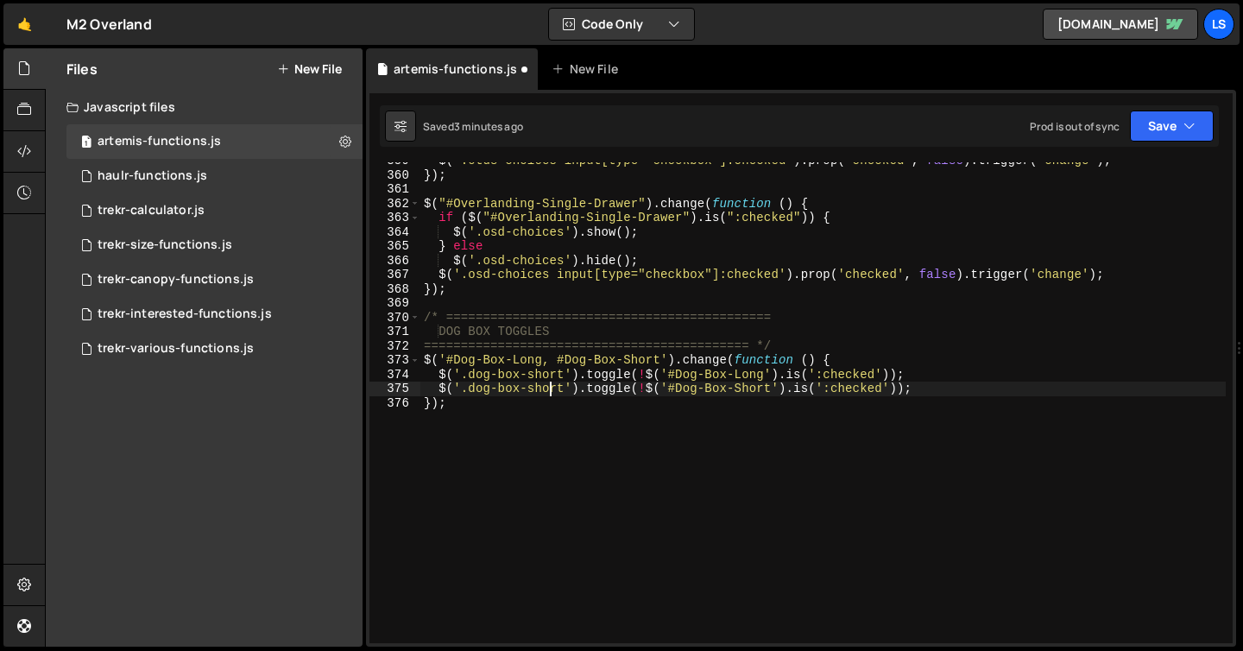
click at [547, 389] on div "$ ( '.otds-choices input[type="checkbox"]:checked' ) . prop ( 'checked' , false…" at bounding box center [822, 408] width 805 height 509
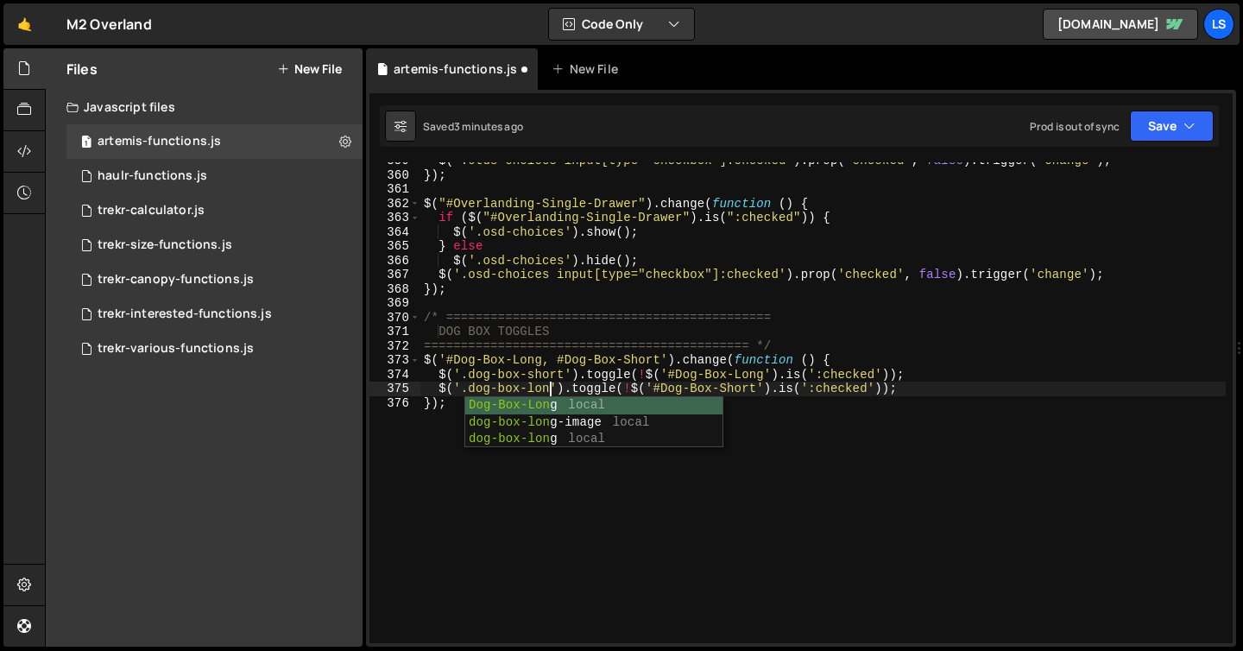
scroll to position [0, 9]
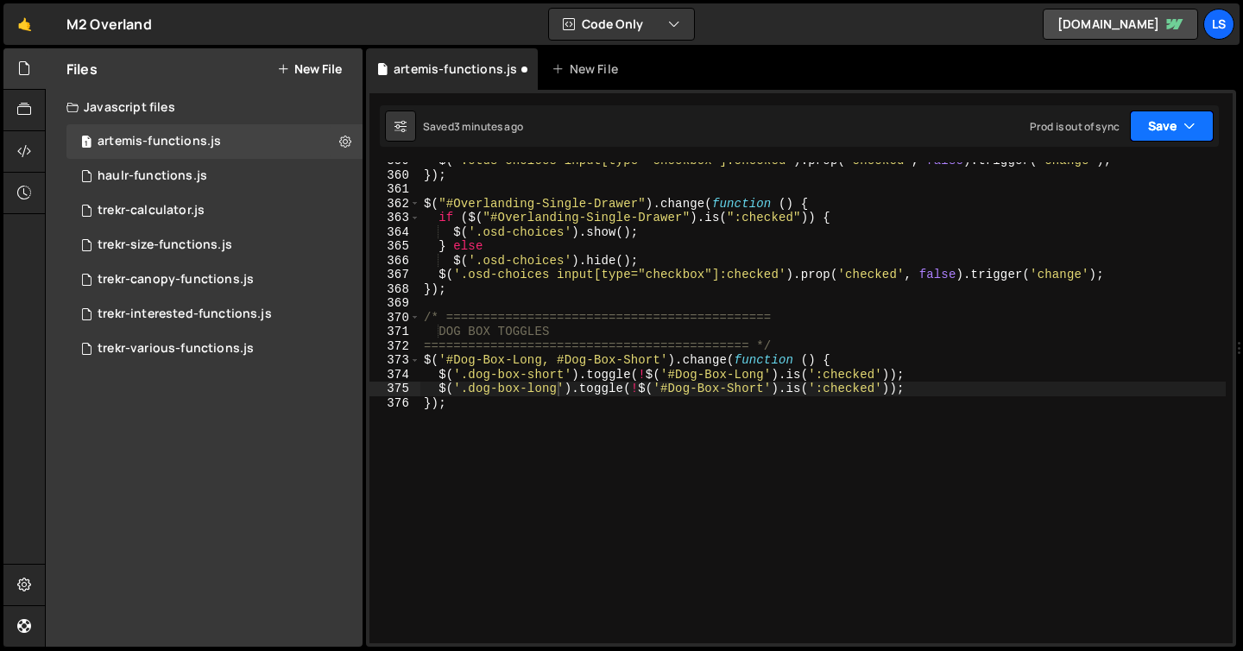
click at [1163, 123] on button "Save" at bounding box center [1172, 125] width 84 height 31
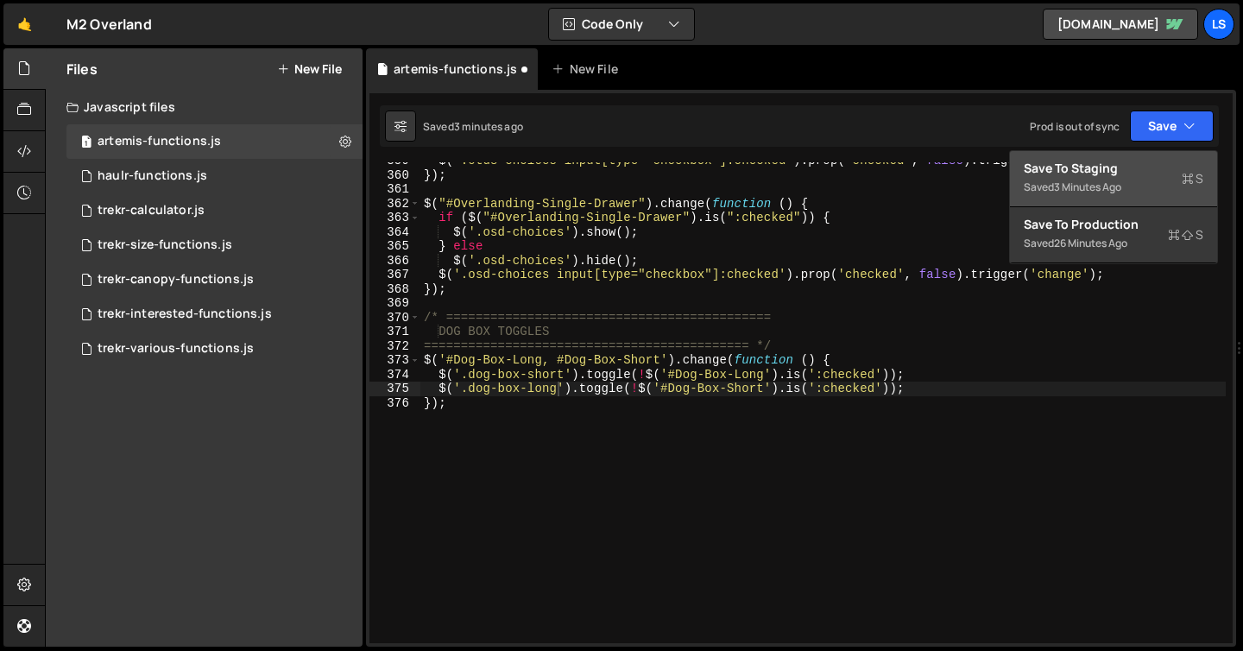
click at [1086, 167] on div "Save to Staging S" at bounding box center [1114, 168] width 180 height 17
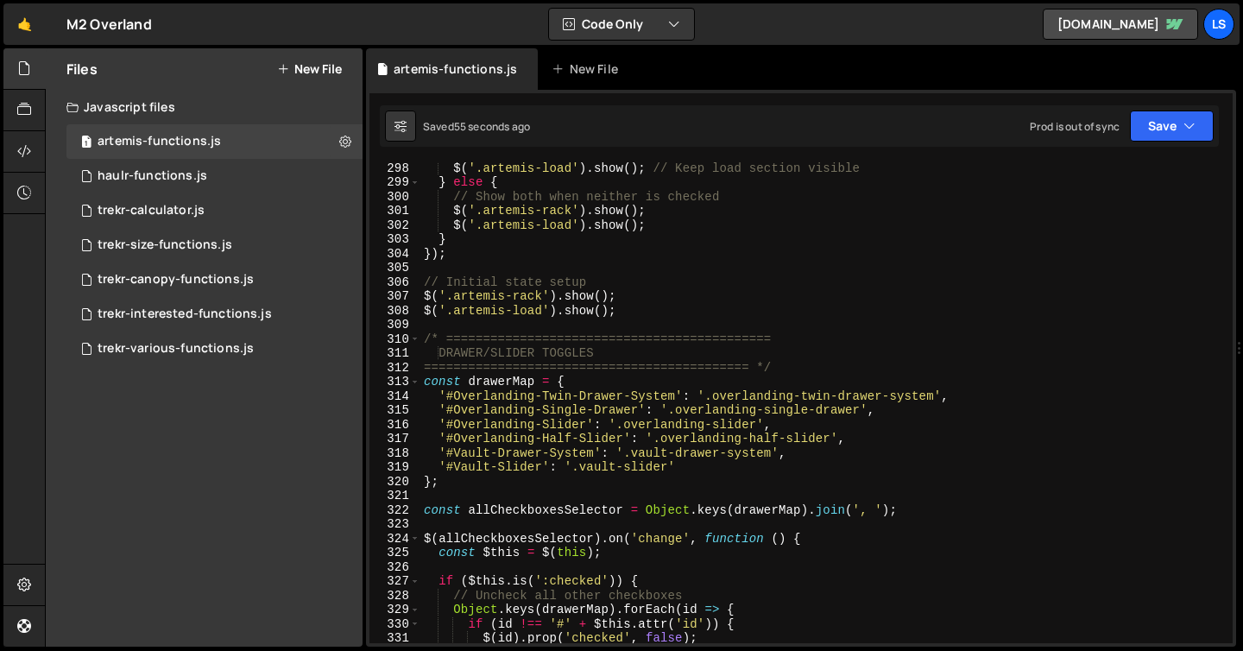
scroll to position [4223, 0]
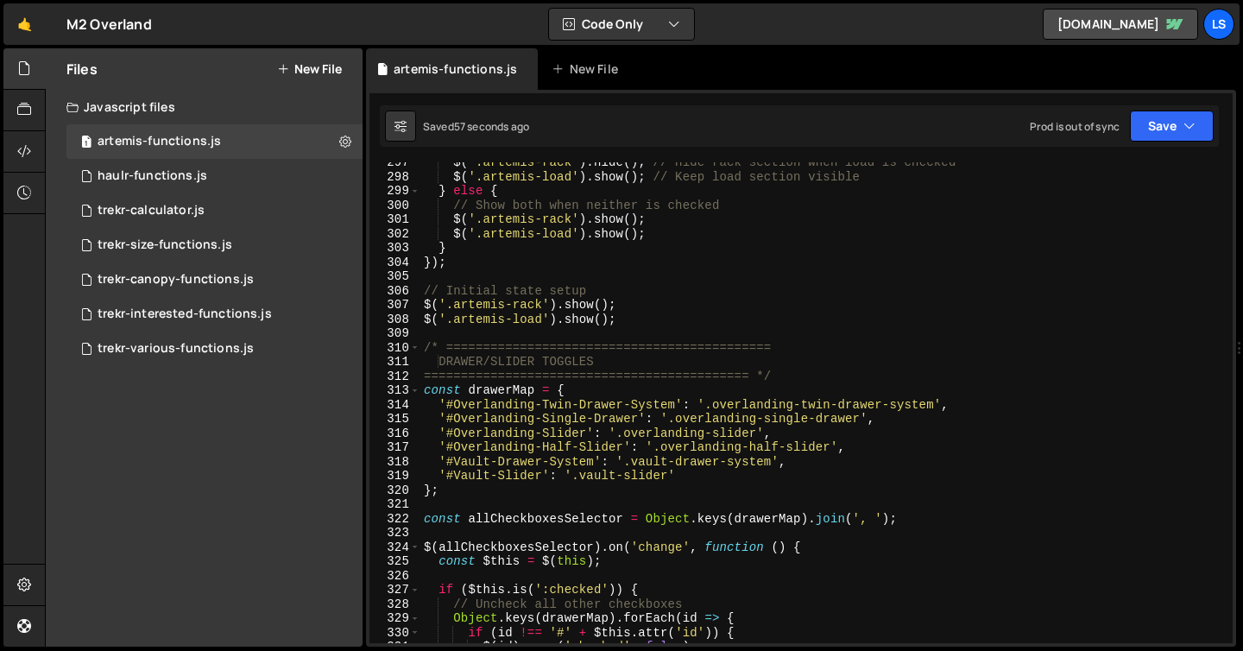
click at [550, 361] on div "$ ( '.artemis-rack' ) . hide ( ) ; // Hide rack section when load is checked $ …" at bounding box center [822, 409] width 805 height 509
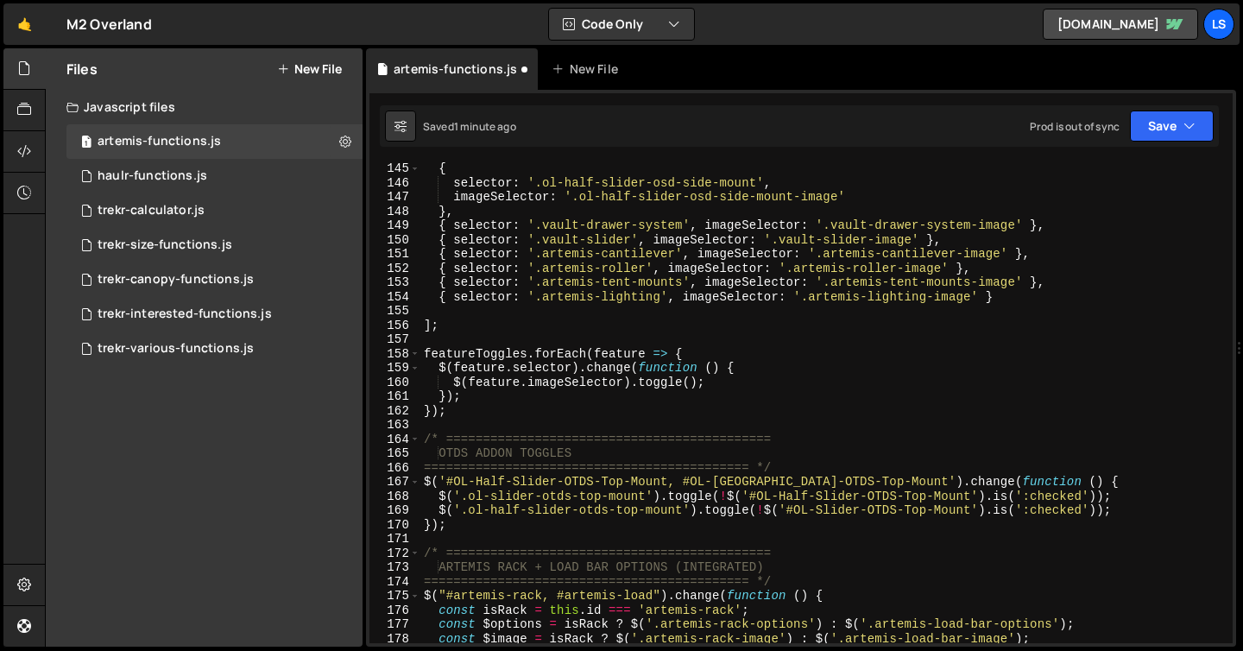
scroll to position [2024, 0]
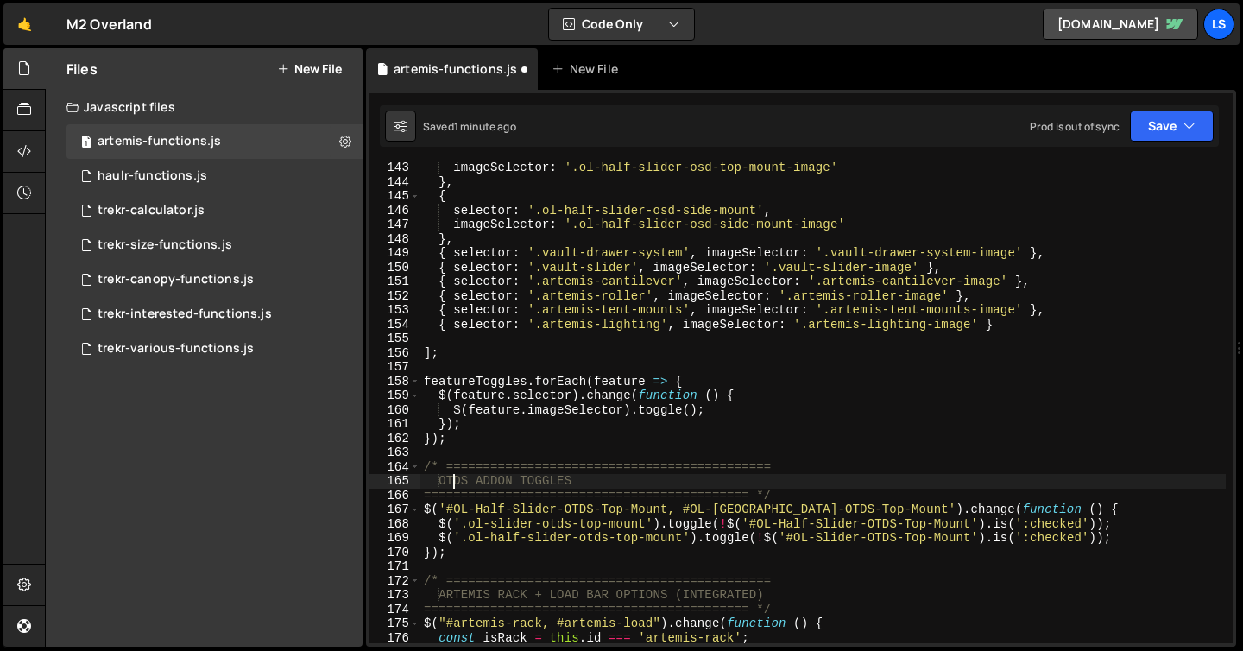
click at [452, 482] on div "imageSelector : '.ol-half-slider-osd-top-mount-image' } , { selector : '.ol-hal…" at bounding box center [822, 415] width 805 height 509
drag, startPoint x: 476, startPoint y: 478, endPoint x: 446, endPoint y: 482, distance: 29.6
click at [446, 482] on div "imageSelector : '.ol-half-slider-osd-top-mount-image' } , { selector : '.ol-hal…" at bounding box center [822, 415] width 805 height 509
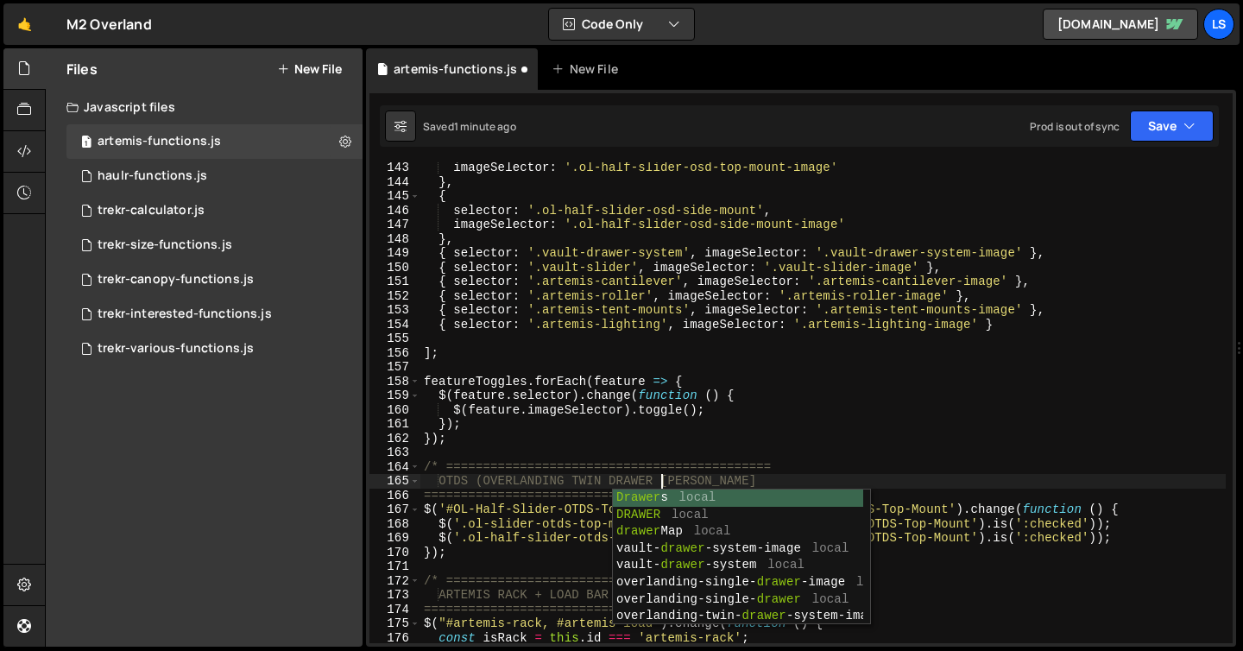
scroll to position [0, 16]
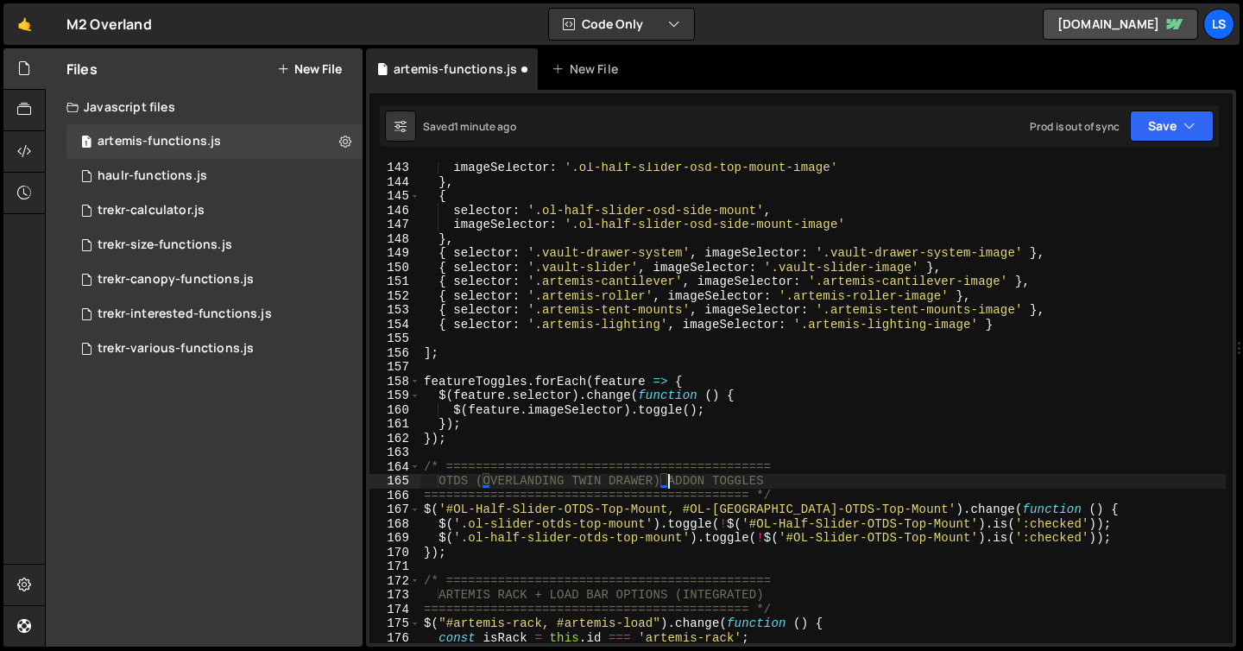
click at [796, 477] on div "imageSelector : '.ol-half-slider-osd-top-mount-image' } , { selector : '.ol-hal…" at bounding box center [822, 415] width 805 height 509
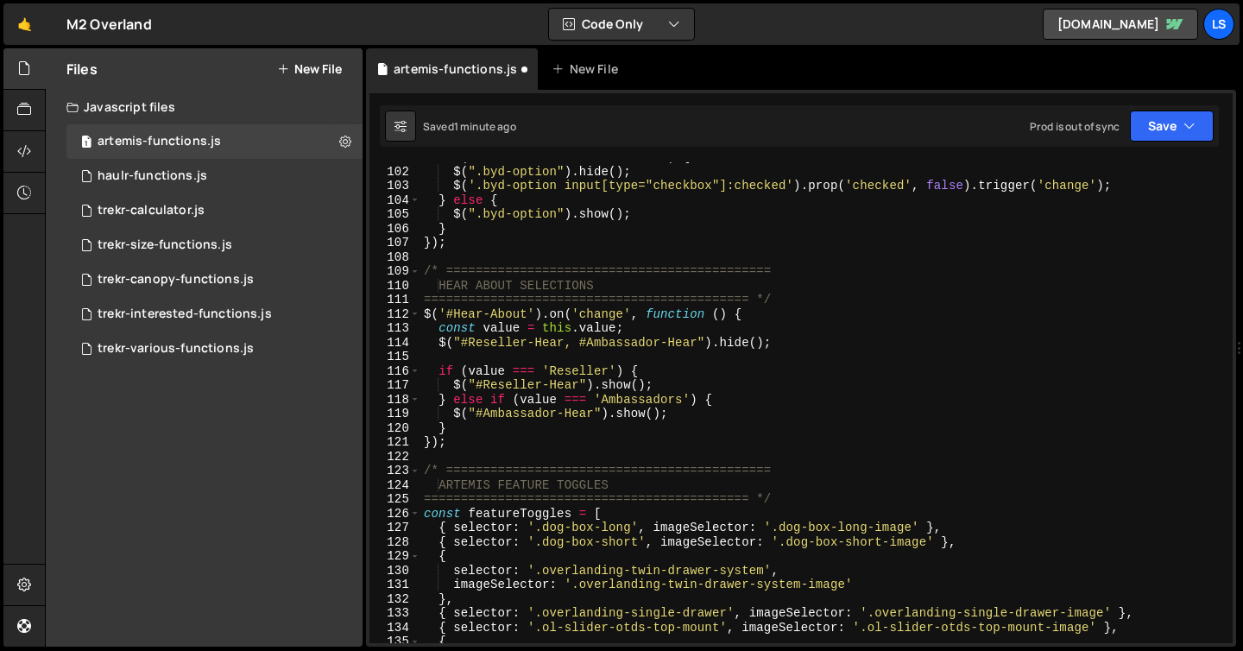
scroll to position [1436, 0]
click at [525, 484] on div "if ( this . value == 'BYD Shark 6' ) { $ ( ".byd-option" ) . hide ( ) ; $ ( '.b…" at bounding box center [822, 404] width 805 height 509
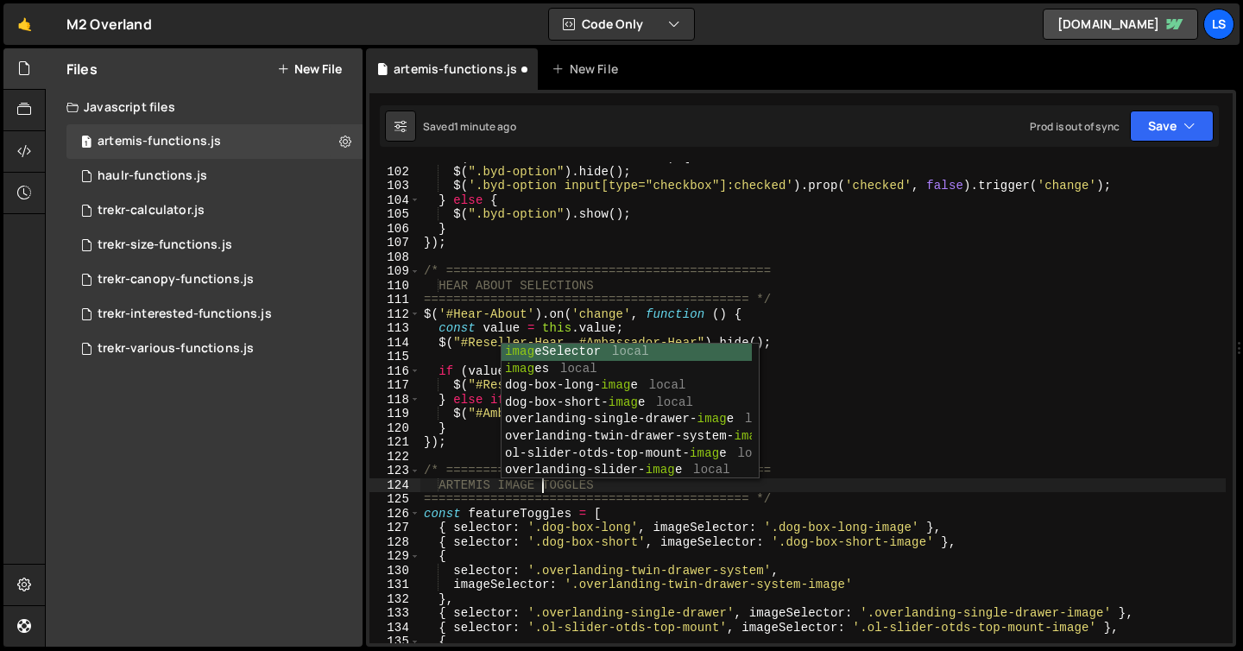
scroll to position [0, 8]
click at [808, 387] on div "if ( this . value == 'BYD Shark 6' ) { $ ( ".byd-option" ) . hide ( ) ; $ ( '.b…" at bounding box center [822, 404] width 805 height 509
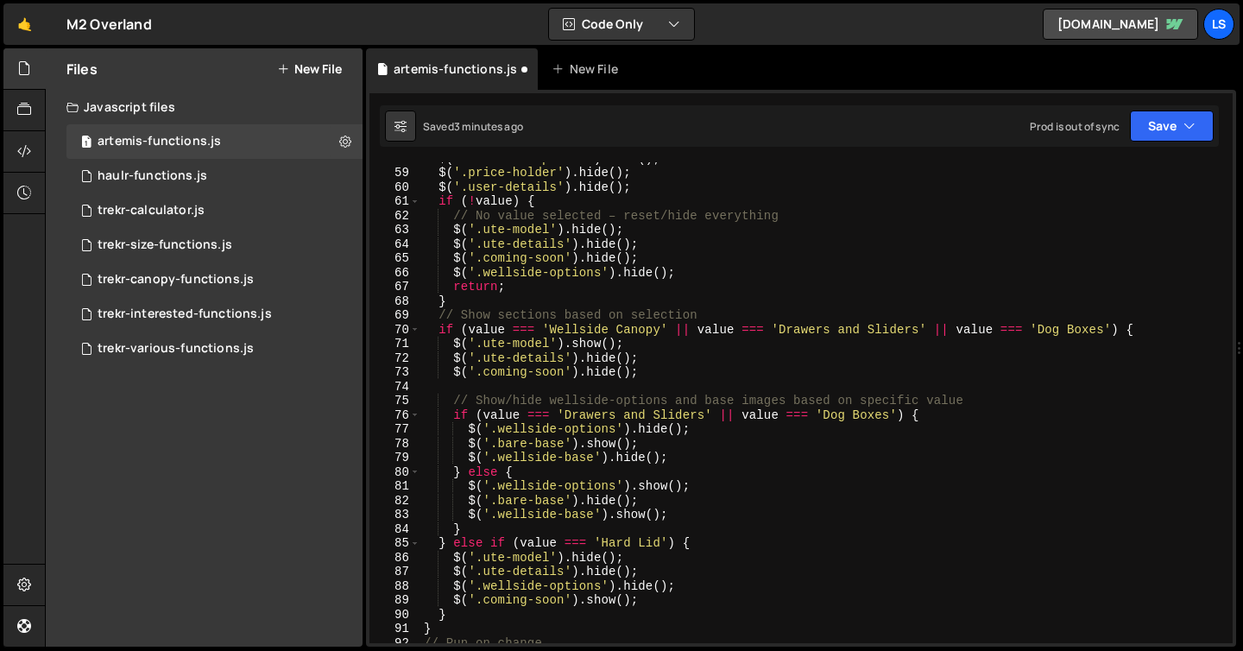
scroll to position [840, 0]
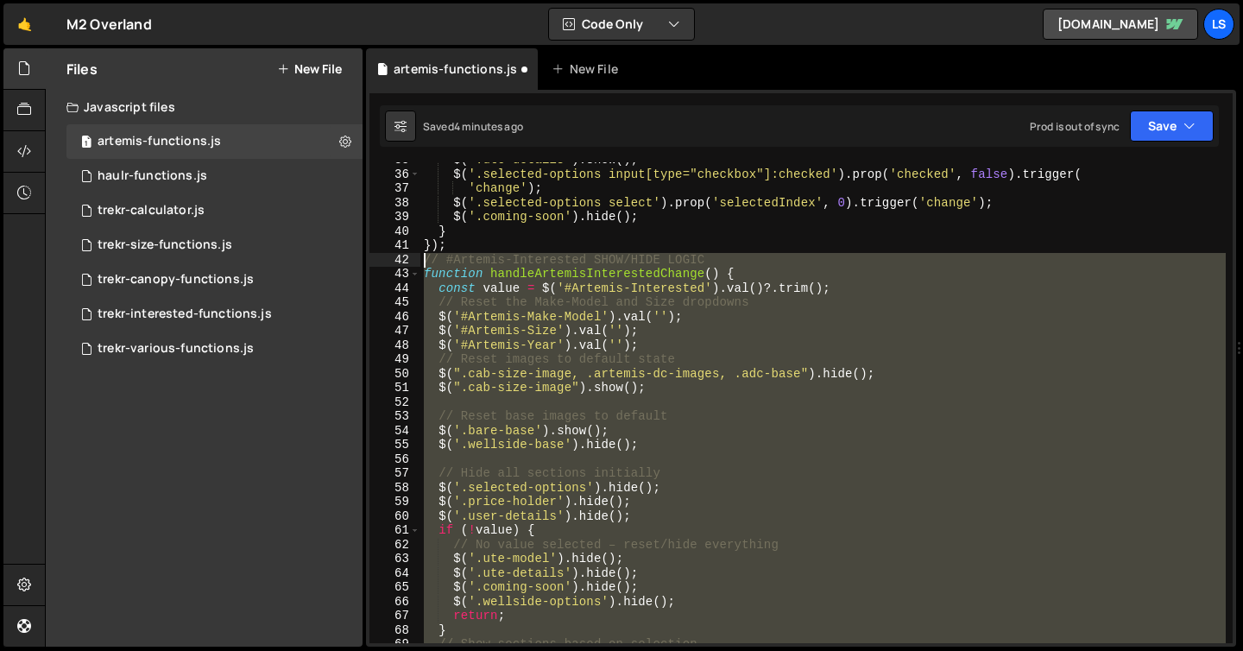
drag, startPoint x: 429, startPoint y: 609, endPoint x: 408, endPoint y: 262, distance: 347.6
click at [408, 262] on div "$("#Reseller-Hear").show(); 35 36 37 38 39 40 41 42 43 44 45 46 47 48 49 50 51 …" at bounding box center [800, 402] width 863 height 481
type textarea "// #Artemis-Interested SHOW/HIDE LOGIC function handleArtemisInterestedChange()…"
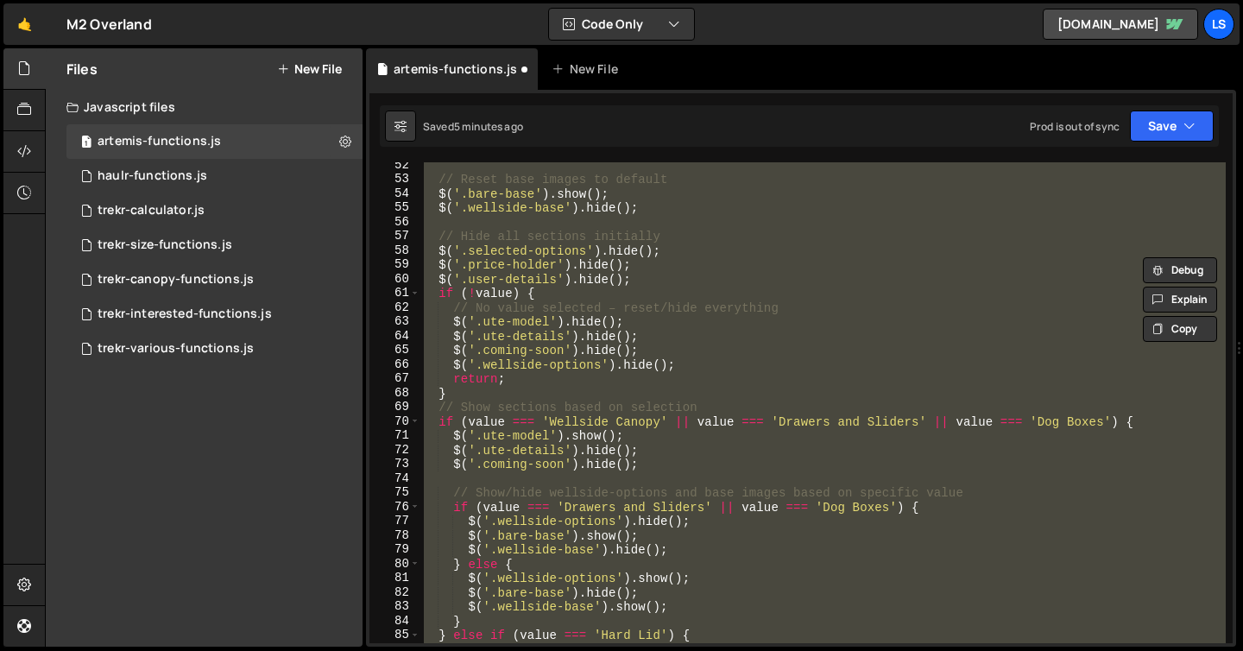
scroll to position [771, 0]
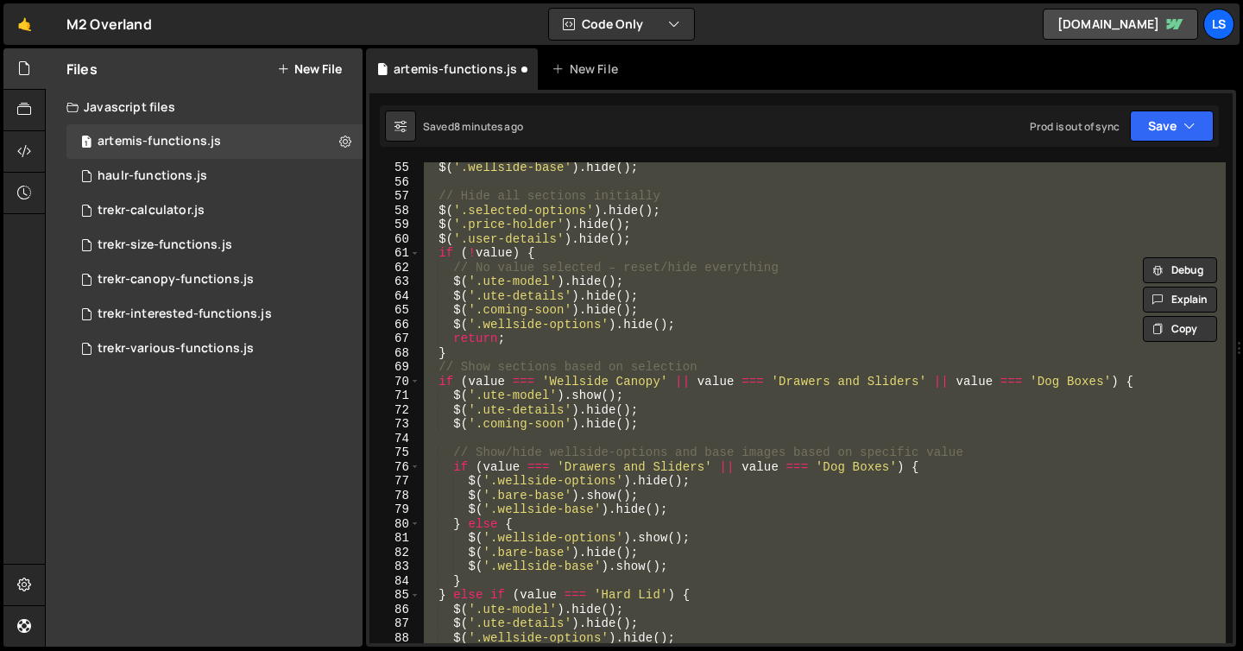
paste textarea
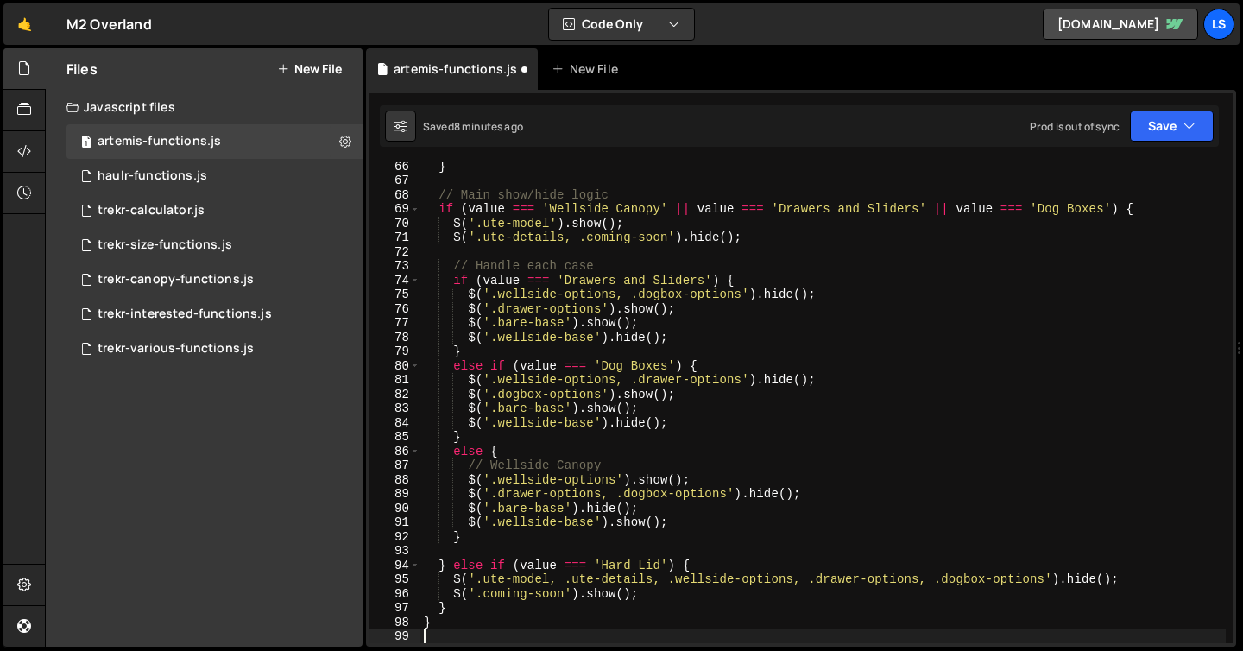
scroll to position [0, 0]
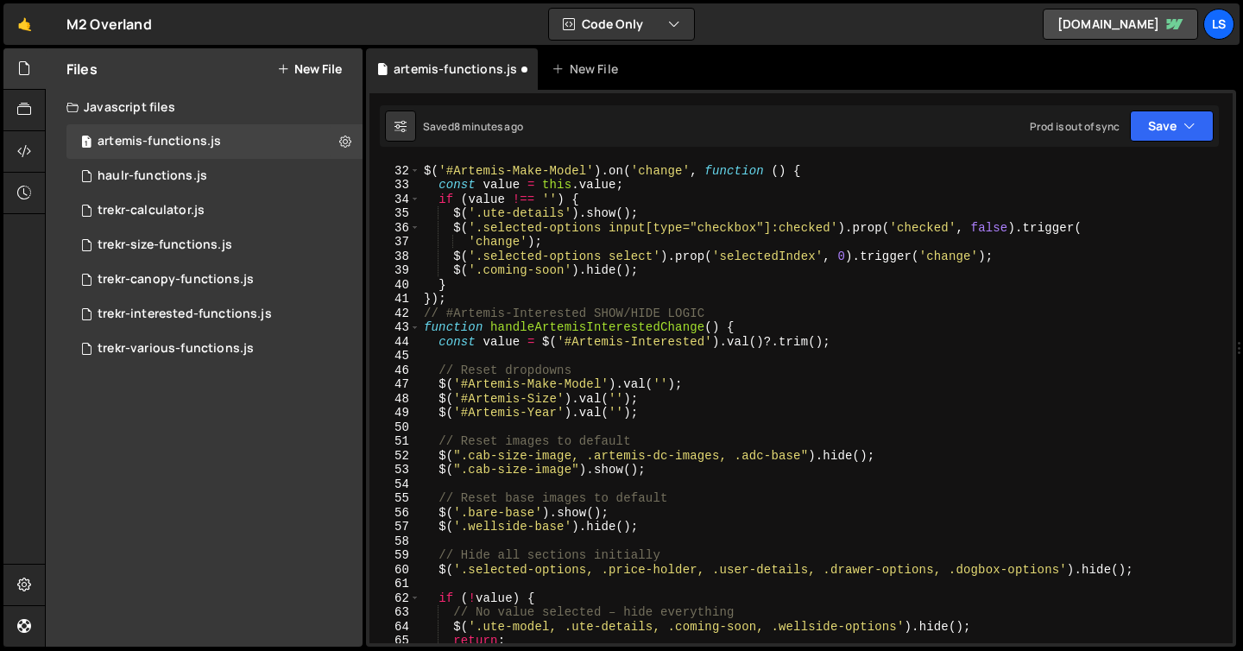
type textarea "} }"
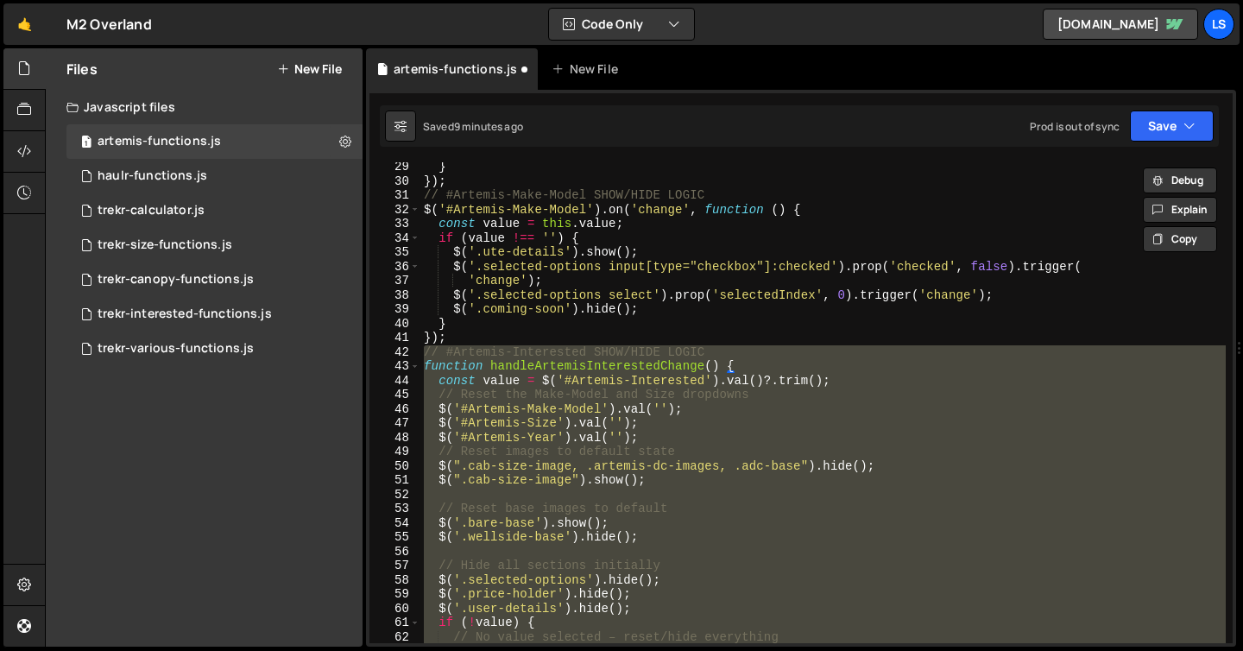
scroll to position [394, 0]
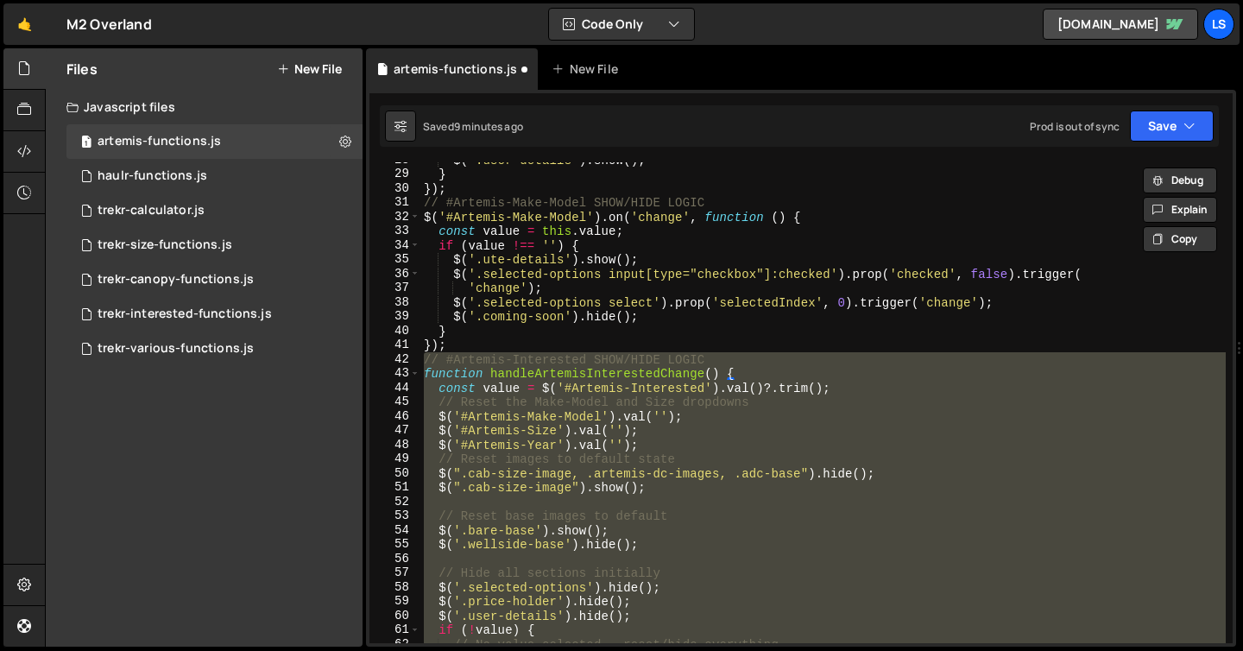
paste textarea
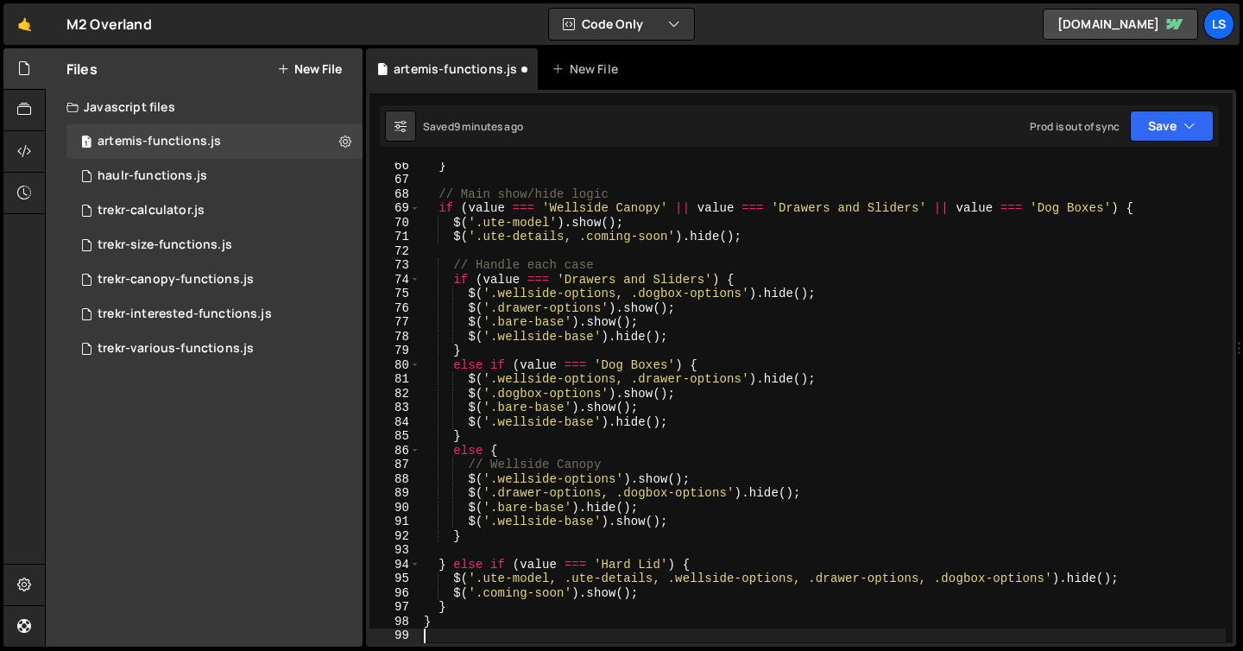
scroll to position [1027, 0]
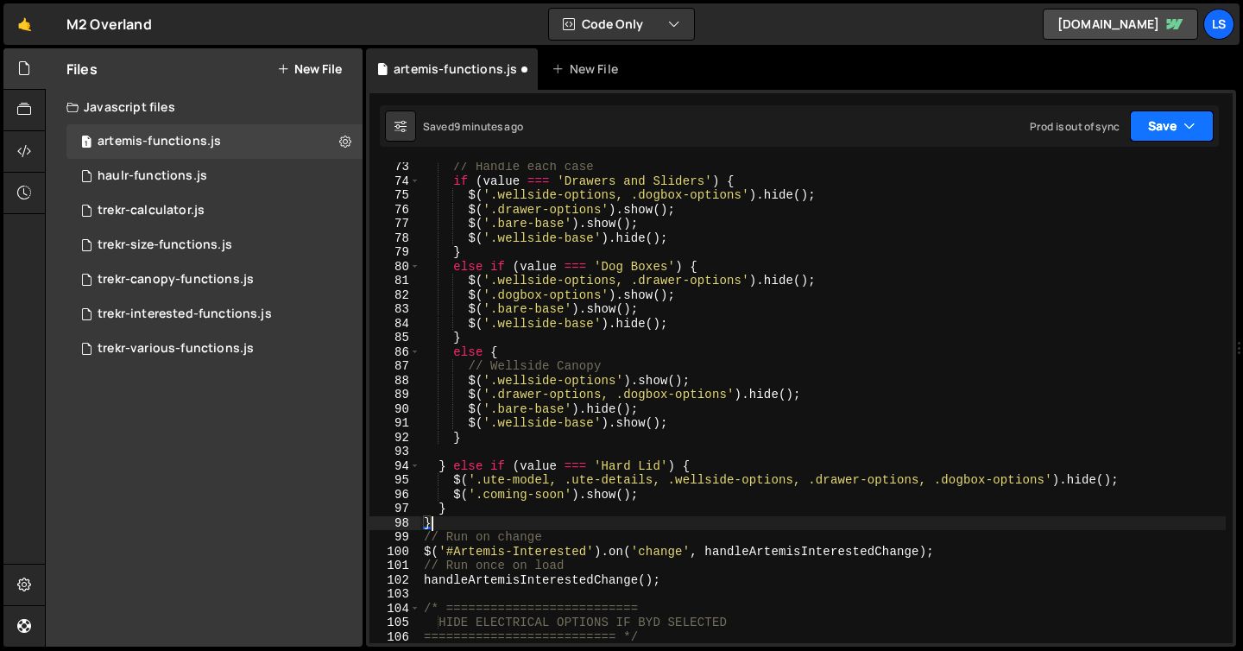
click at [1173, 132] on button "Save" at bounding box center [1172, 125] width 84 height 31
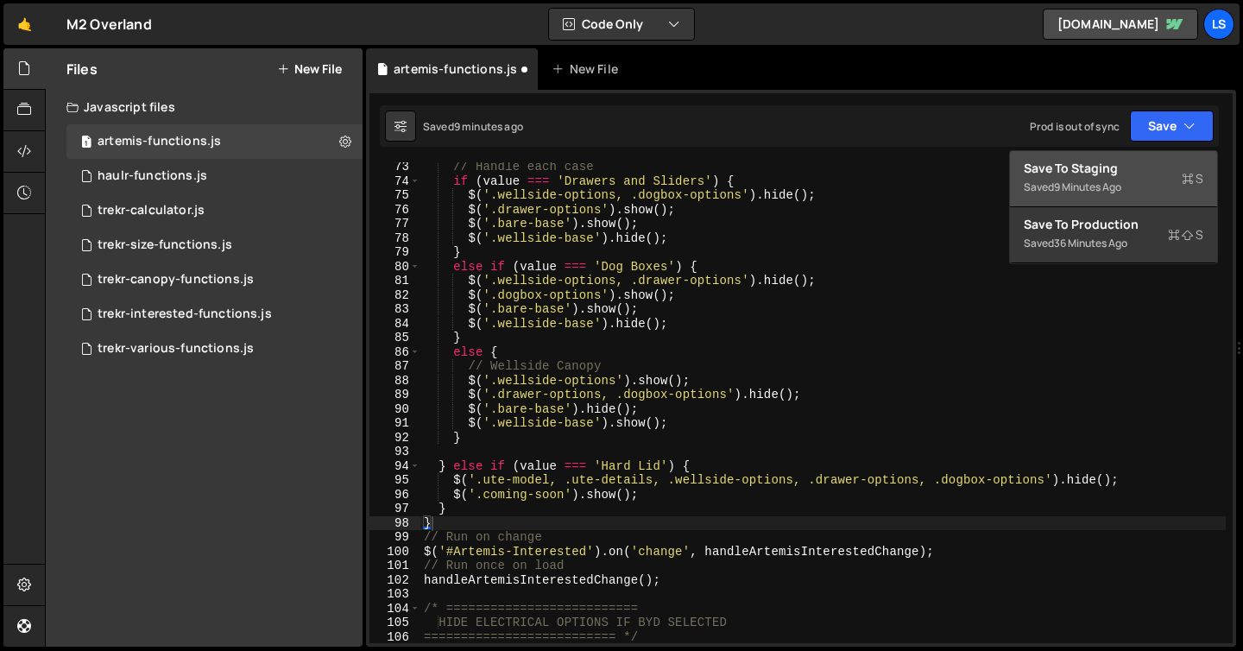
click at [1121, 165] on div "Save to Staging S" at bounding box center [1114, 168] width 180 height 17
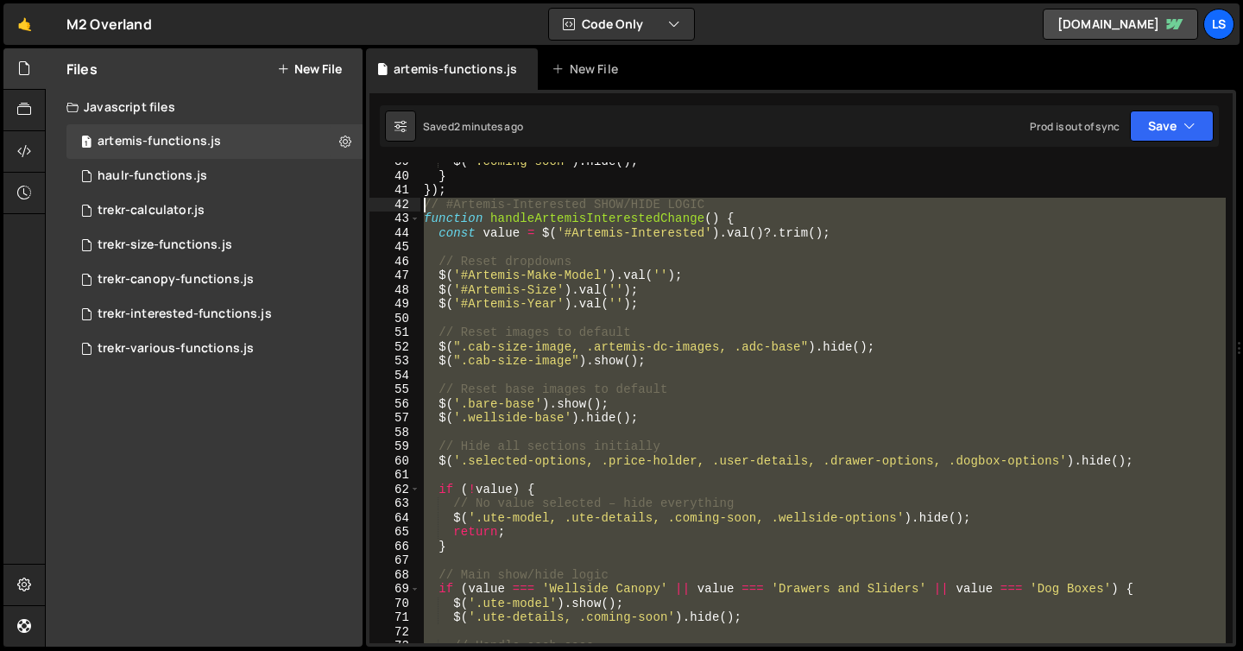
drag, startPoint x: 436, startPoint y: 521, endPoint x: 399, endPoint y: 206, distance: 316.4
click at [399, 206] on div "} 39 40 41 42 43 44 45 46 47 48 49 50 51 52 53 54 55 56 57 58 59 60 61 62 63 64…" at bounding box center [800, 402] width 863 height 481
type textarea "// #Artemis-Interested SHOW/HIDE LOGIC function handleArtemisInterestedChange()…"
paste textarea
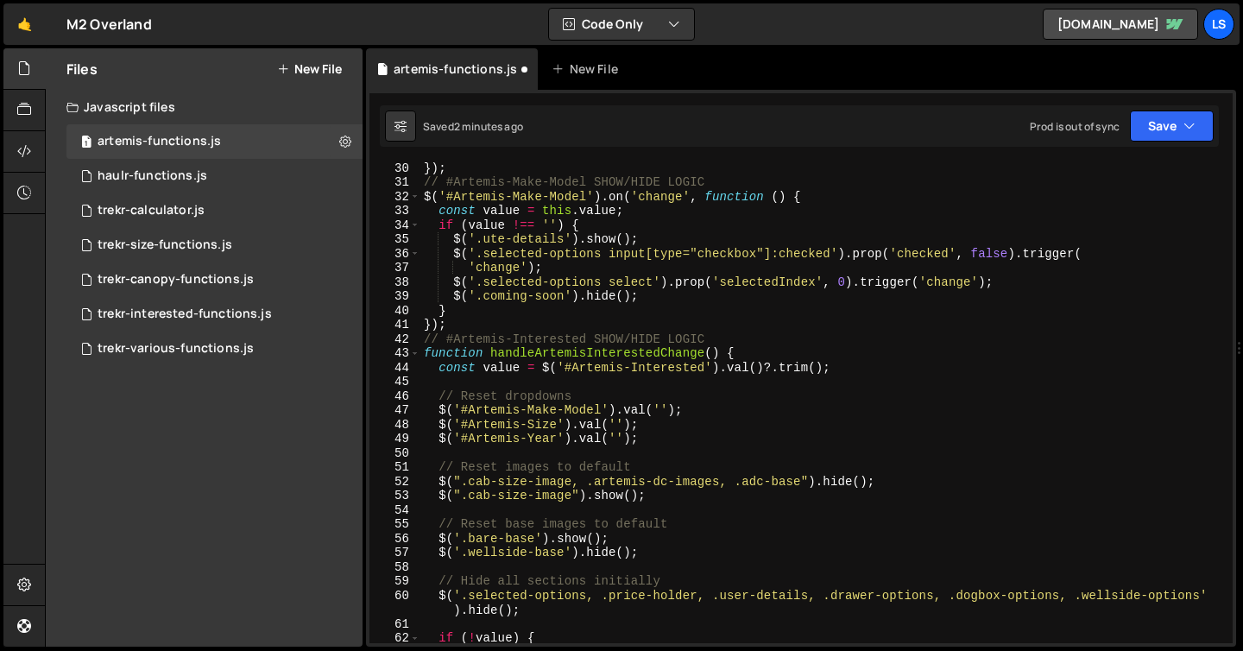
scroll to position [414, 0]
click at [1146, 131] on button "Save" at bounding box center [1172, 125] width 84 height 31
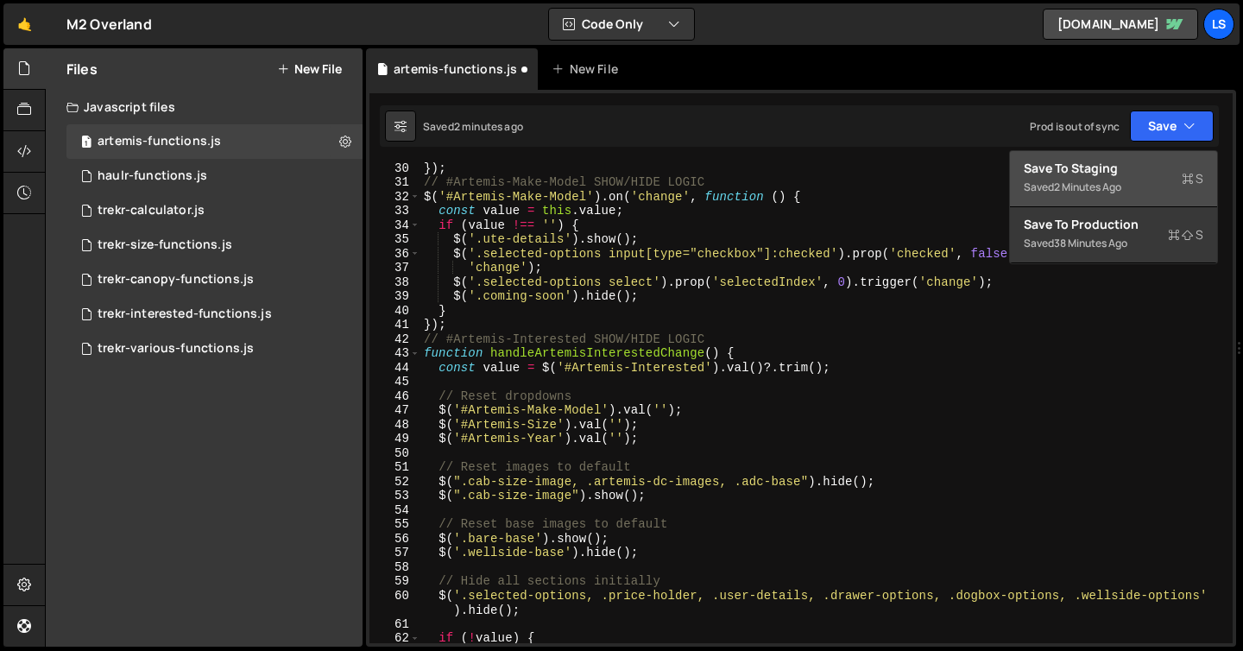
click at [1091, 168] on div "Save to Staging S" at bounding box center [1114, 168] width 180 height 17
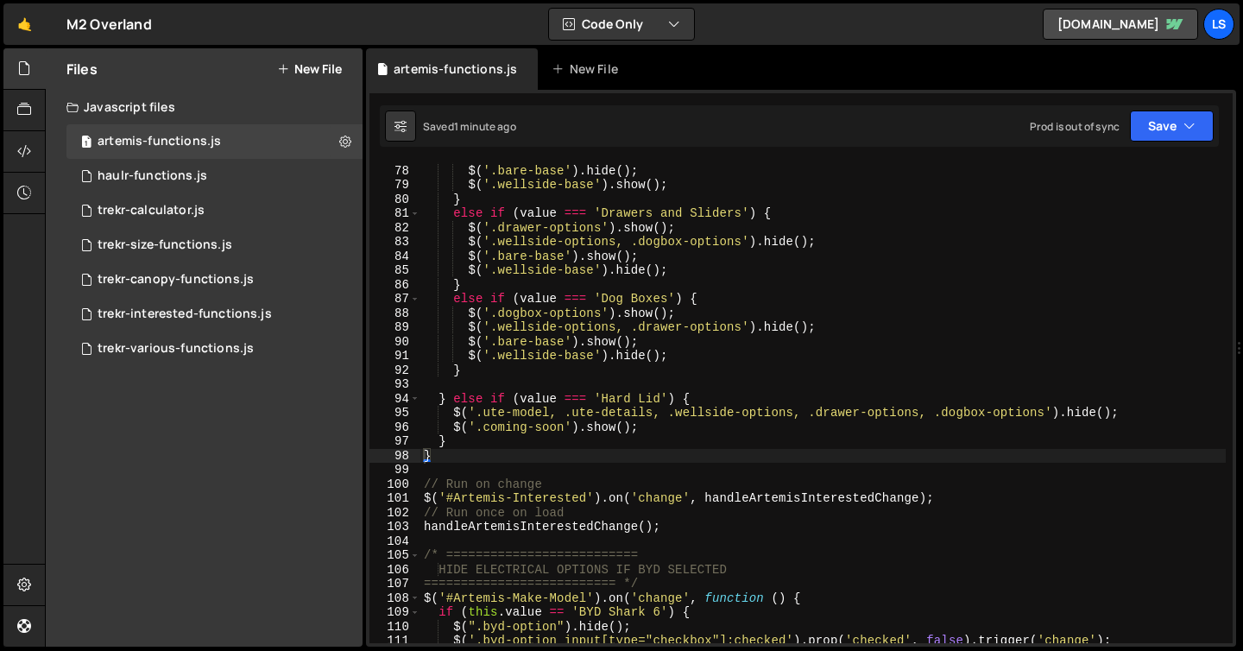
scroll to position [1095, 0]
click at [1163, 129] on button "Save" at bounding box center [1172, 125] width 84 height 31
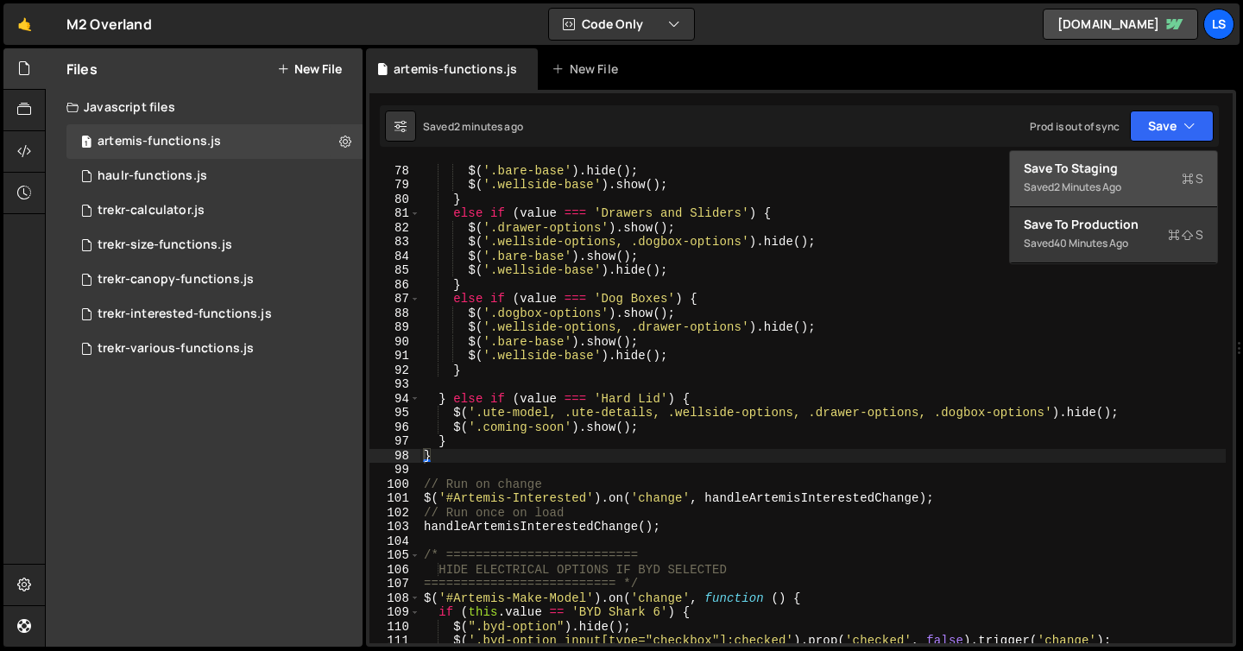
click at [1110, 167] on div "Save to Staging S" at bounding box center [1114, 168] width 180 height 17
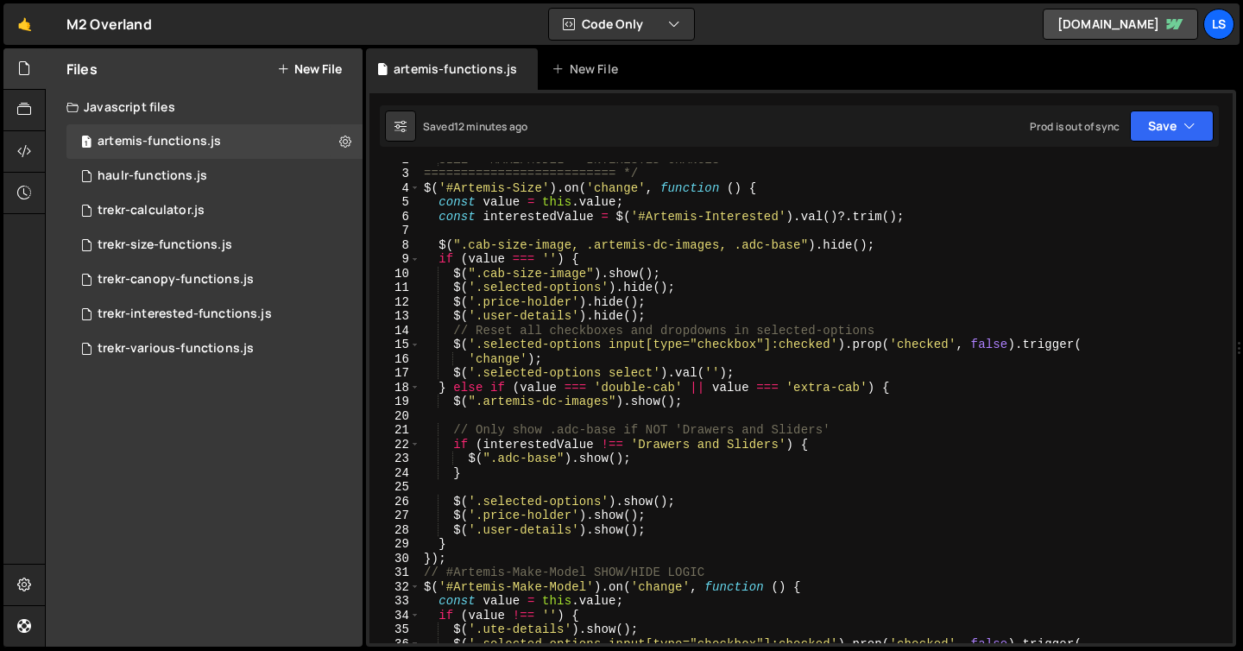
scroll to position [24, 0]
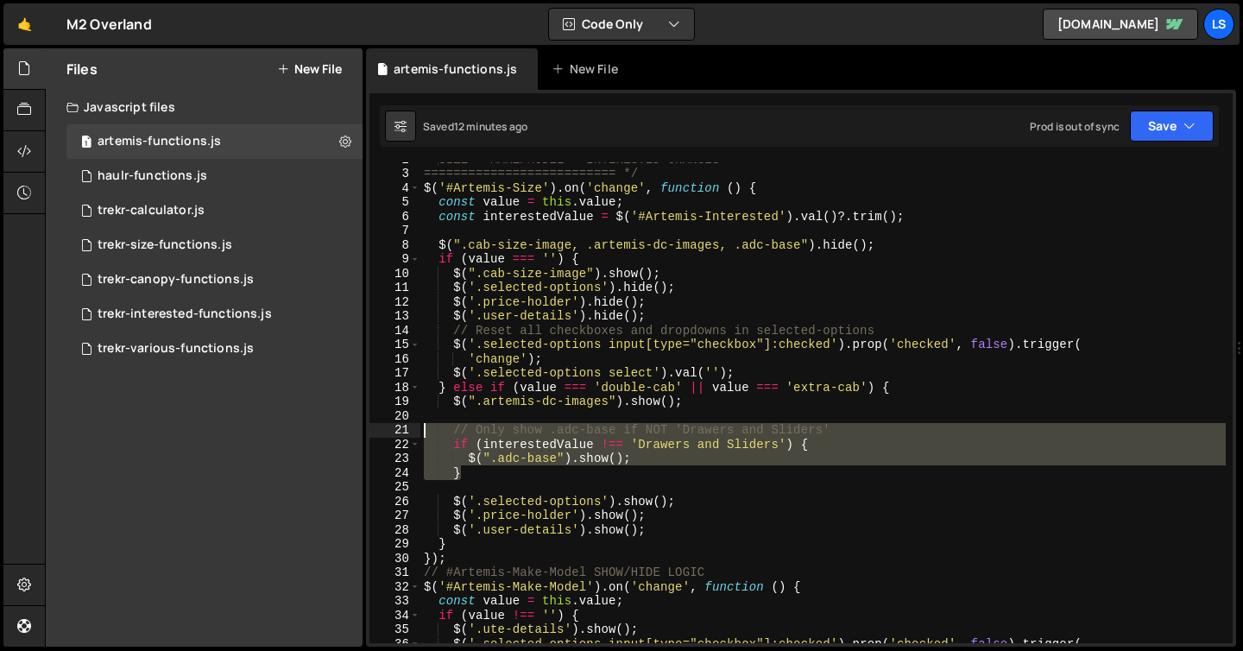
drag, startPoint x: 465, startPoint y: 476, endPoint x: 381, endPoint y: 434, distance: 94.2
click at [381, 434] on div "} 2 3 4 5 6 7 8 9 10 11 12 13 14 15 16 17 18 19 20 21 22 23 24 25 26 27 28 29 3…" at bounding box center [800, 402] width 863 height 481
click at [584, 450] on div "SIZE – MAKE/MODEL – INTERESTED CHANGES ========================== */ $ ( '#Arte…" at bounding box center [822, 402] width 805 height 481
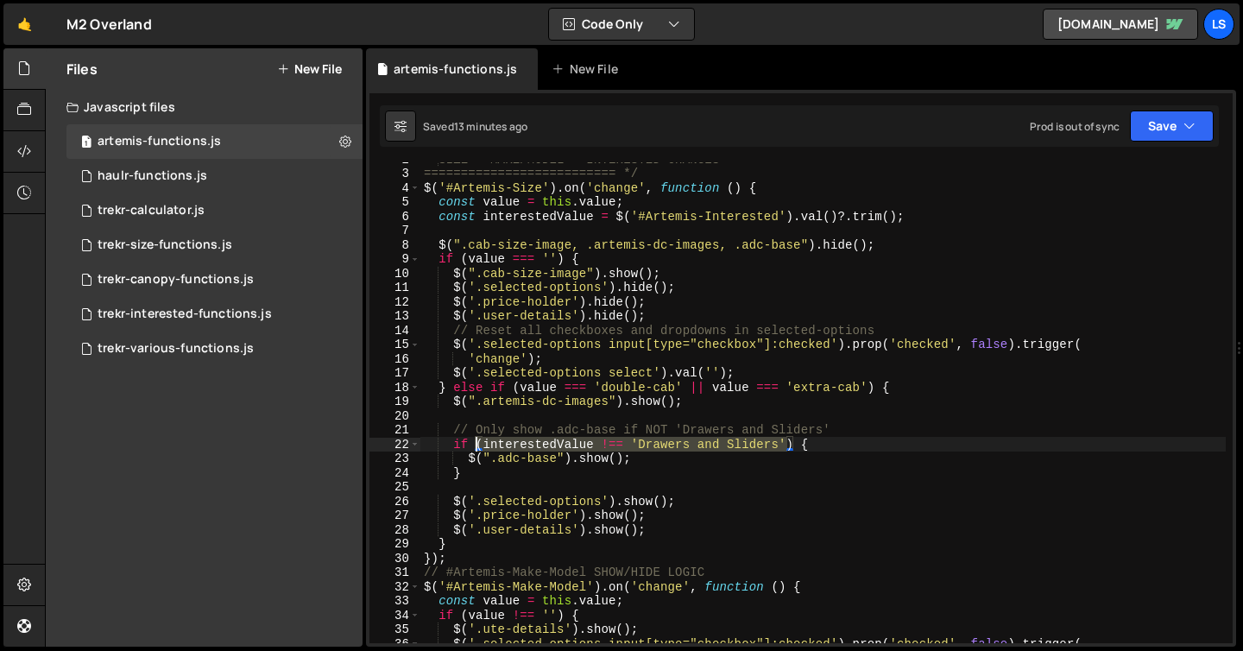
drag, startPoint x: 787, startPoint y: 443, endPoint x: 478, endPoint y: 442, distance: 309.0
click at [478, 442] on div "SIZE – MAKE/MODEL – INTERESTED CHANGES ========================== */ $ ( '#Arte…" at bounding box center [822, 406] width 805 height 509
paste textarea "&& interestedValue !== 'Dog Boxes')"
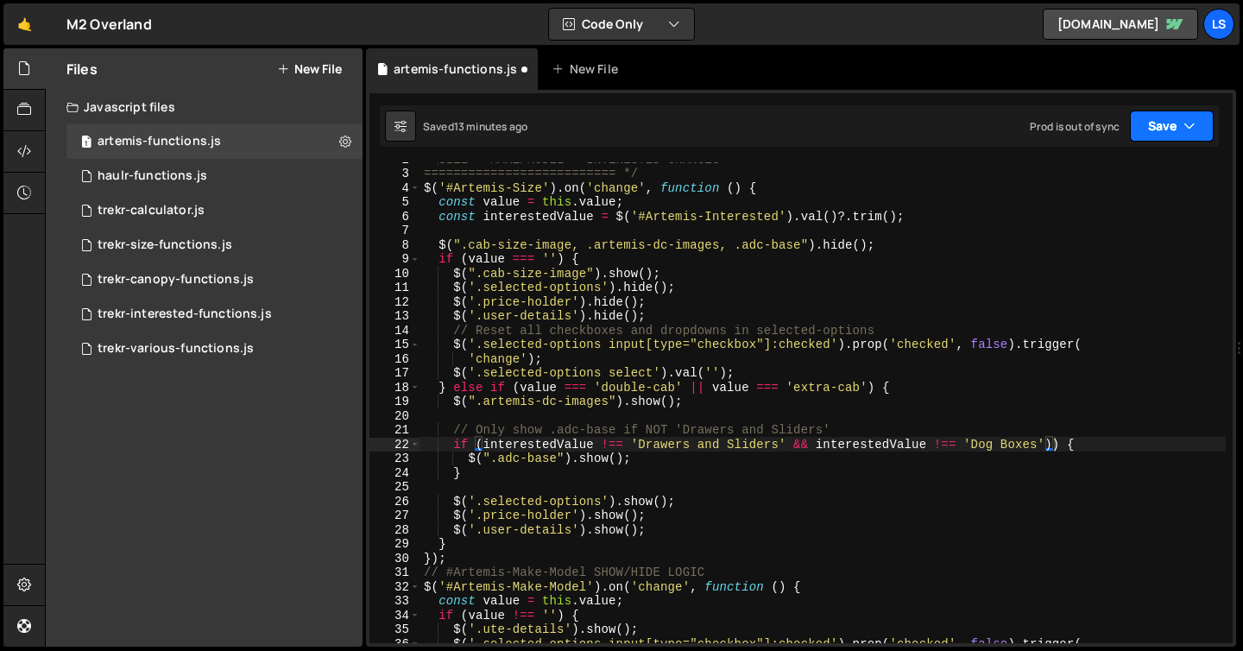
click at [1155, 129] on button "Save" at bounding box center [1172, 125] width 84 height 31
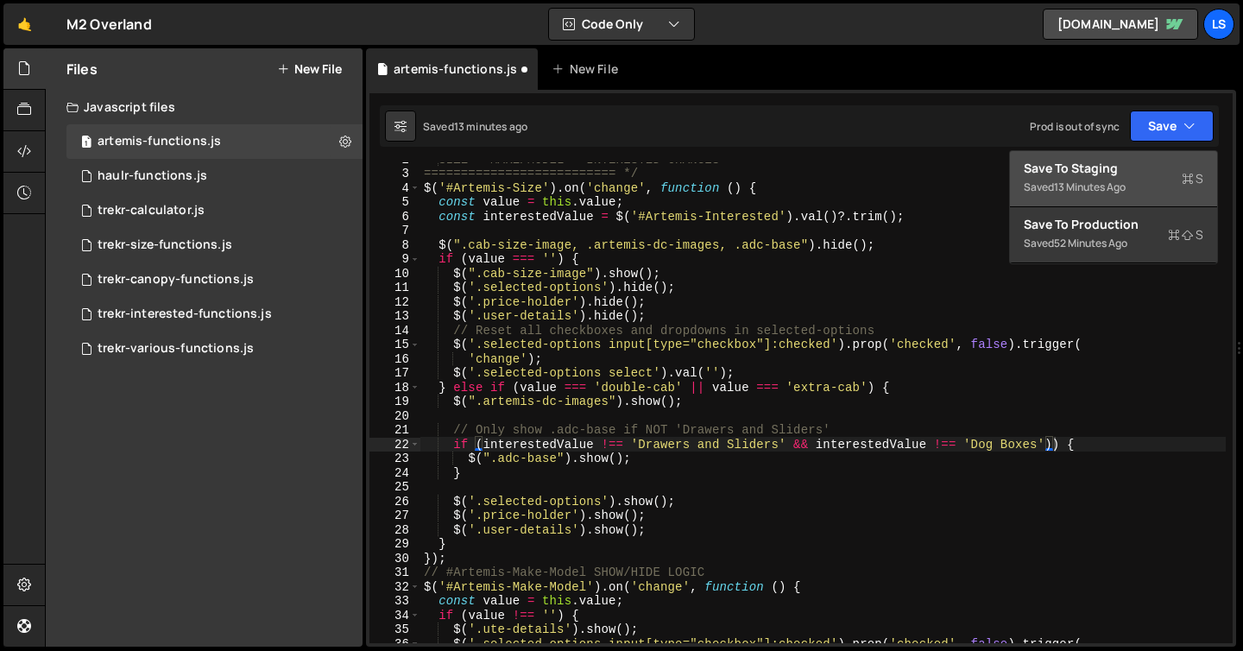
click at [1102, 184] on div "13 minutes ago" at bounding box center [1090, 187] width 72 height 15
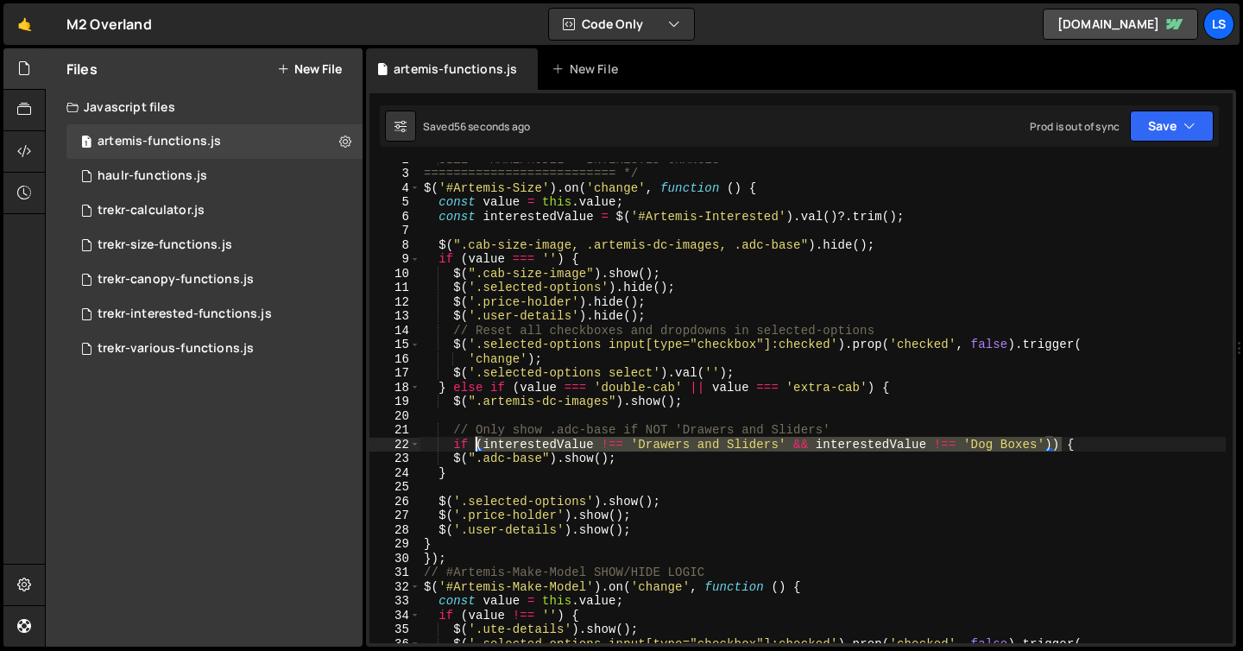
drag, startPoint x: 1060, startPoint y: 443, endPoint x: 476, endPoint y: 442, distance: 584.4
click at [476, 442] on div "SIZE – MAKE/MODEL – INTERESTED CHANGES ========================== */ $ ( '#Arte…" at bounding box center [822, 406] width 805 height 509
paste textarea "!(interestedValue === 'Drawers and Sliders' || interestedValue ="
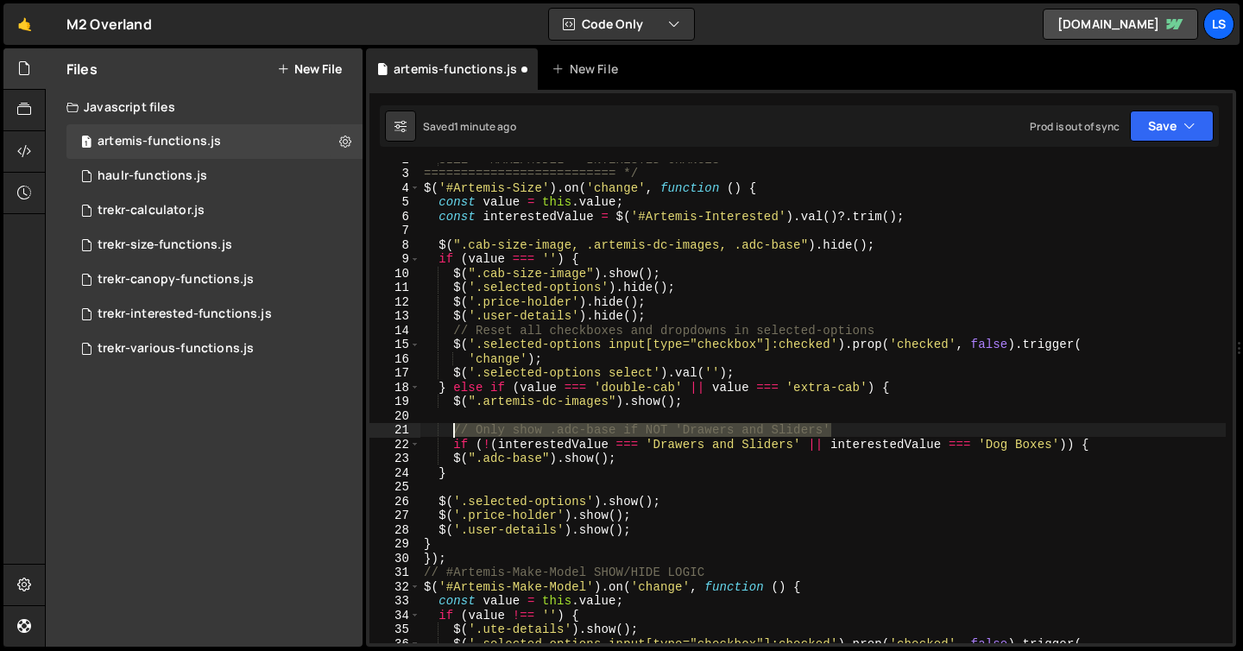
drag, startPoint x: 838, startPoint y: 425, endPoint x: 452, endPoint y: 429, distance: 385.9
click at [452, 429] on div "SIZE – MAKE/MODEL – INTERESTED CHANGES ========================== */ $ ( '#Arte…" at bounding box center [822, 406] width 805 height 509
paste textarea "or 'Dog Boxes'"
type textarea "// Only show .adc-base if NOT 'Drawers and Sliders' or 'Dog Boxes'"
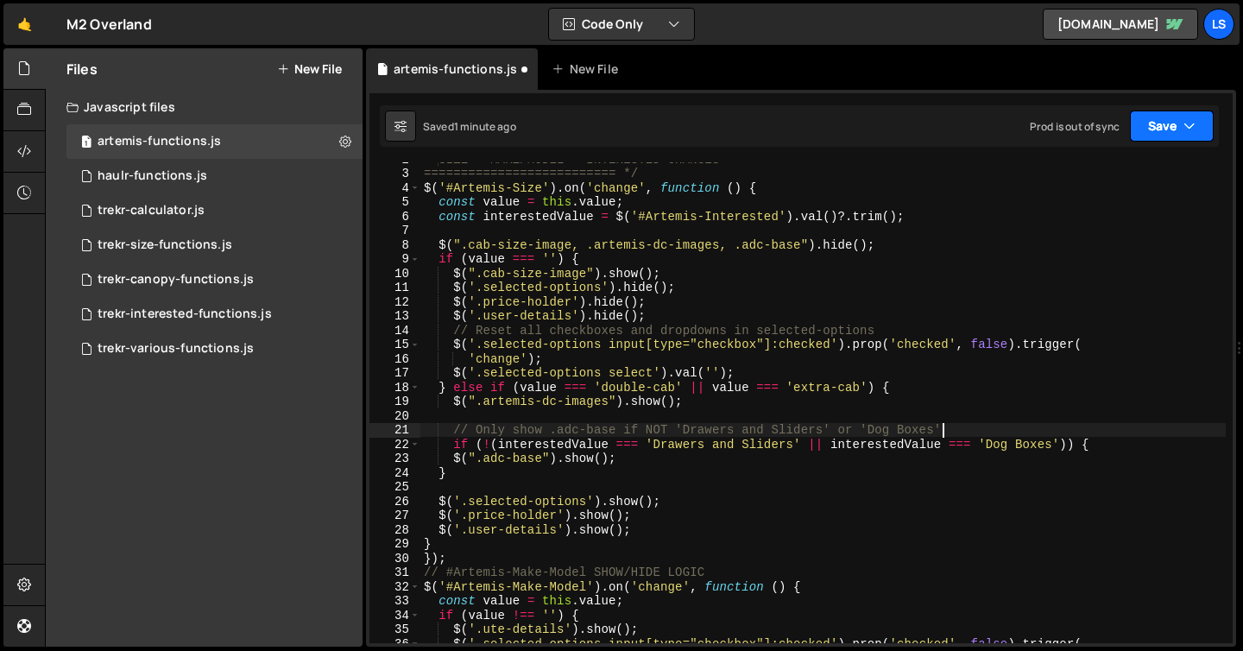
click at [1174, 119] on button "Save" at bounding box center [1172, 125] width 84 height 31
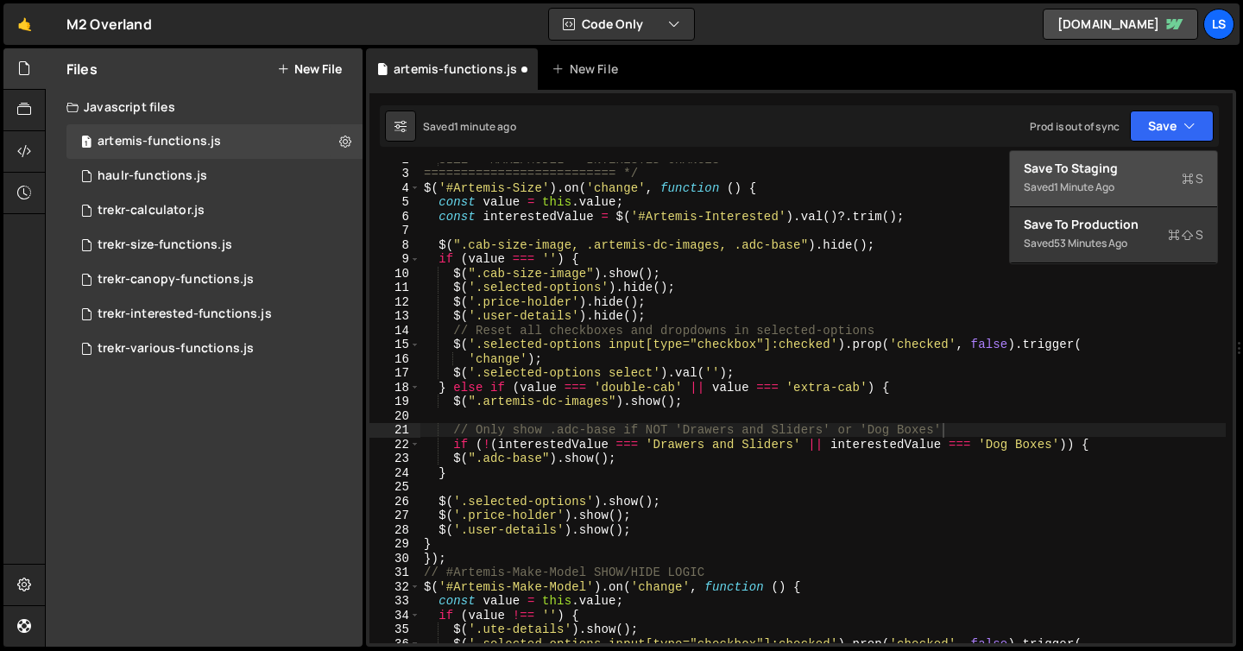
click at [1089, 177] on div "Saved 1 minute ago" at bounding box center [1114, 187] width 180 height 21
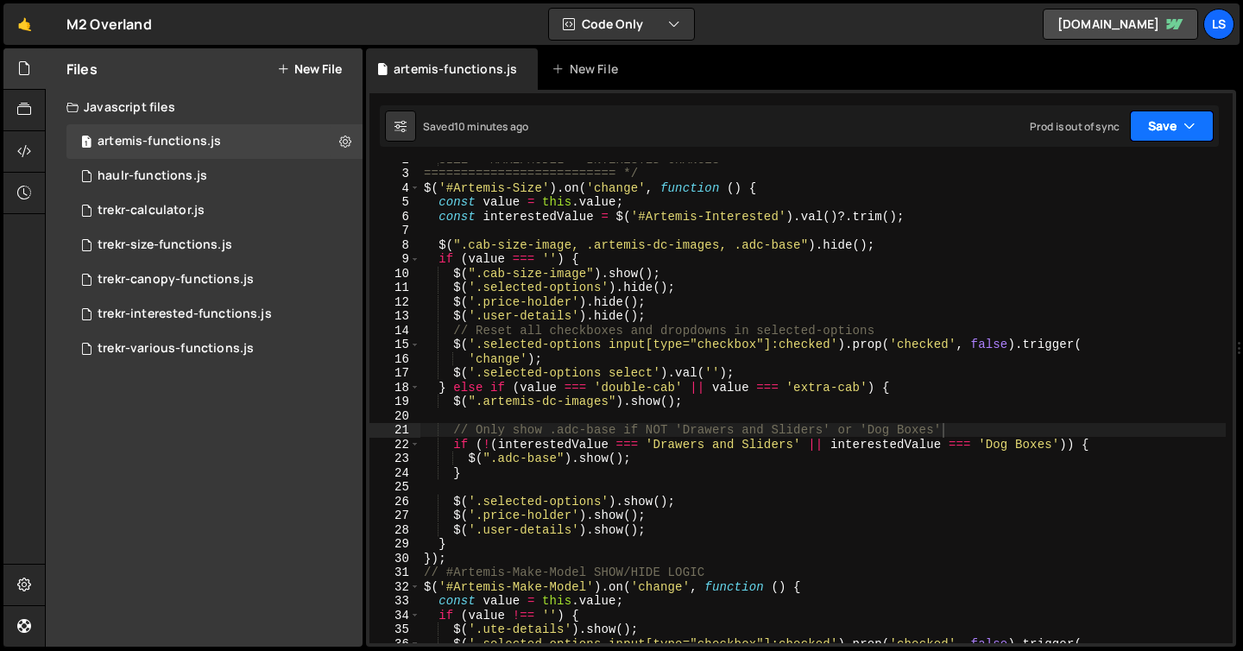
click at [1156, 122] on button "Save" at bounding box center [1172, 125] width 84 height 31
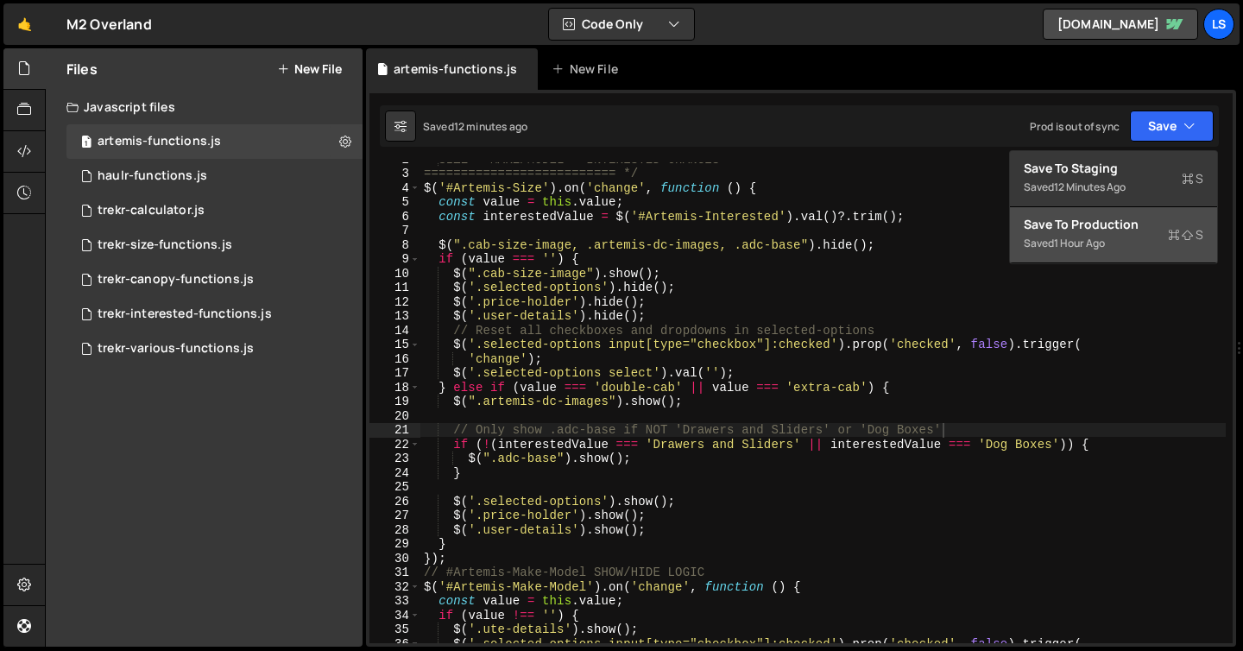
click at [1114, 241] on div "Saved 1 hour ago" at bounding box center [1114, 243] width 180 height 21
